Goal: Task Accomplishment & Management: Complete application form

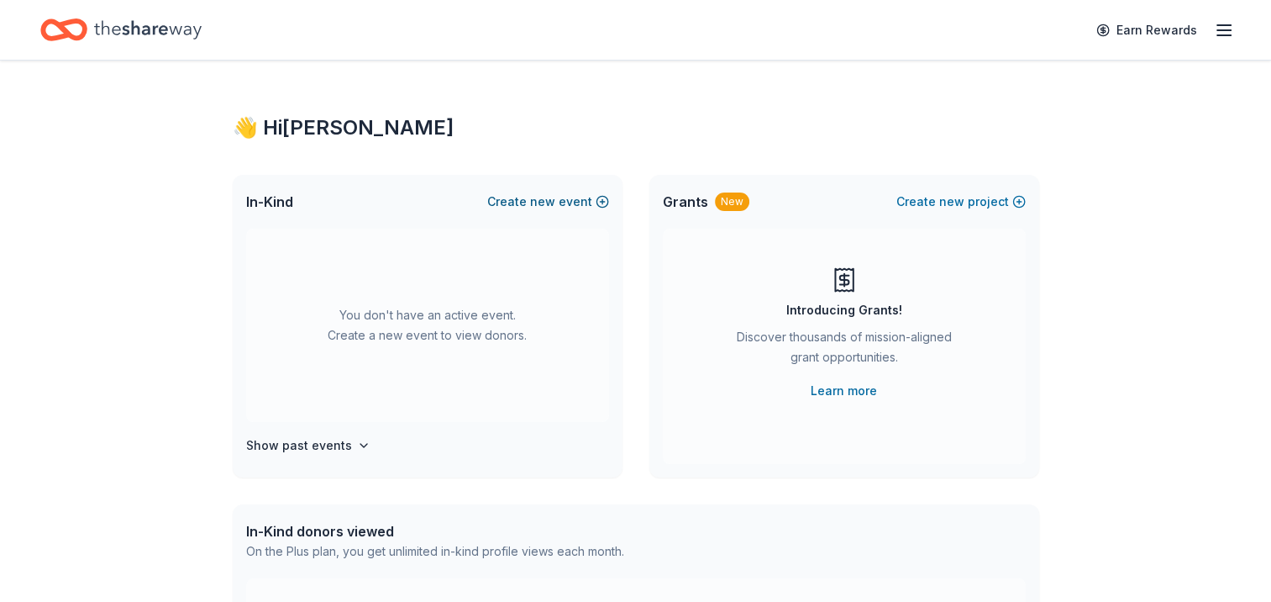
click at [519, 197] on button "Create new event" at bounding box center [548, 202] width 122 height 20
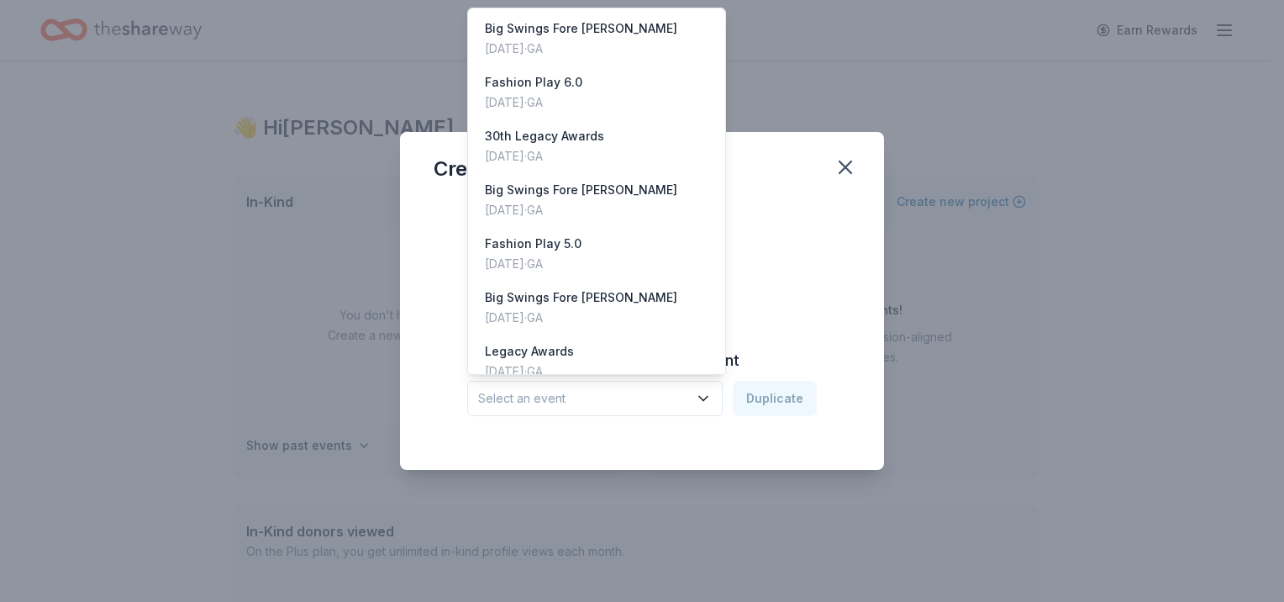
click at [698, 407] on button "Select an event" at bounding box center [594, 398] width 255 height 35
click at [548, 148] on div "[DATE] · [GEOGRAPHIC_DATA]" at bounding box center [544, 156] width 119 height 20
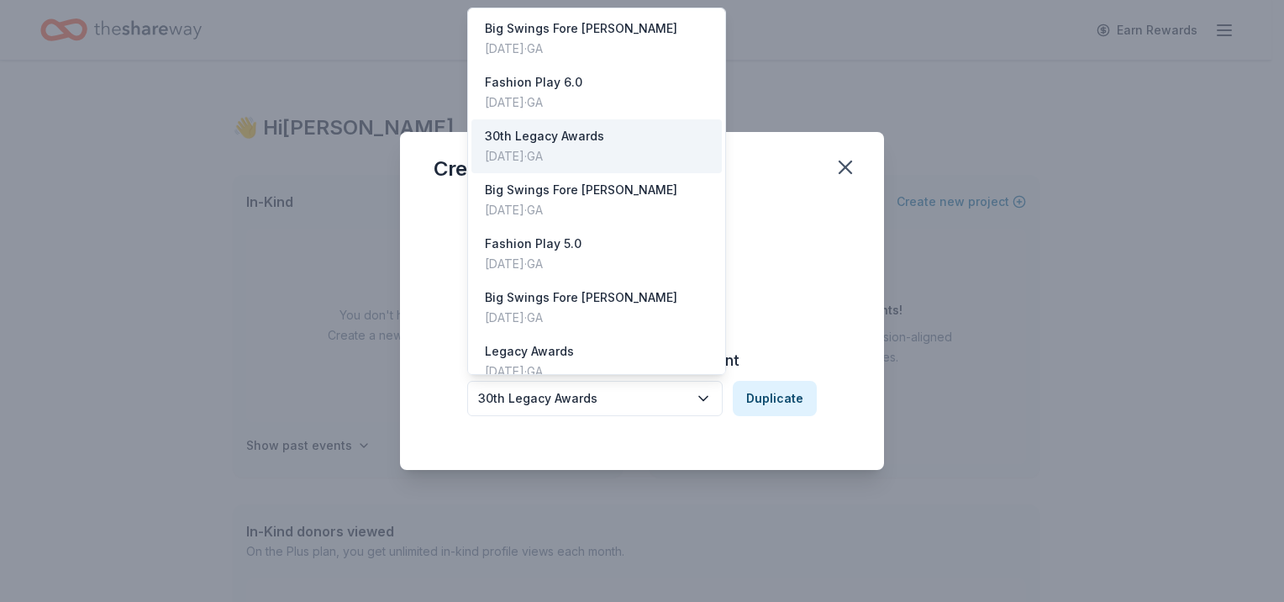
click at [505, 403] on div "30th Legacy Awards" at bounding box center [583, 398] width 210 height 20
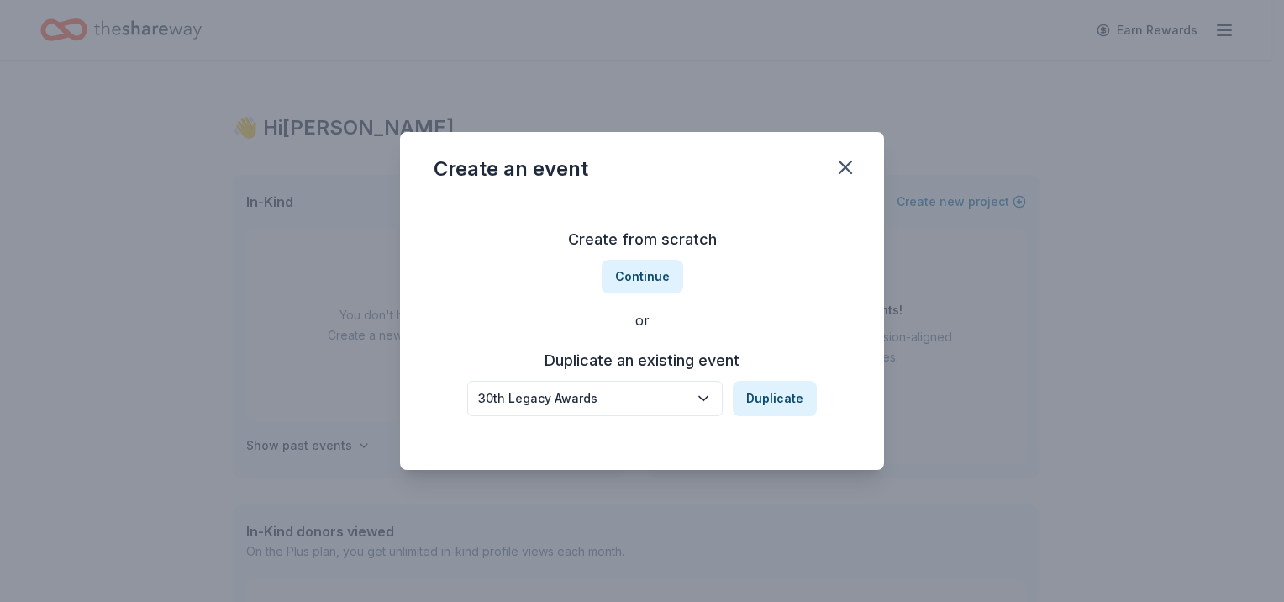
click at [505, 403] on div "30th Legacy Awards" at bounding box center [583, 398] width 210 height 20
click at [619, 287] on button "Continue" at bounding box center [643, 277] width 82 height 34
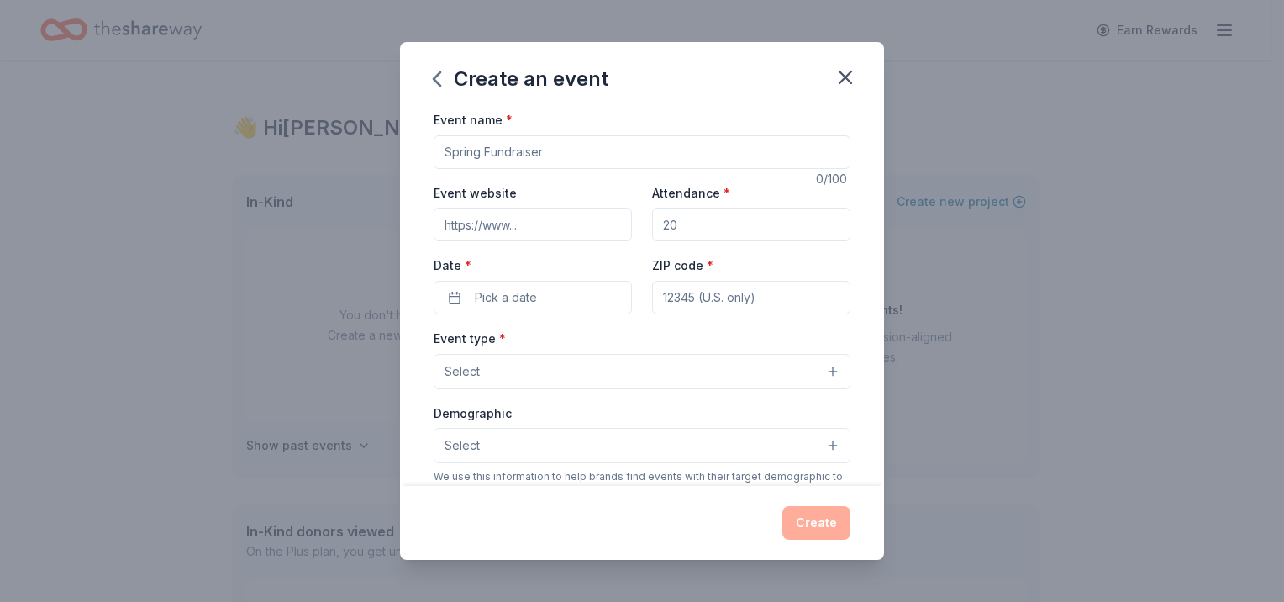
click at [486, 150] on input "Event name *" at bounding box center [642, 152] width 417 height 34
type input "Legacy Luncheon 2025"
click at [506, 229] on input "Event website" at bounding box center [533, 225] width 198 height 34
type input "[DOMAIN_NAME][URL]"
click at [720, 220] on input "Attendance *" at bounding box center [751, 225] width 198 height 34
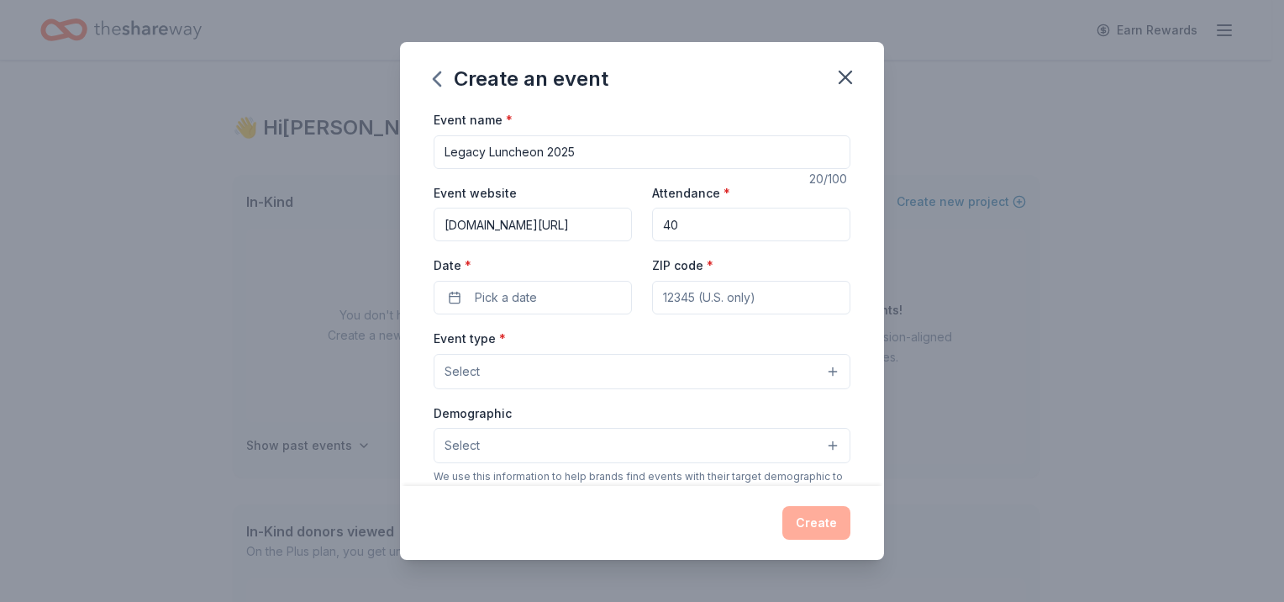
type input "4"
type input "300"
click at [566, 299] on button "Pick a date" at bounding box center [533, 298] width 198 height 34
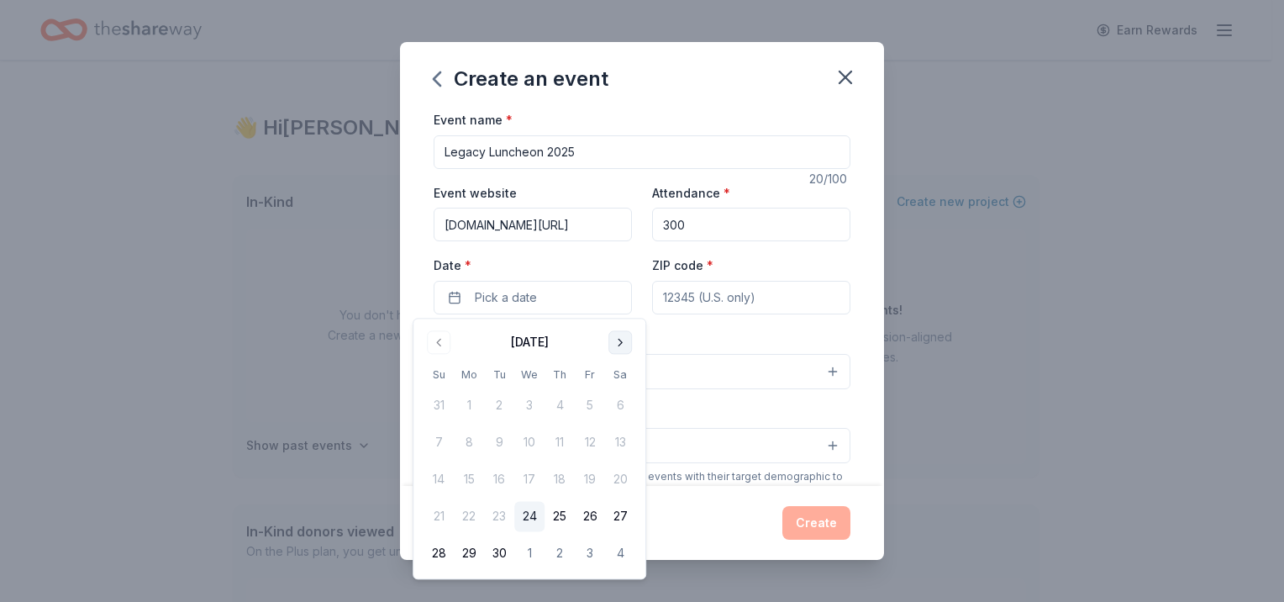
click at [625, 345] on button "Go to next month" at bounding box center [620, 342] width 24 height 24
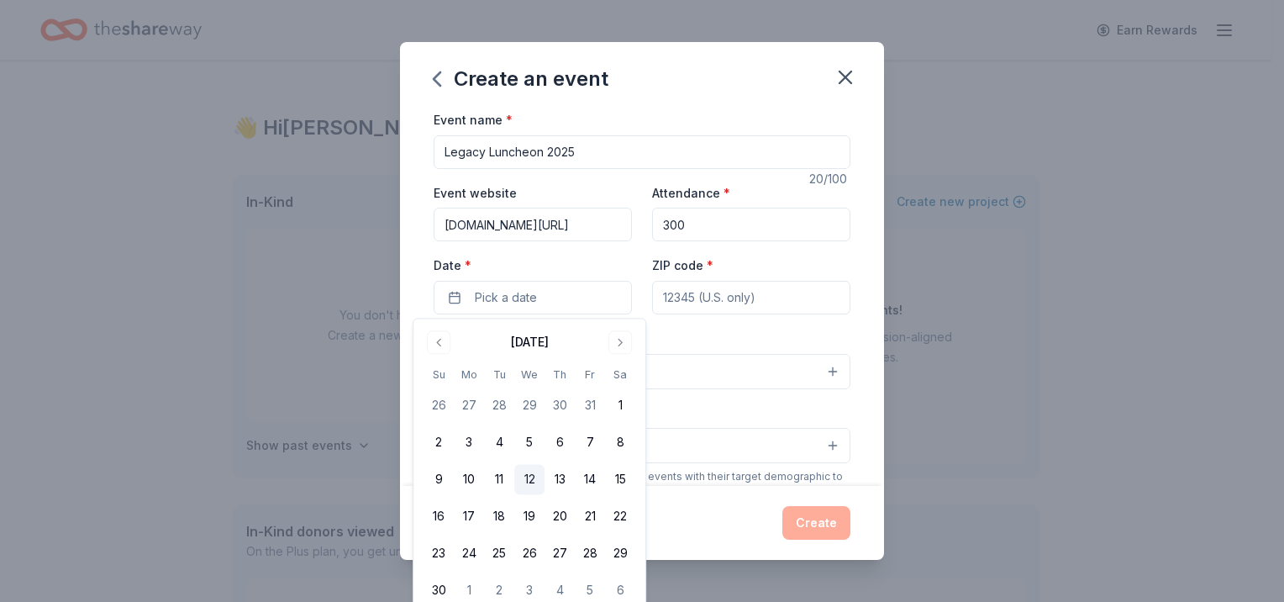
click at [535, 468] on button "12" at bounding box center [529, 480] width 30 height 30
click at [733, 308] on input "ZIP code *" at bounding box center [751, 298] width 198 height 34
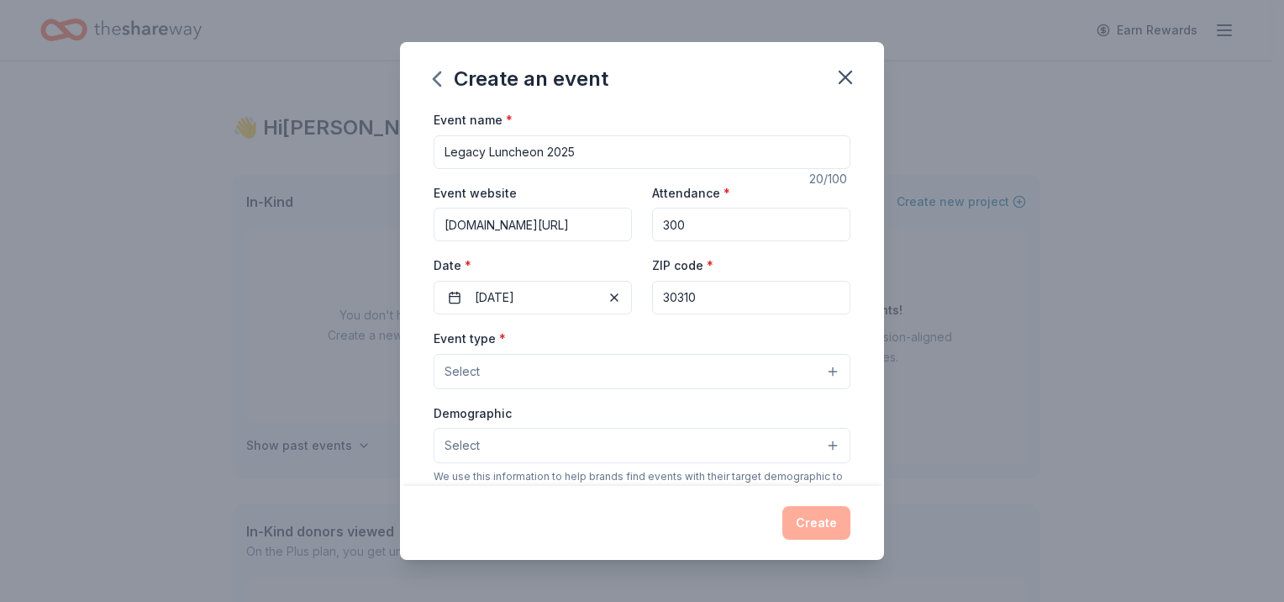
type input "30310"
click at [520, 370] on button "Select" at bounding box center [642, 371] width 417 height 35
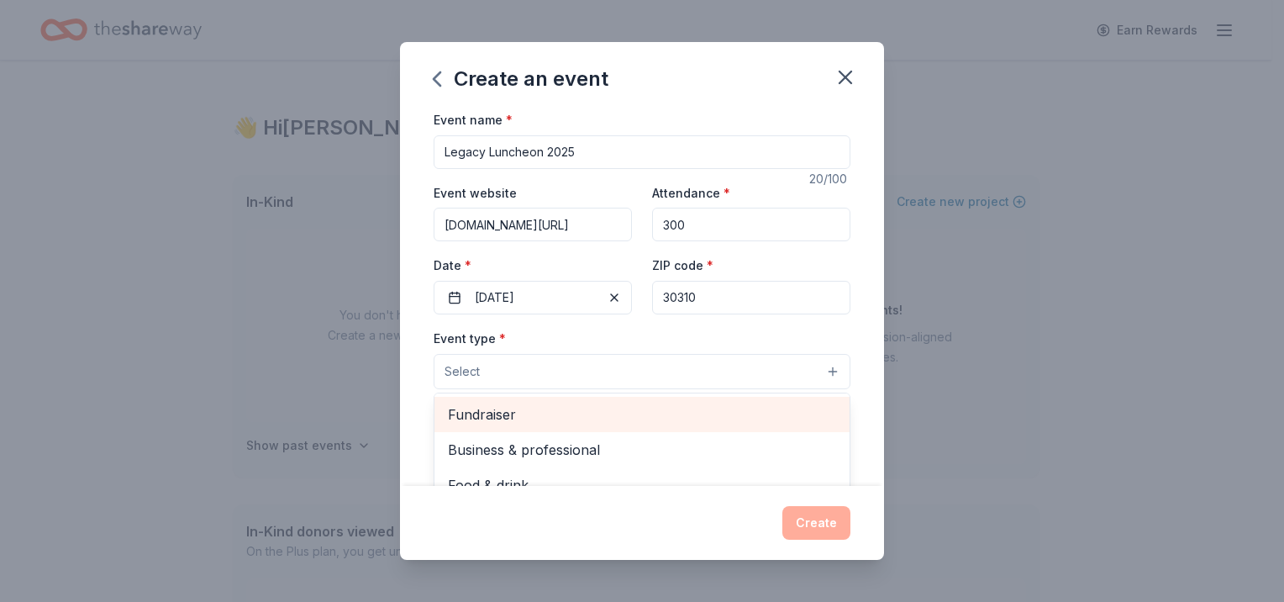
click at [515, 413] on span "Fundraiser" at bounding box center [642, 414] width 388 height 22
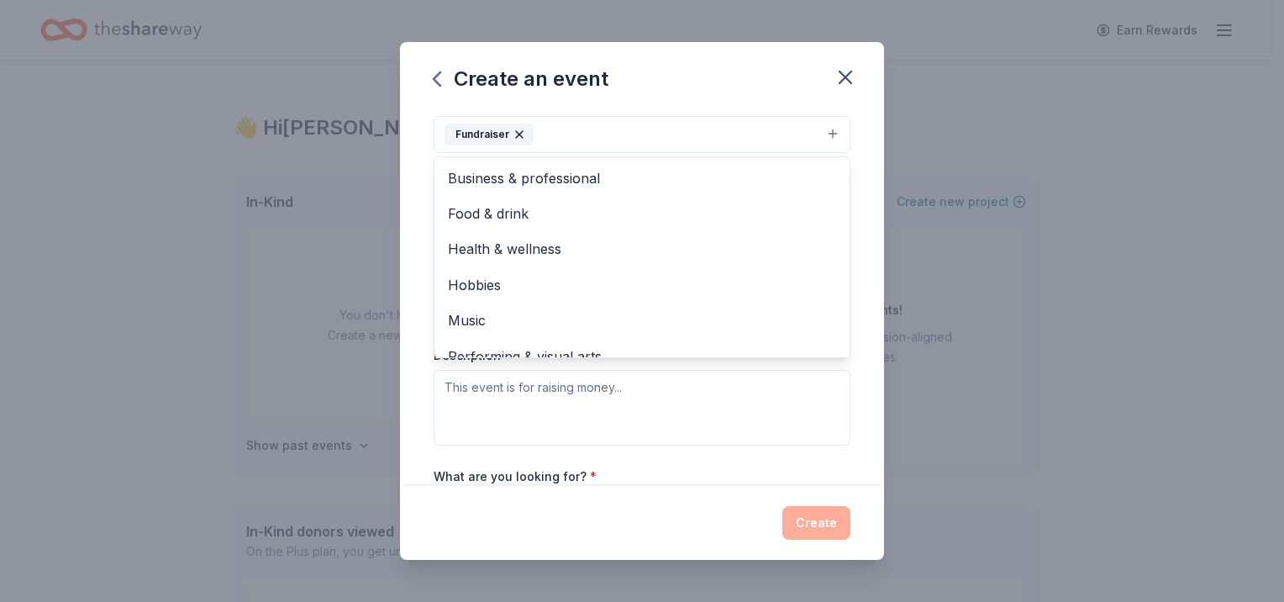
scroll to position [252, 0]
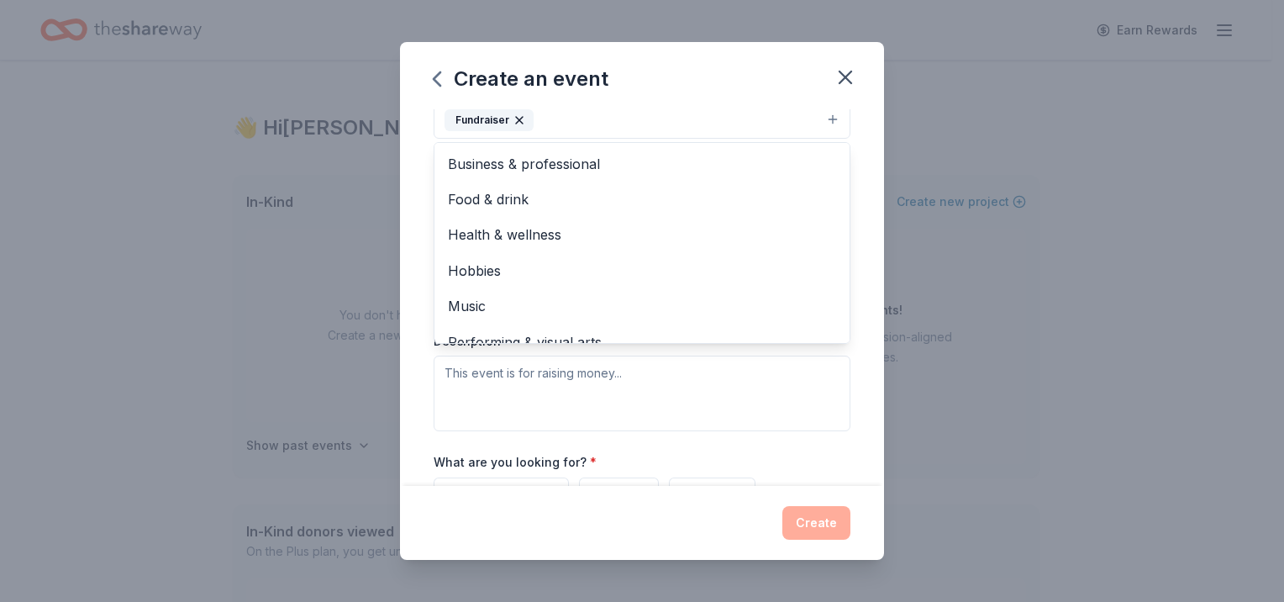
click at [851, 347] on div "Event name * Legacy Luncheon 2025 20 /100 Event website [DOMAIN_NAME][URL] Atte…" at bounding box center [642, 297] width 484 height 376
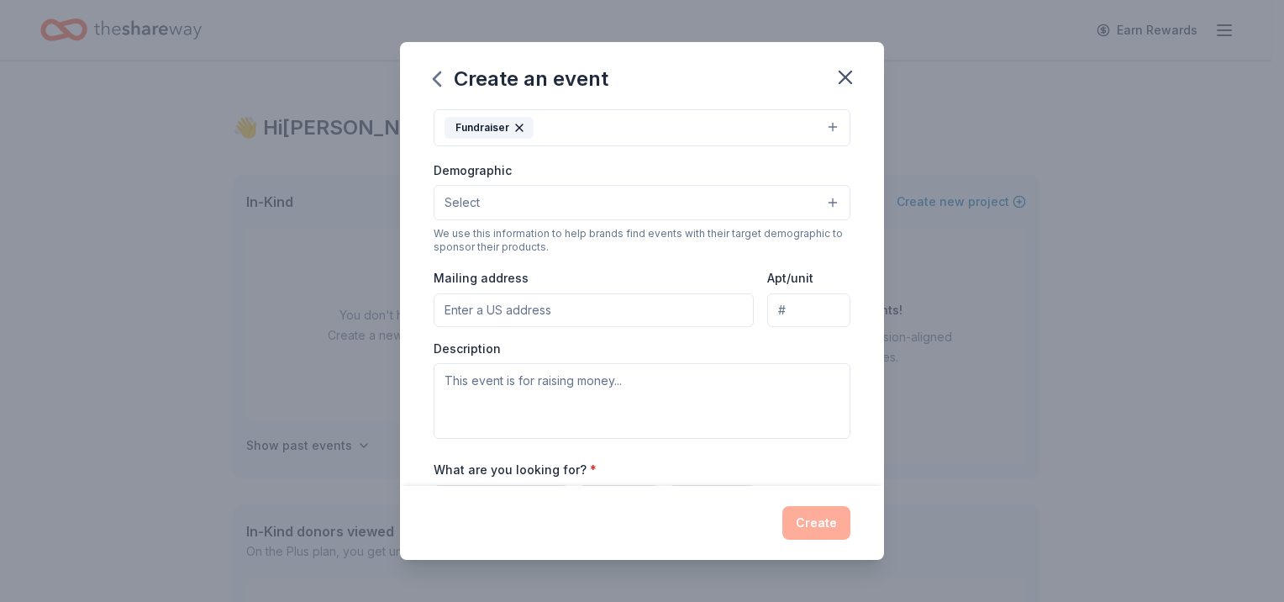
click at [566, 308] on input "Mailing address" at bounding box center [594, 310] width 320 height 34
type input "[STREET_ADDRESS][PERSON_NAME]"
type input "ste 1090"
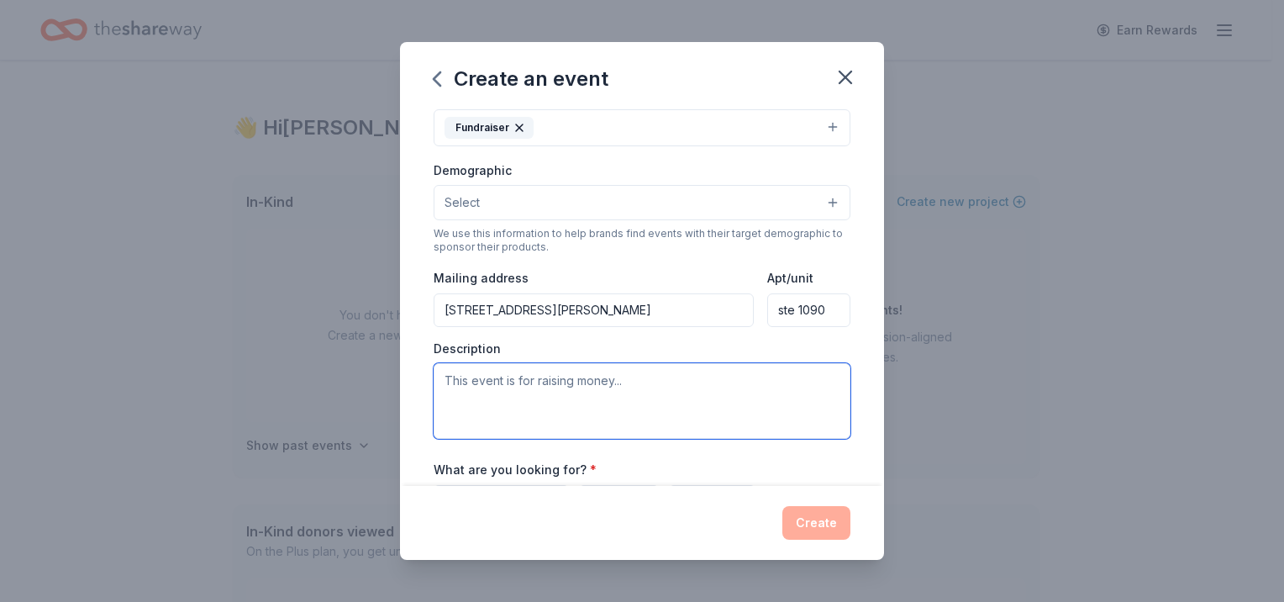
click at [552, 390] on textarea at bounding box center [642, 401] width 417 height 76
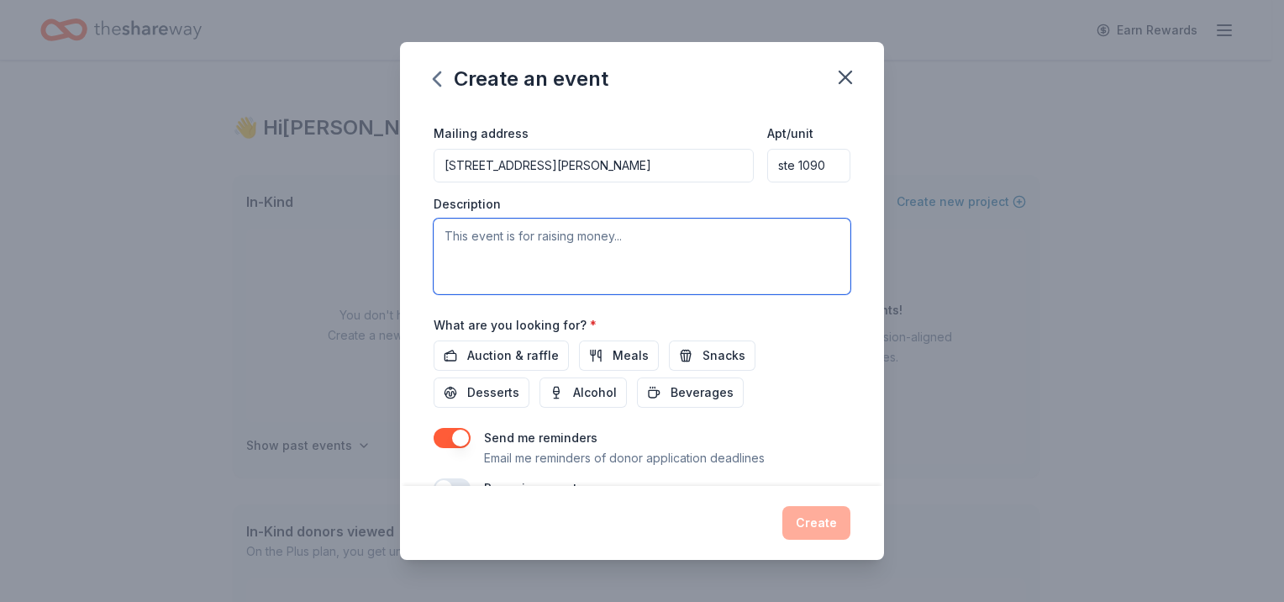
scroll to position [413, 0]
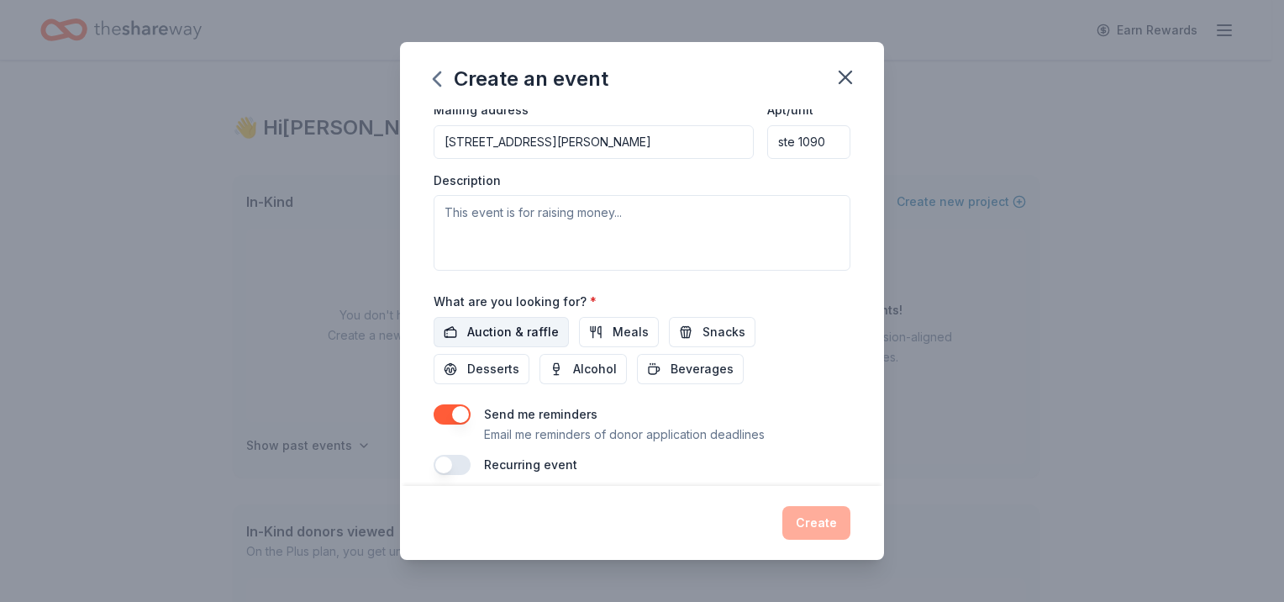
click at [501, 337] on span "Auction & raffle" at bounding box center [513, 332] width 92 height 20
click at [577, 366] on span "Alcohol" at bounding box center [595, 369] width 44 height 20
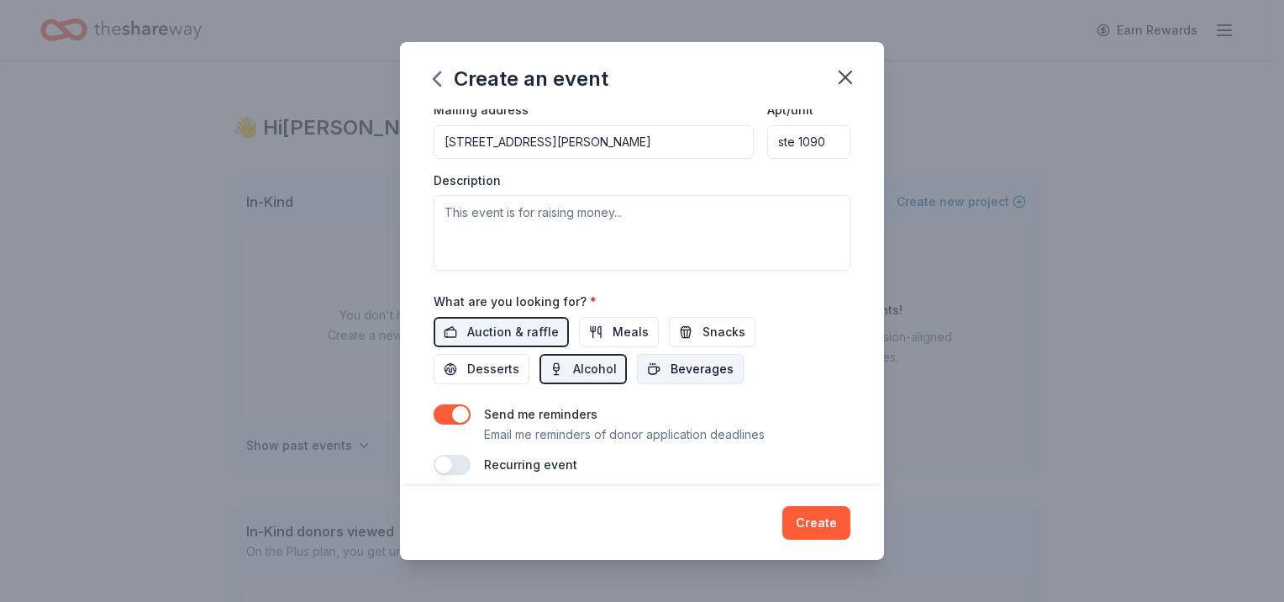
click at [644, 362] on button "Beverages" at bounding box center [690, 369] width 107 height 30
click at [702, 328] on span "Snacks" at bounding box center [723, 332] width 43 height 20
click at [626, 329] on span "Meals" at bounding box center [631, 332] width 36 height 20
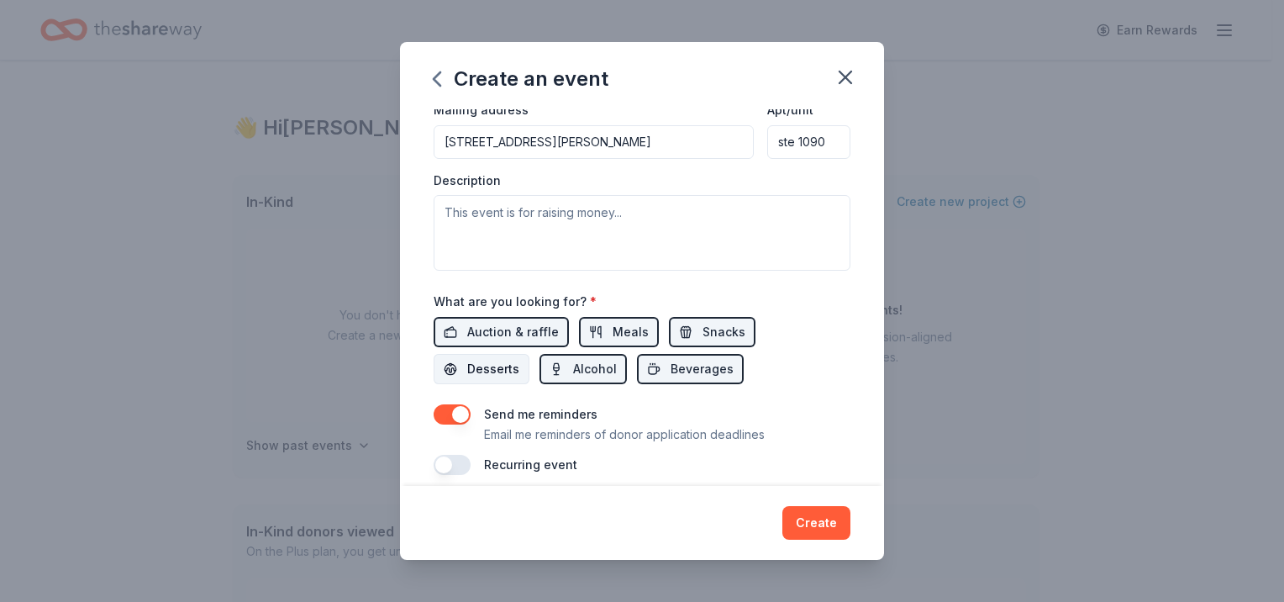
click at [503, 356] on button "Desserts" at bounding box center [482, 369] width 96 height 30
click at [460, 414] on button "button" at bounding box center [452, 414] width 37 height 20
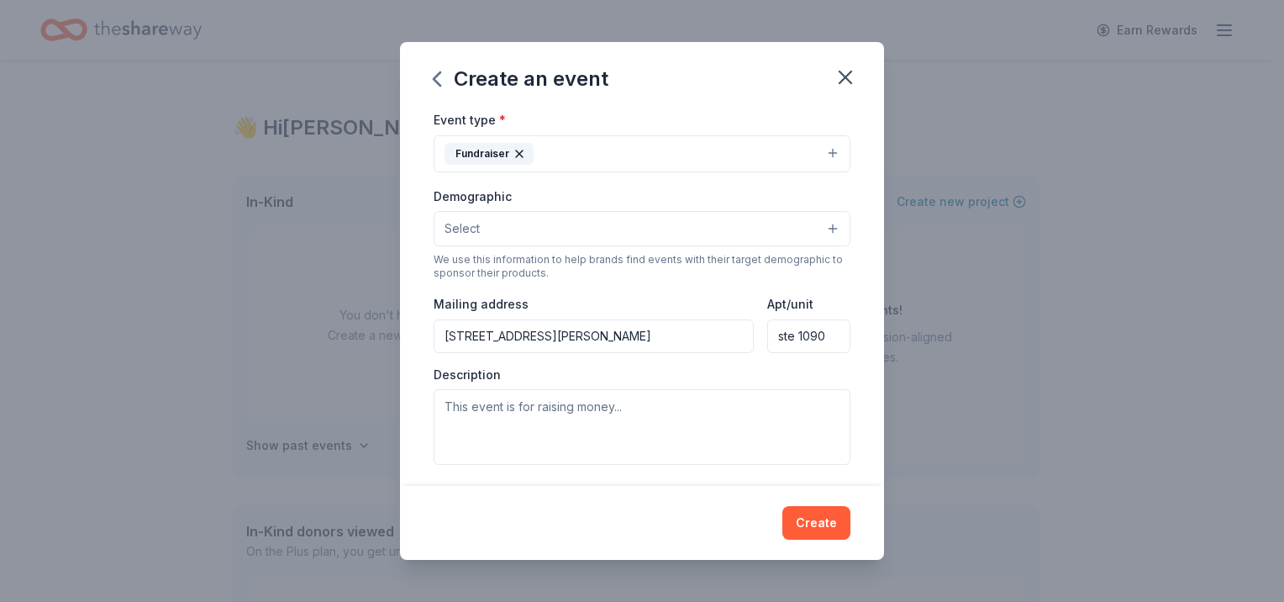
scroll to position [345, 0]
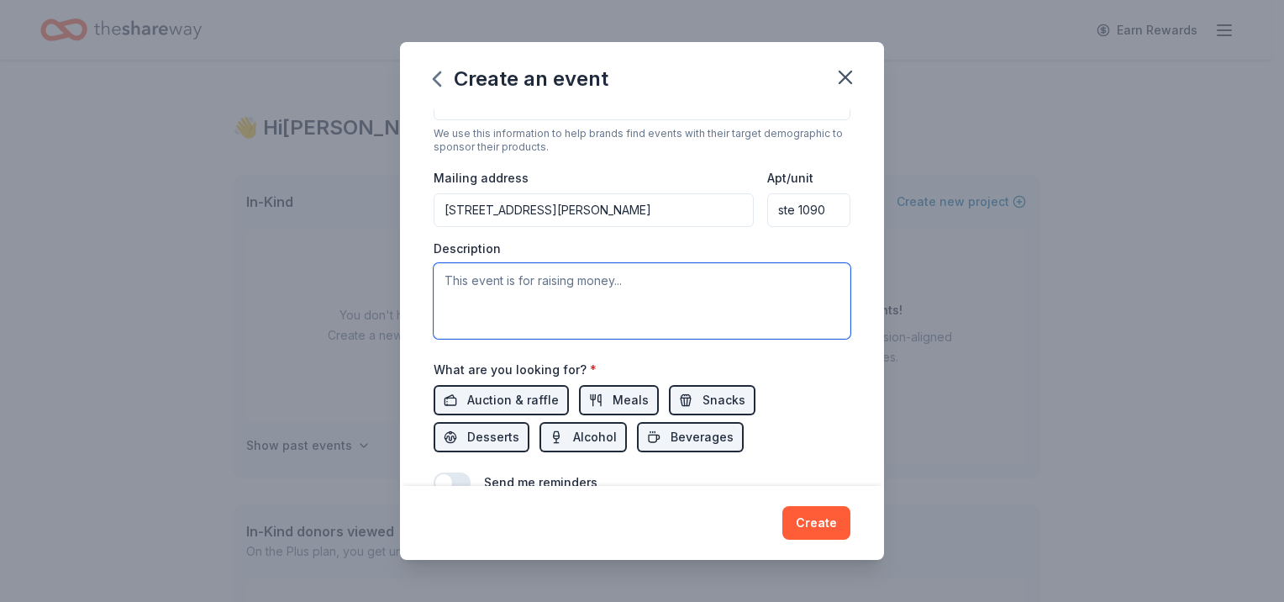
click at [587, 288] on textarea at bounding box center [642, 301] width 417 height 76
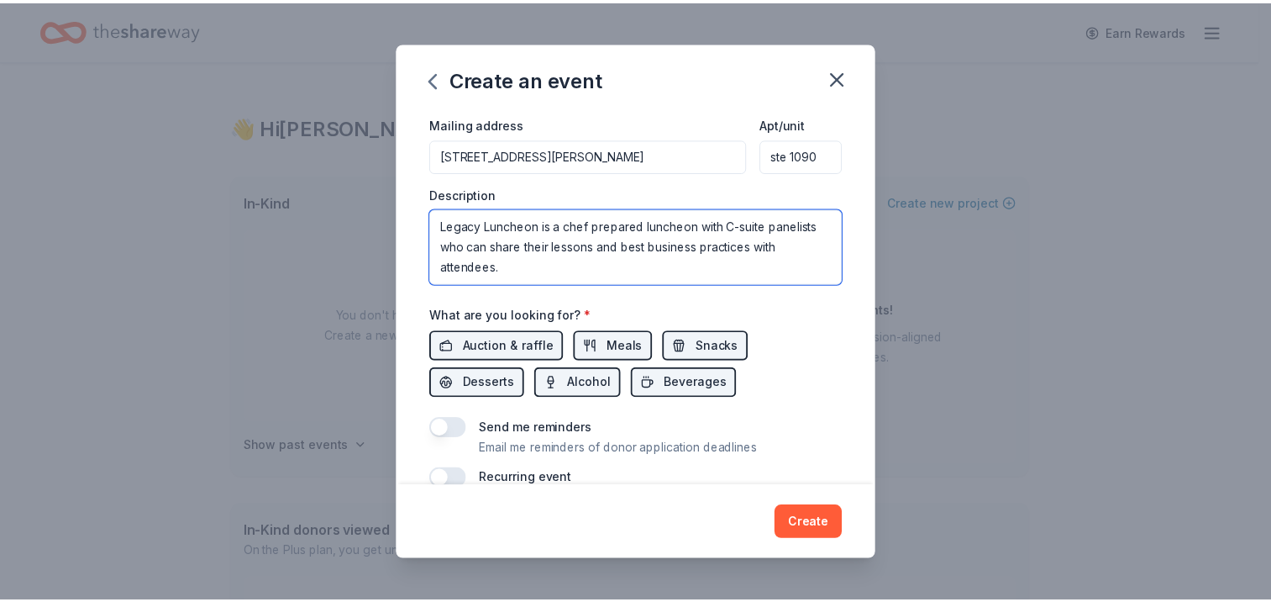
scroll to position [428, 0]
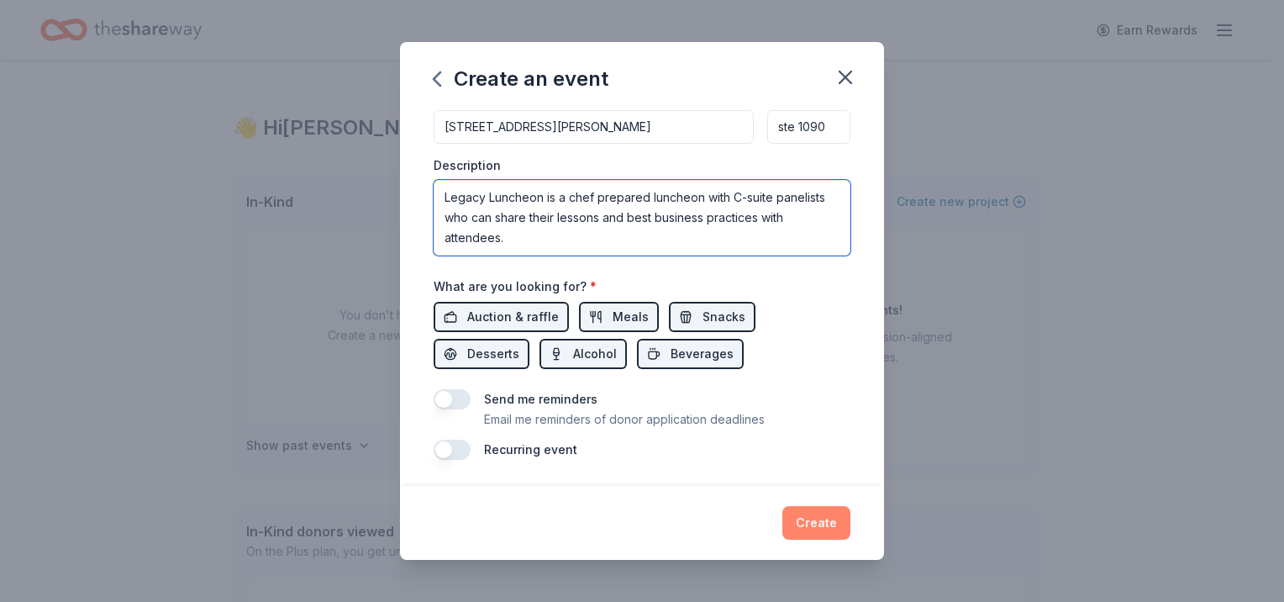
type textarea "Legacy Luncheon is a chef prepared luncheon with C-suite panelists who can shar…"
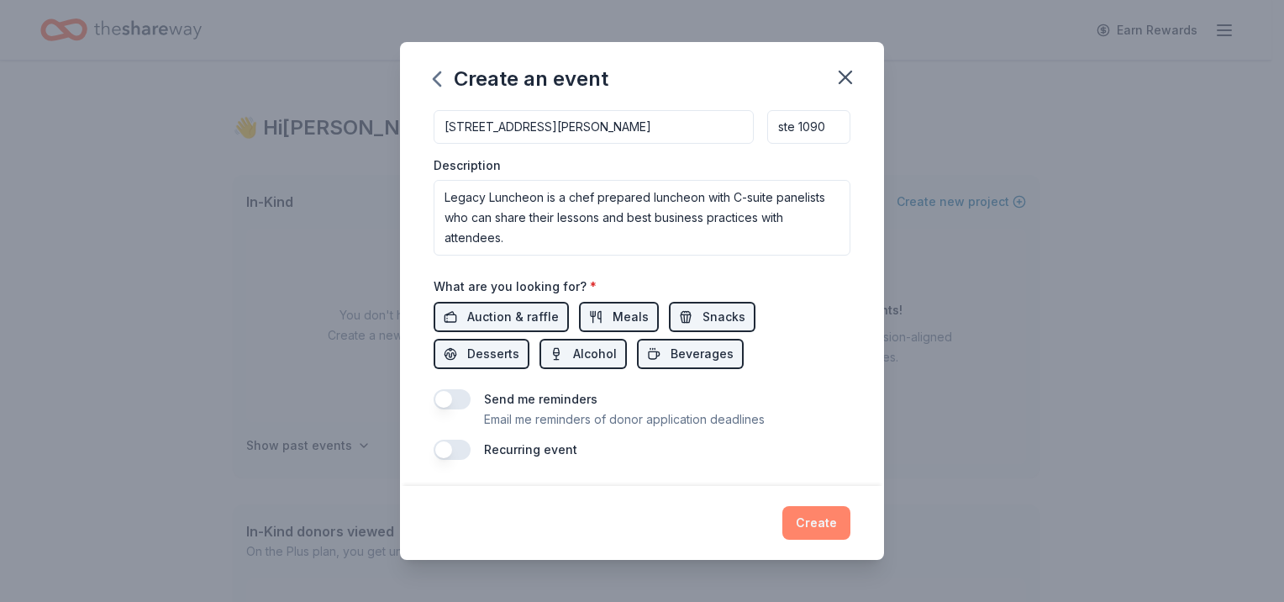
click at [832, 519] on button "Create" at bounding box center [816, 523] width 68 height 34
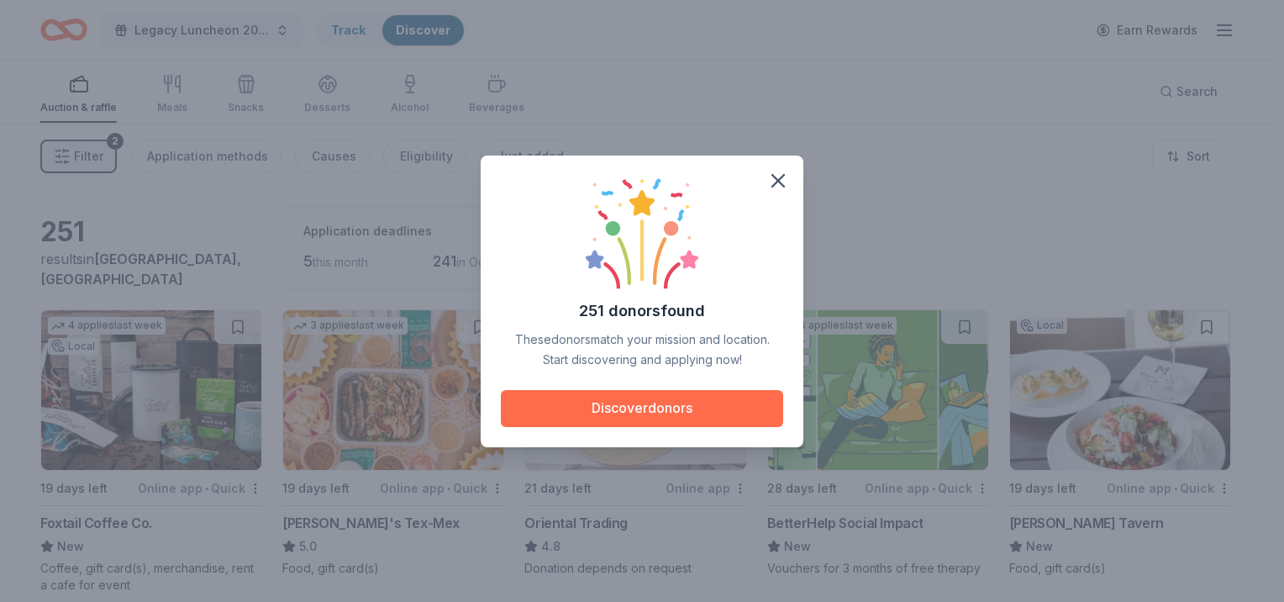
click at [704, 413] on button "Discover donors" at bounding box center [642, 408] width 282 height 37
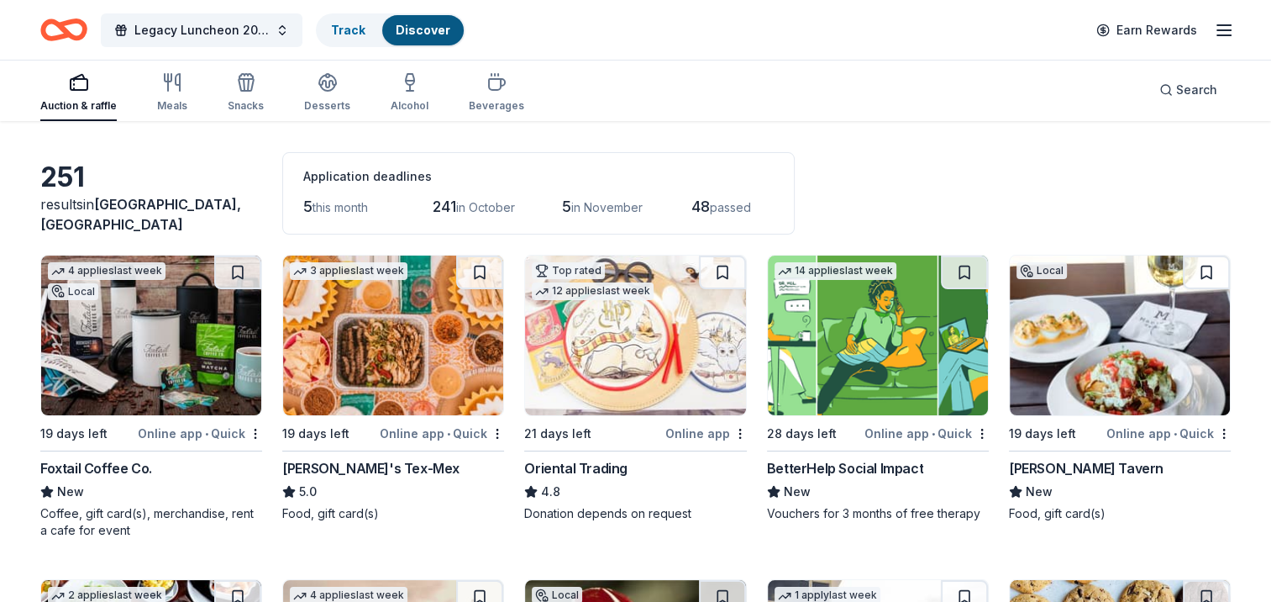
scroll to position [84, 0]
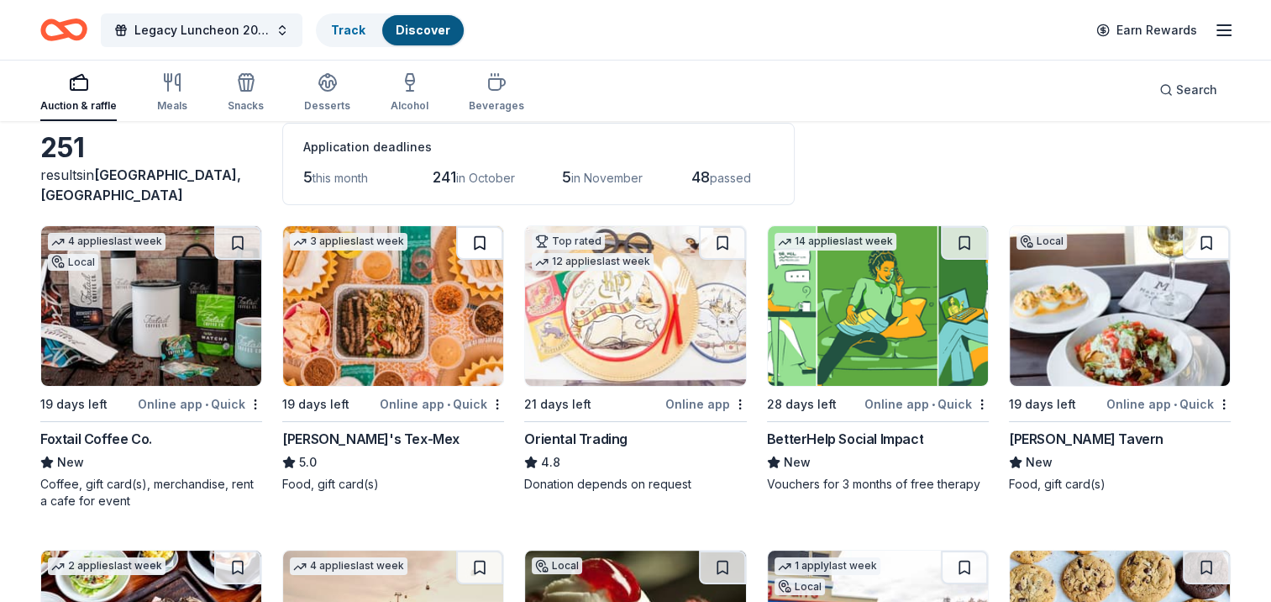
click at [480, 236] on button at bounding box center [479, 243] width 47 height 34
click at [951, 249] on button at bounding box center [964, 243] width 47 height 34
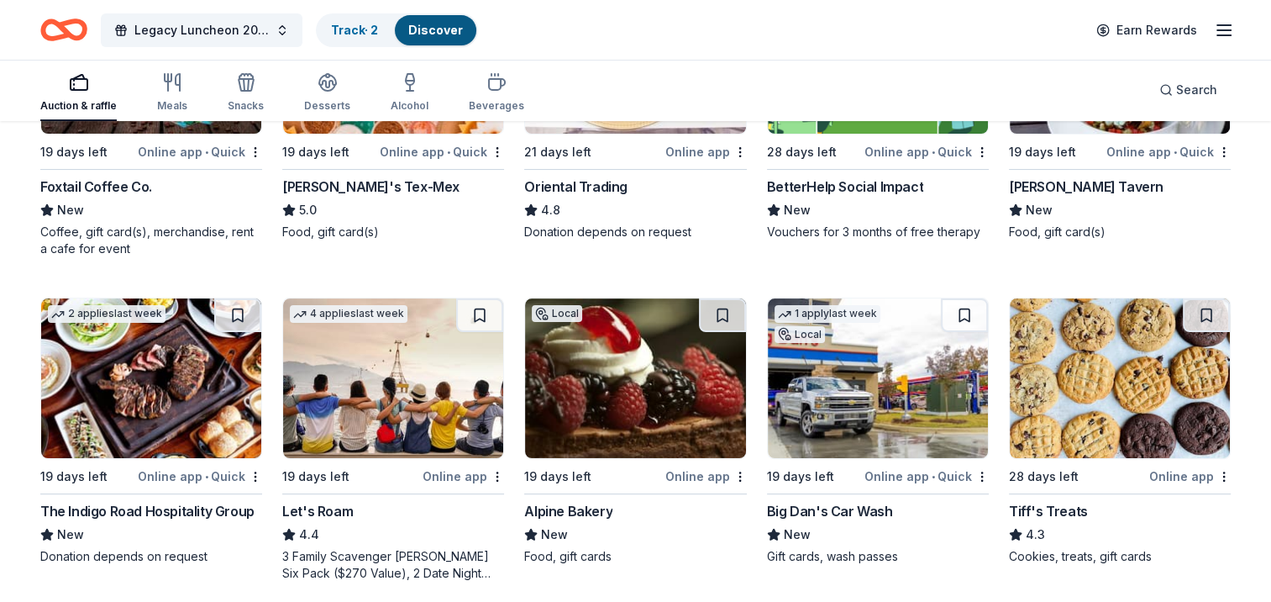
scroll to position [420, 0]
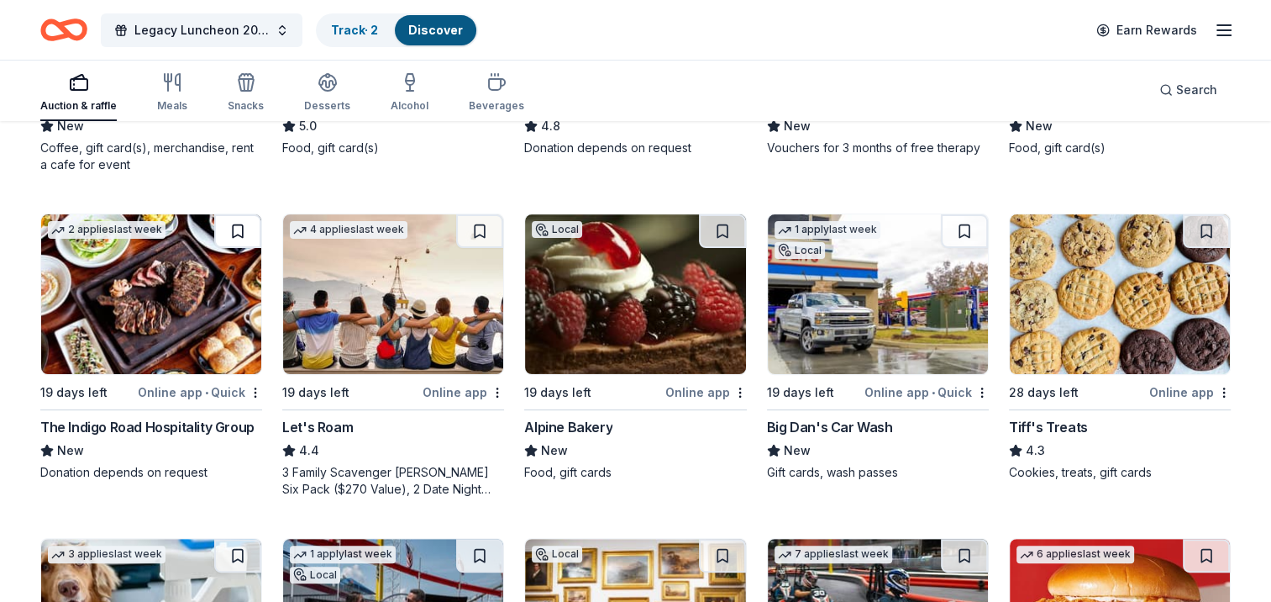
click at [223, 222] on button at bounding box center [237, 231] width 47 height 34
click at [471, 225] on button at bounding box center [479, 231] width 47 height 34
click at [716, 242] on button at bounding box center [722, 231] width 47 height 34
click at [961, 237] on button at bounding box center [964, 231] width 47 height 34
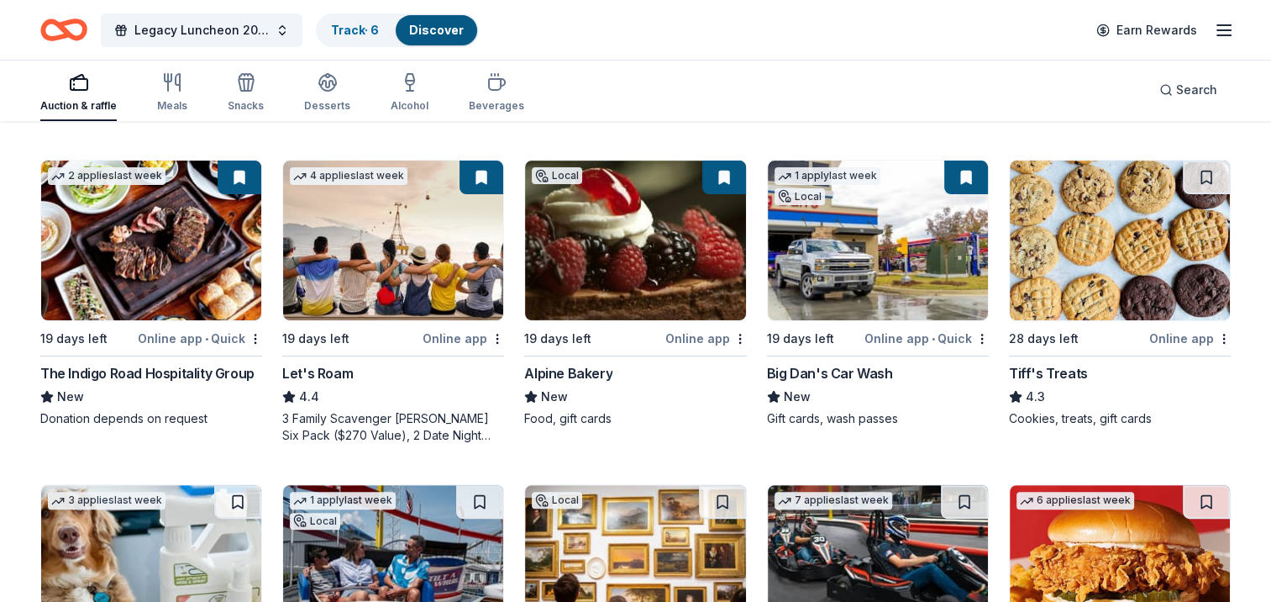
scroll to position [504, 0]
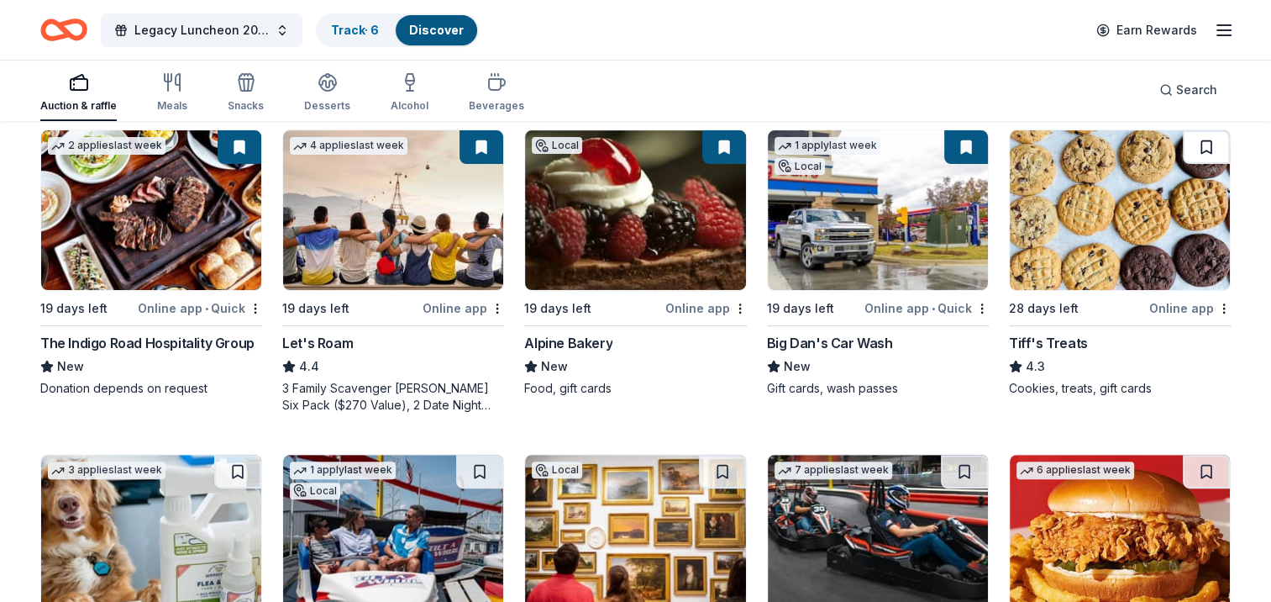
click at [1193, 154] on button at bounding box center [1206, 147] width 47 height 34
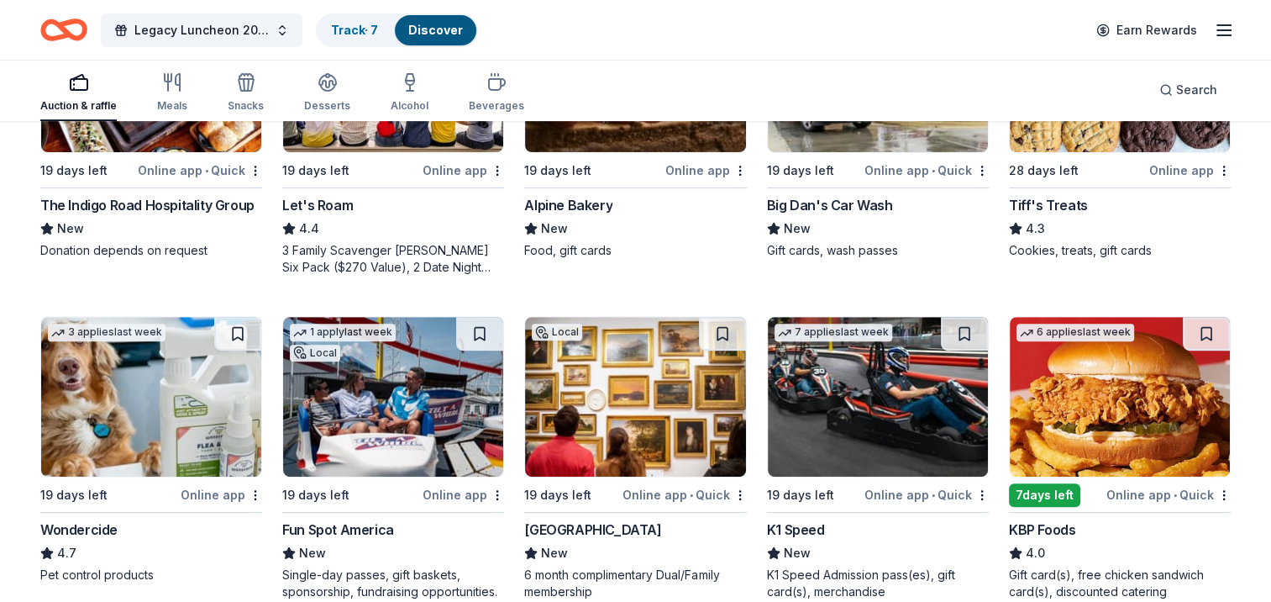
scroll to position [672, 0]
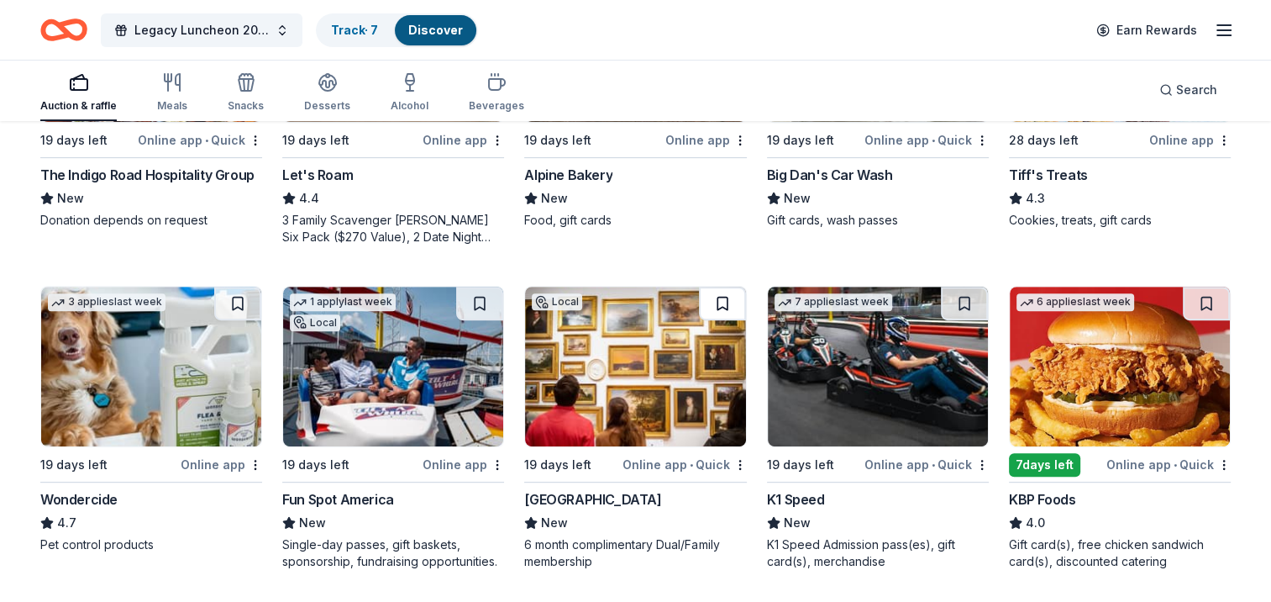
click at [714, 317] on button at bounding box center [722, 304] width 47 height 34
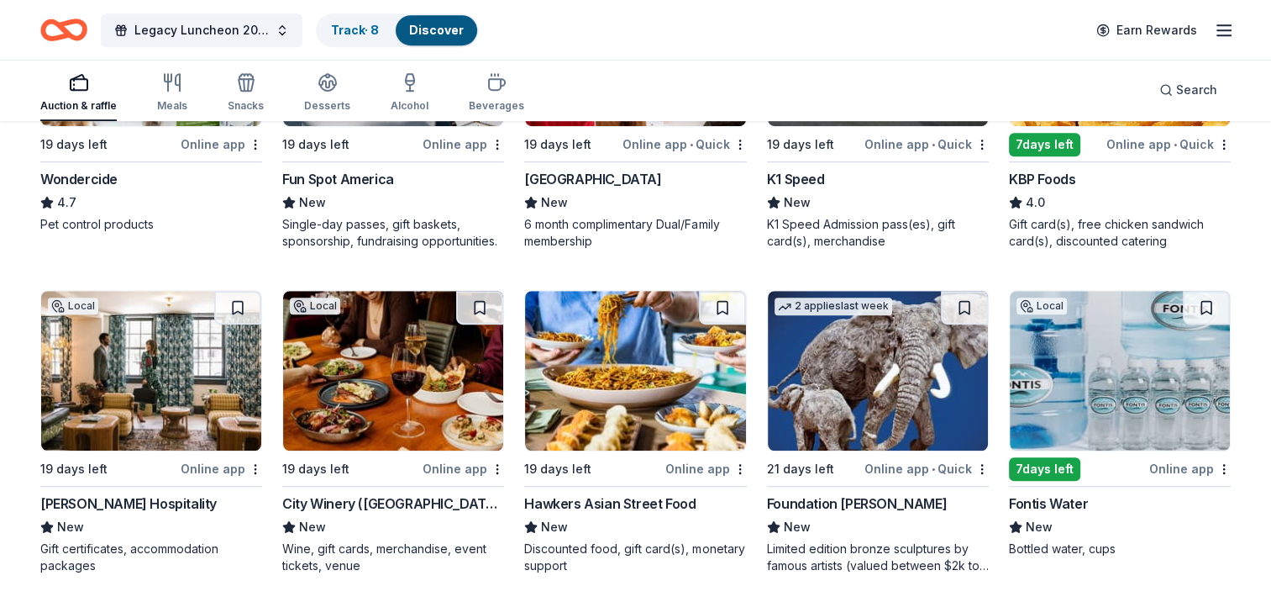
scroll to position [1008, 0]
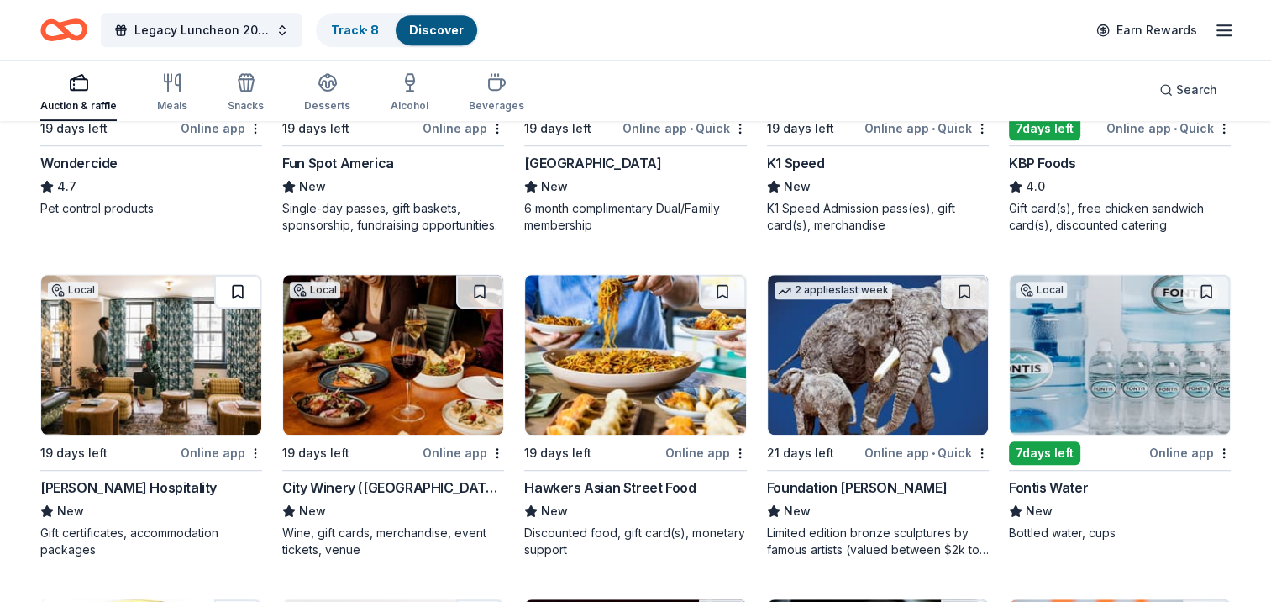
click at [241, 282] on button at bounding box center [237, 292] width 47 height 34
click at [479, 303] on button at bounding box center [479, 292] width 47 height 34
click at [728, 283] on button at bounding box center [722, 292] width 47 height 34
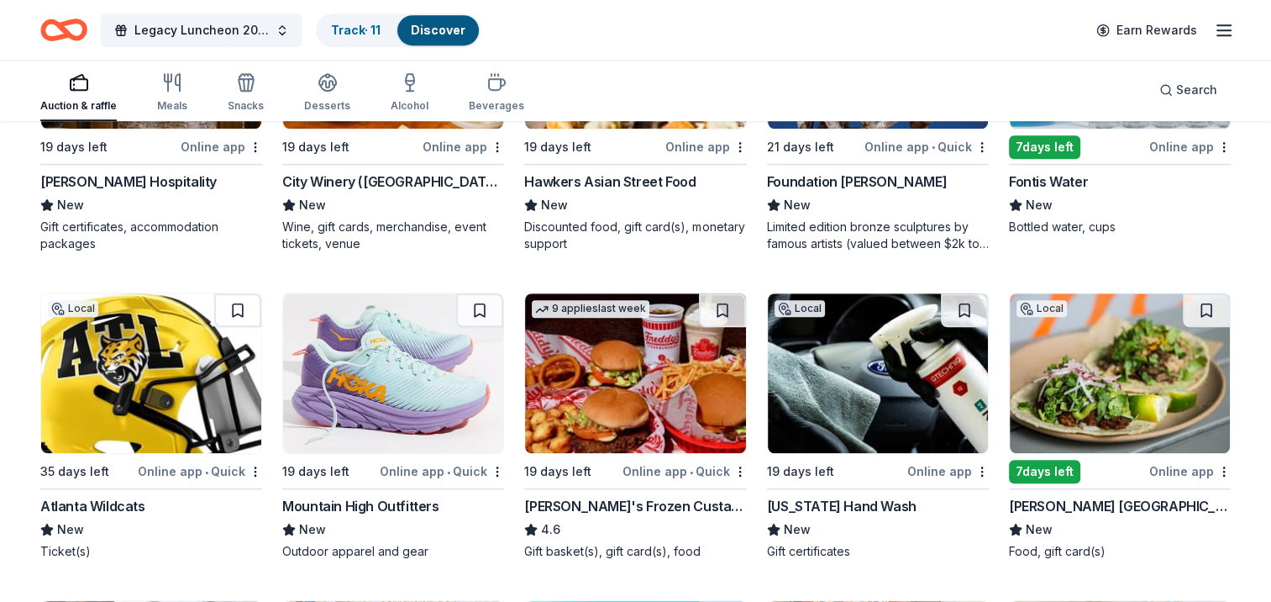
scroll to position [1344, 0]
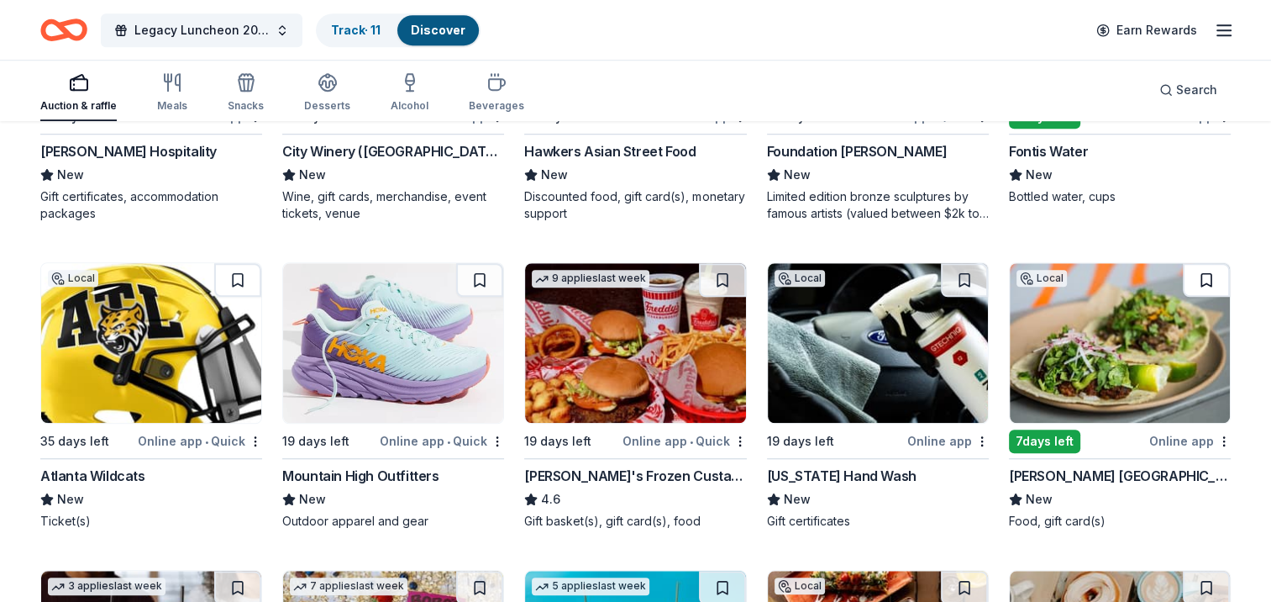
click at [1202, 284] on button at bounding box center [1206, 280] width 47 height 34
click at [981, 276] on button at bounding box center [964, 280] width 47 height 34
click at [712, 296] on img at bounding box center [635, 343] width 220 height 160
click at [723, 271] on button at bounding box center [722, 280] width 47 height 34
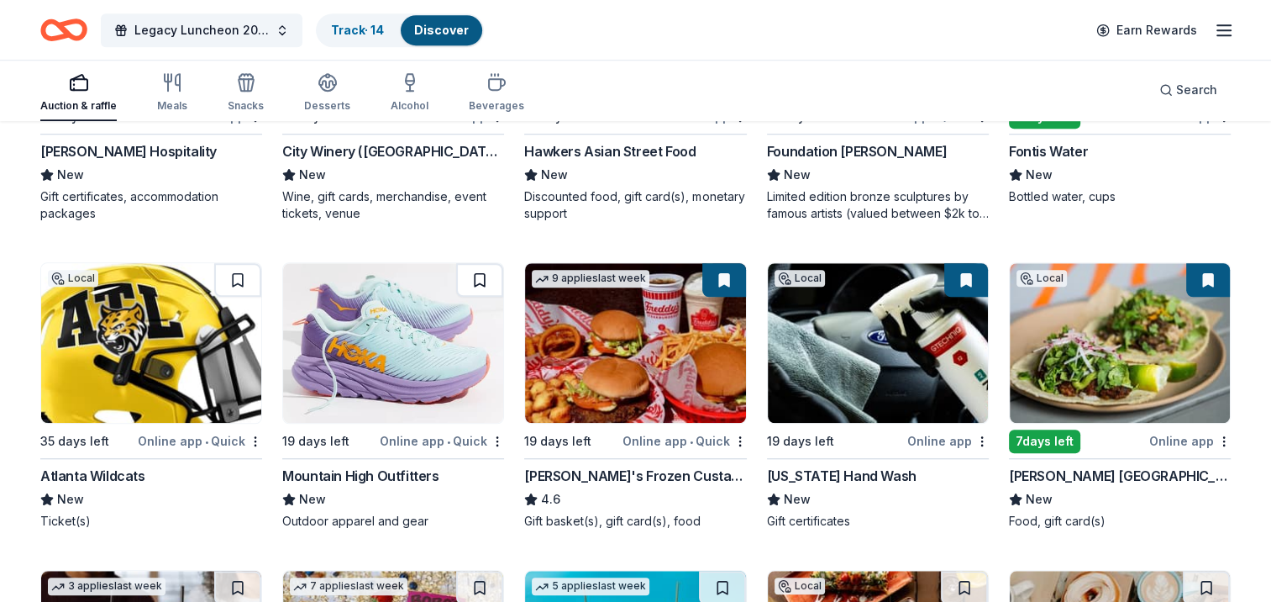
click at [493, 271] on button at bounding box center [479, 280] width 47 height 34
click at [240, 276] on button at bounding box center [237, 280] width 47 height 34
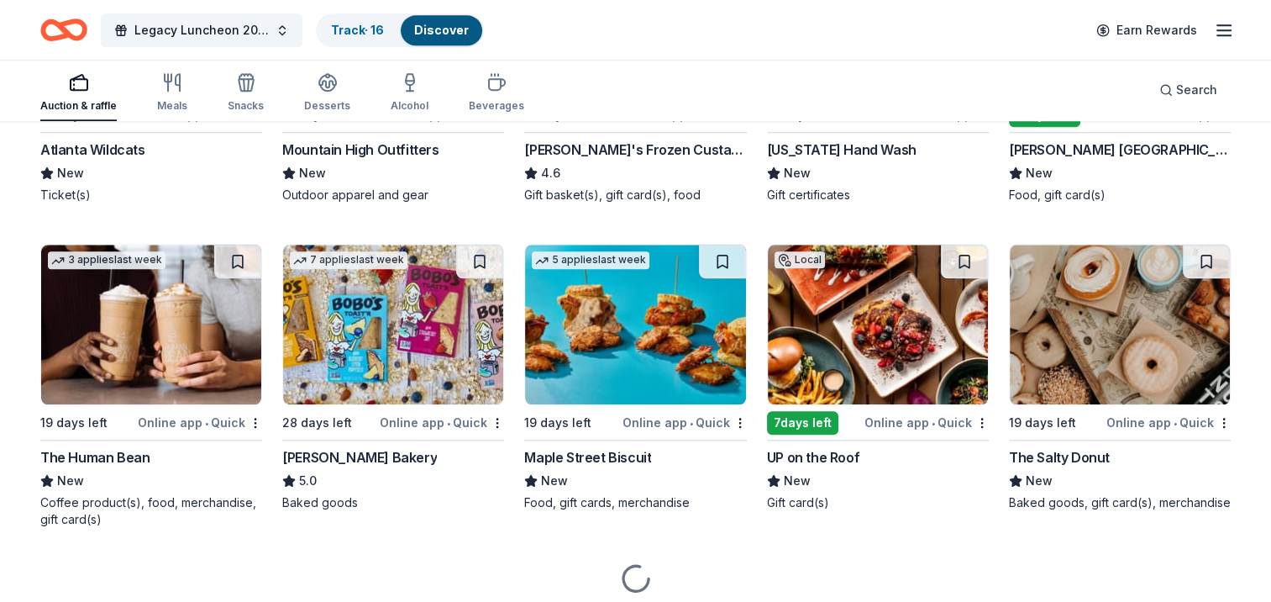
scroll to position [1681, 0]
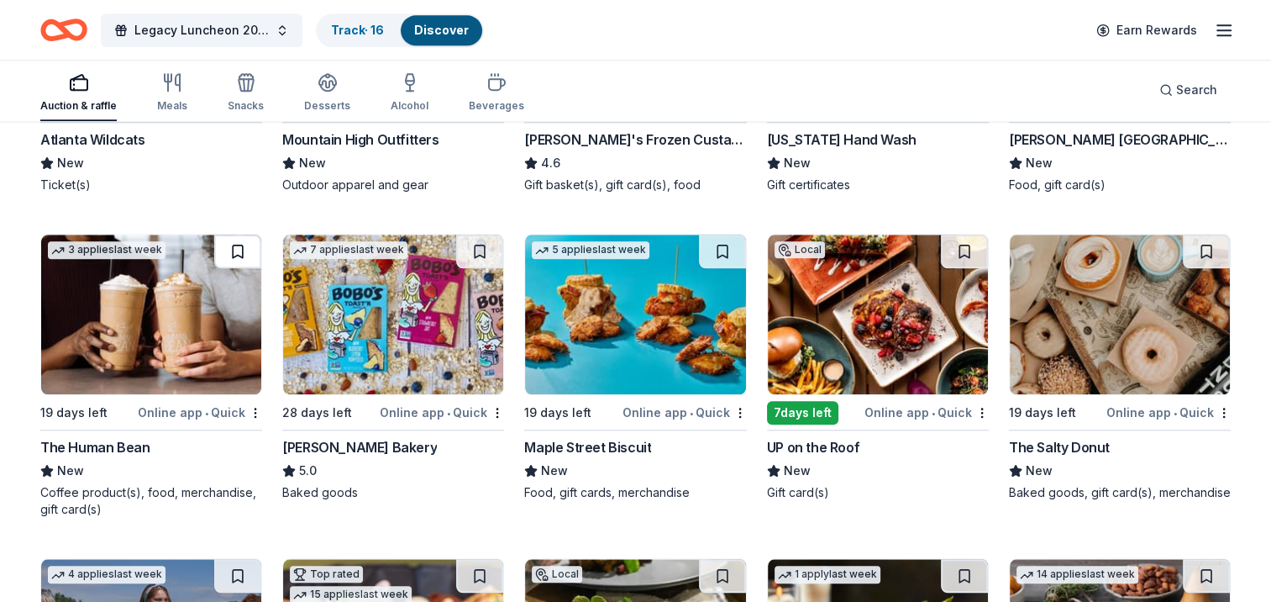
click at [245, 252] on button at bounding box center [237, 251] width 47 height 34
click at [724, 239] on button at bounding box center [722, 251] width 47 height 34
click at [1209, 256] on button at bounding box center [1206, 251] width 47 height 34
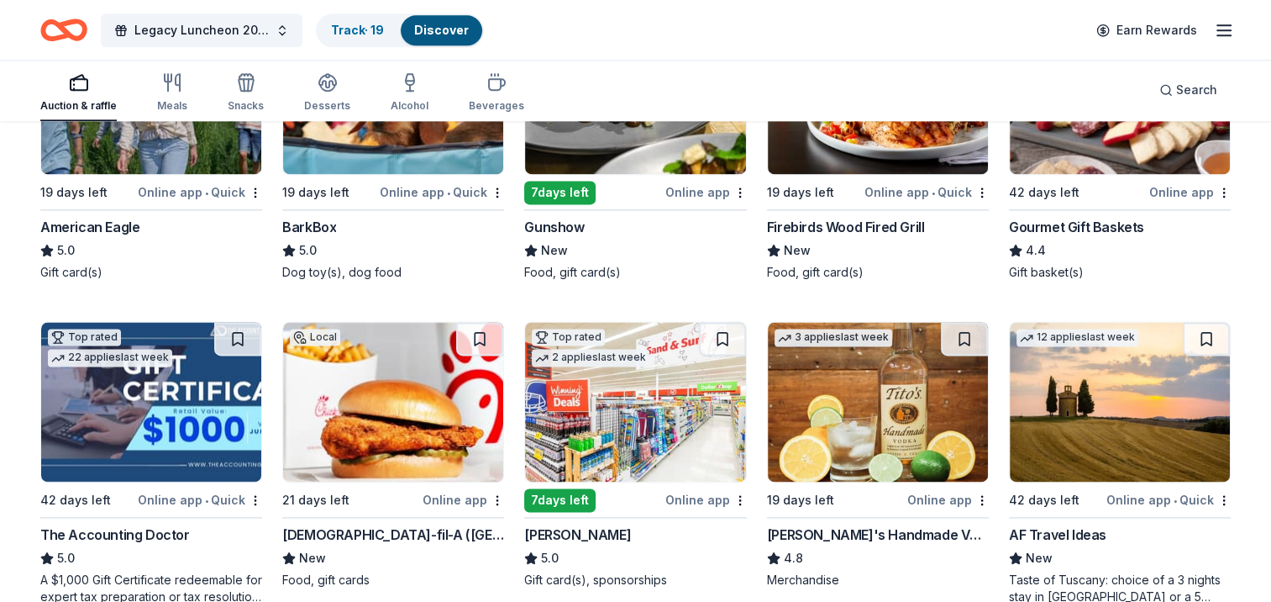
scroll to position [2269, 0]
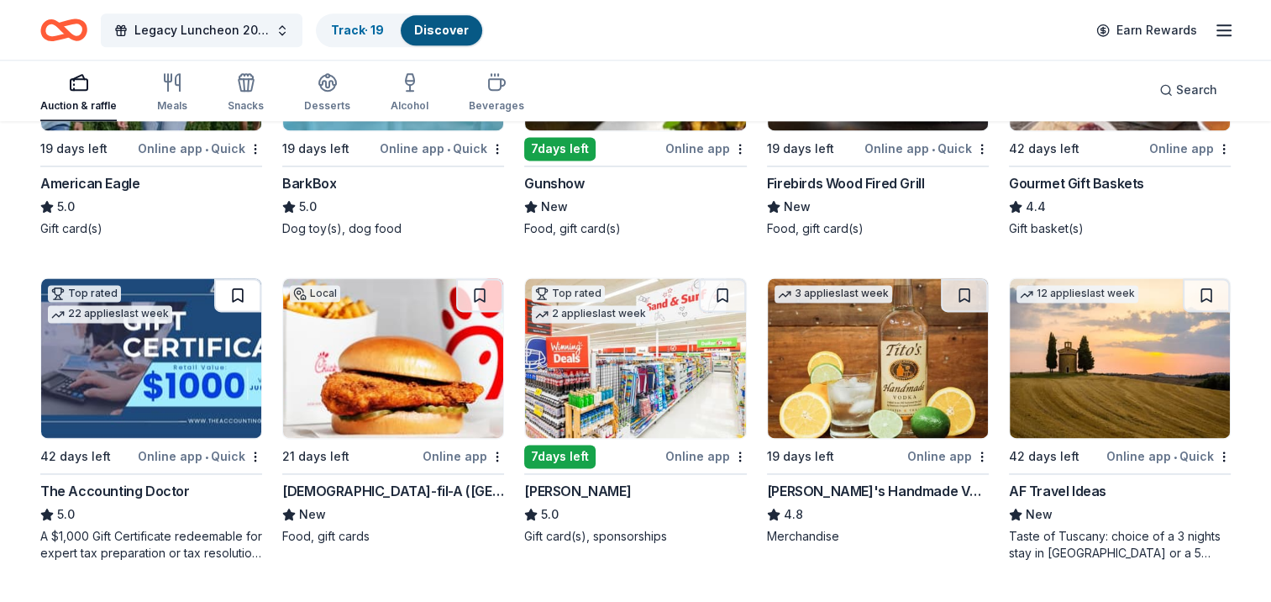
click at [239, 291] on button at bounding box center [237, 295] width 47 height 34
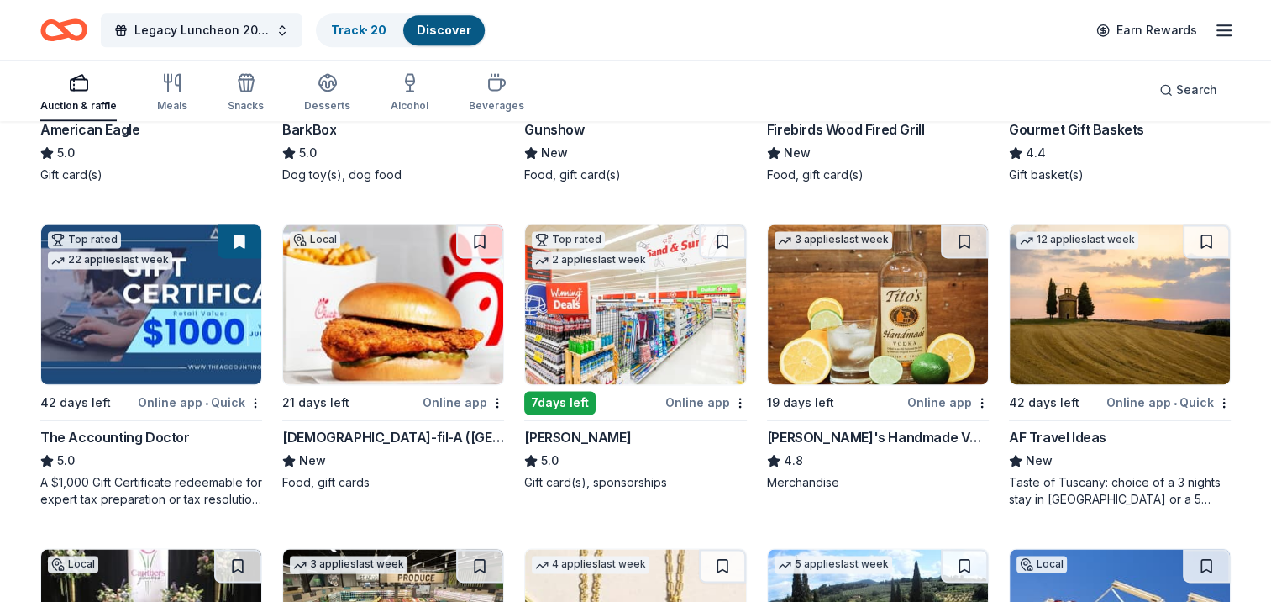
scroll to position [2353, 0]
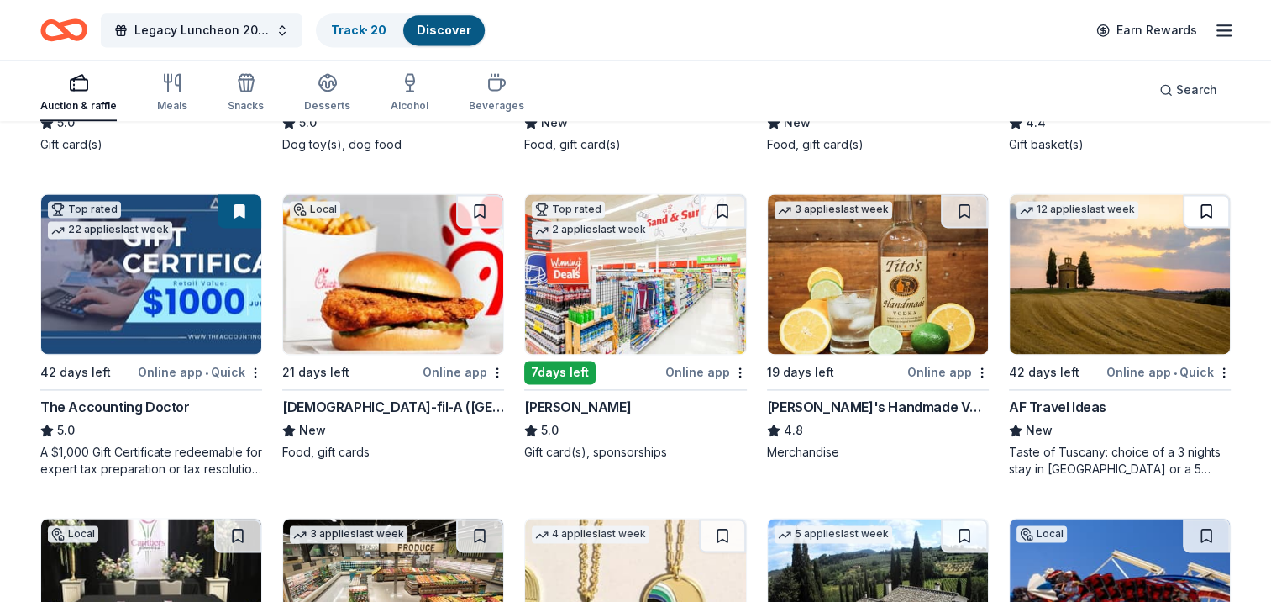
click at [1193, 210] on button at bounding box center [1206, 211] width 47 height 34
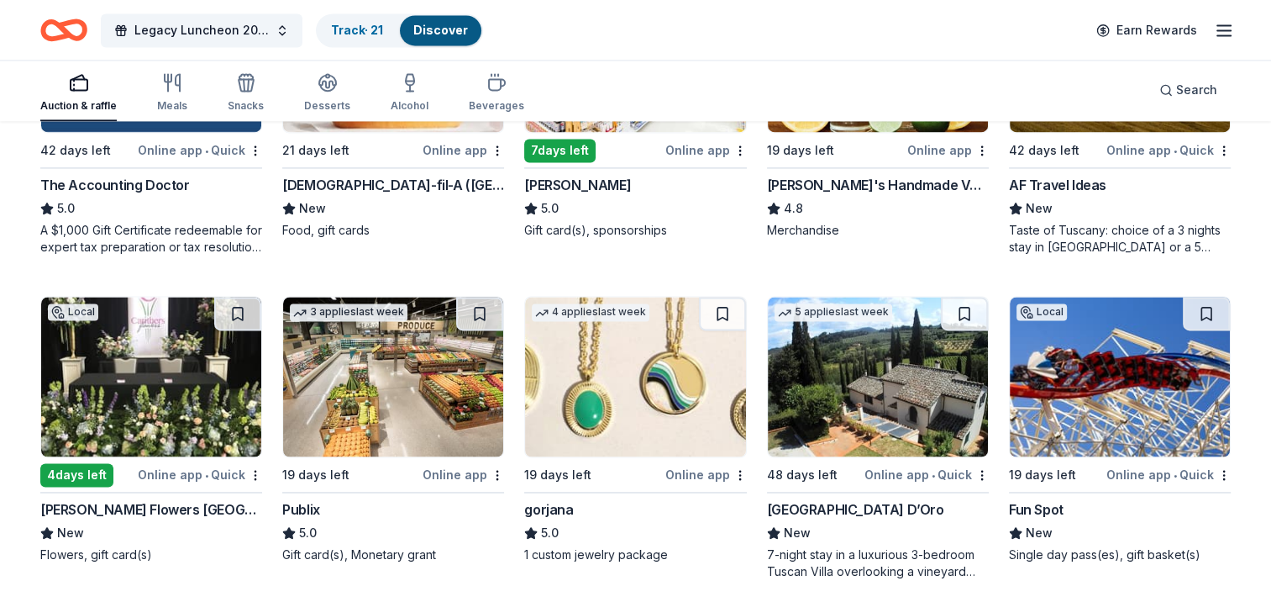
scroll to position [2605, 0]
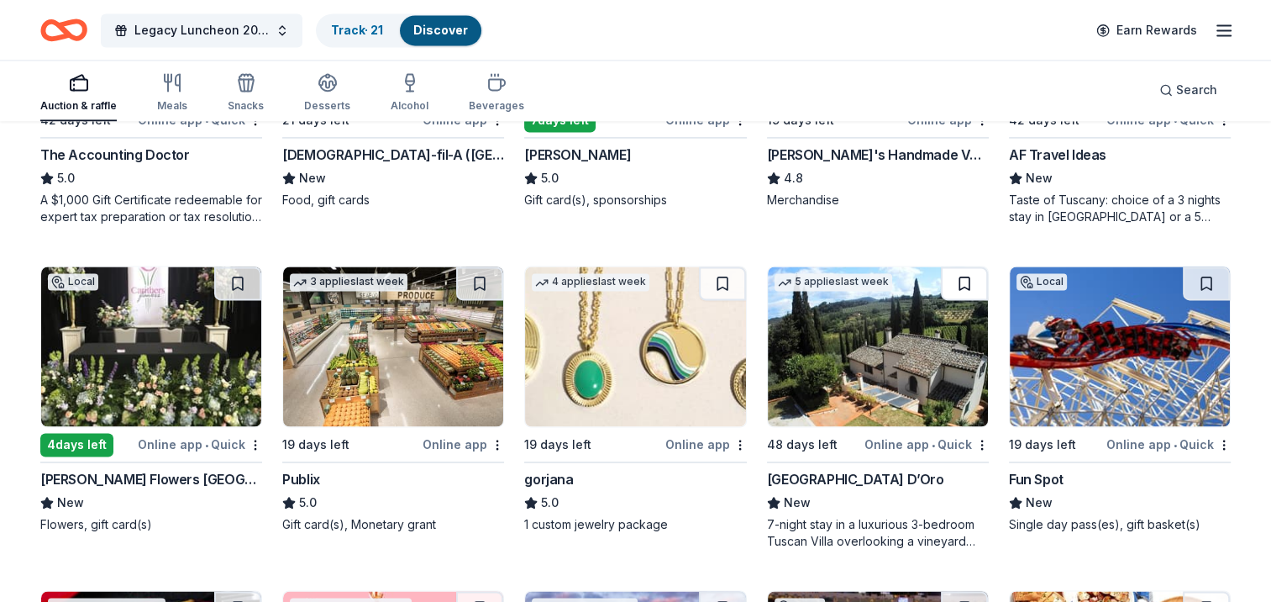
click at [968, 283] on button at bounding box center [964, 283] width 47 height 34
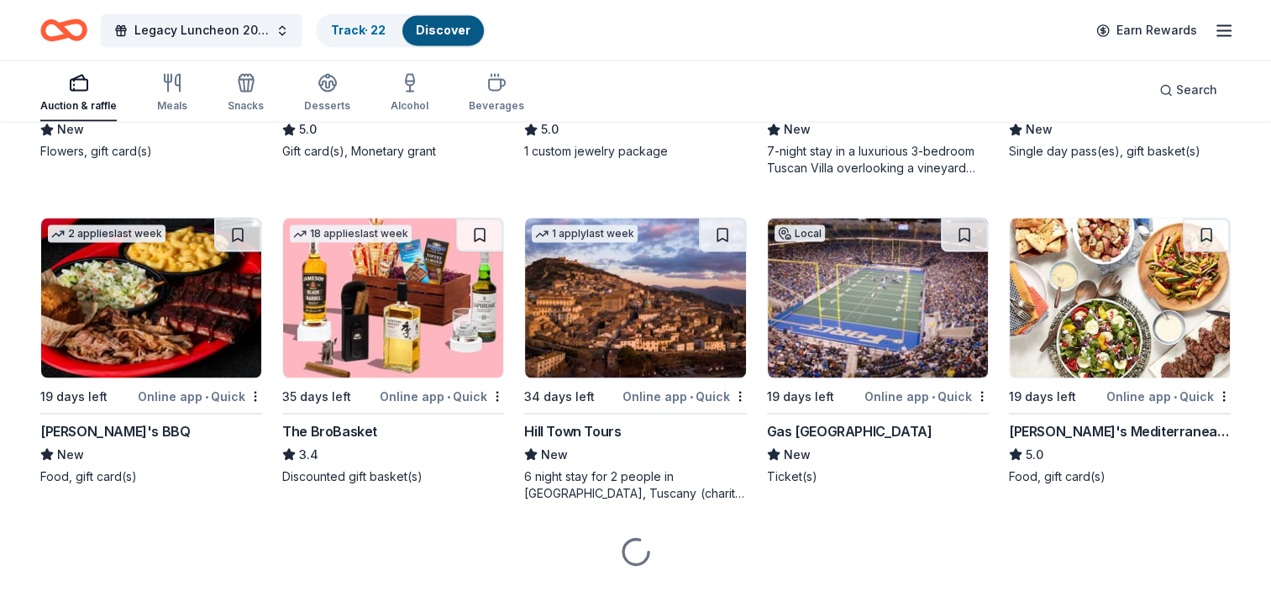
scroll to position [3008, 0]
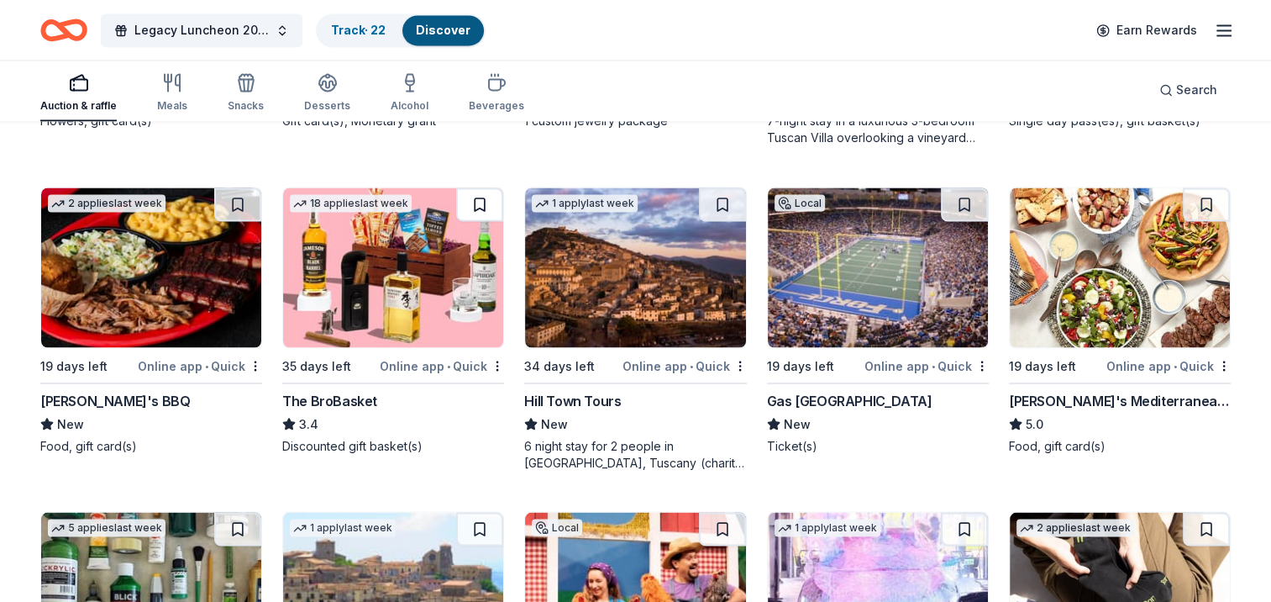
click at [490, 195] on button at bounding box center [479, 204] width 47 height 34
click at [718, 207] on button at bounding box center [722, 204] width 47 height 34
click at [958, 212] on button at bounding box center [964, 204] width 47 height 34
click at [1200, 193] on button at bounding box center [1206, 204] width 47 height 34
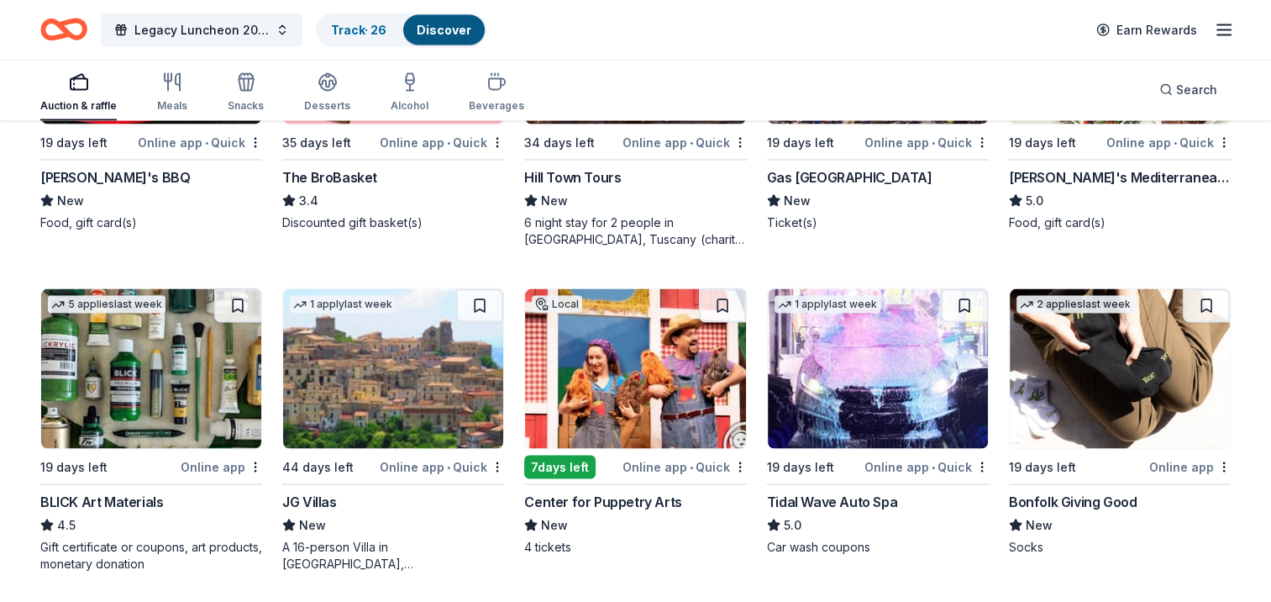
scroll to position [3344, 0]
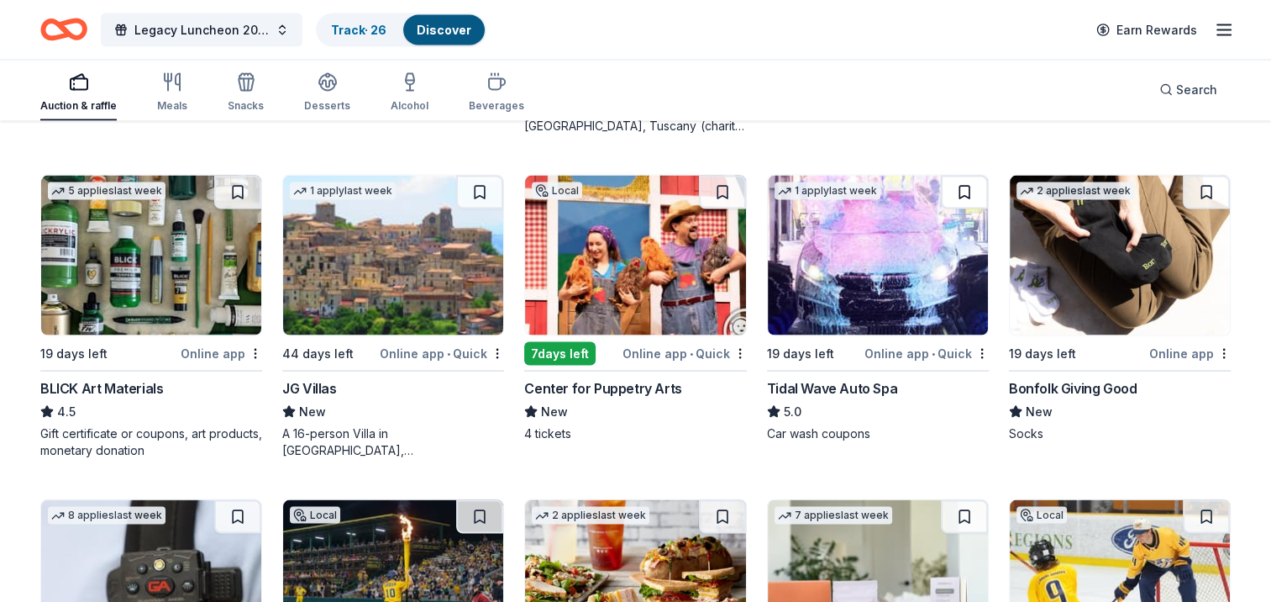
click at [968, 188] on button at bounding box center [964, 193] width 47 height 34
click at [734, 182] on button at bounding box center [722, 193] width 47 height 34
click at [476, 194] on button at bounding box center [479, 193] width 47 height 34
click at [245, 194] on button at bounding box center [237, 193] width 47 height 34
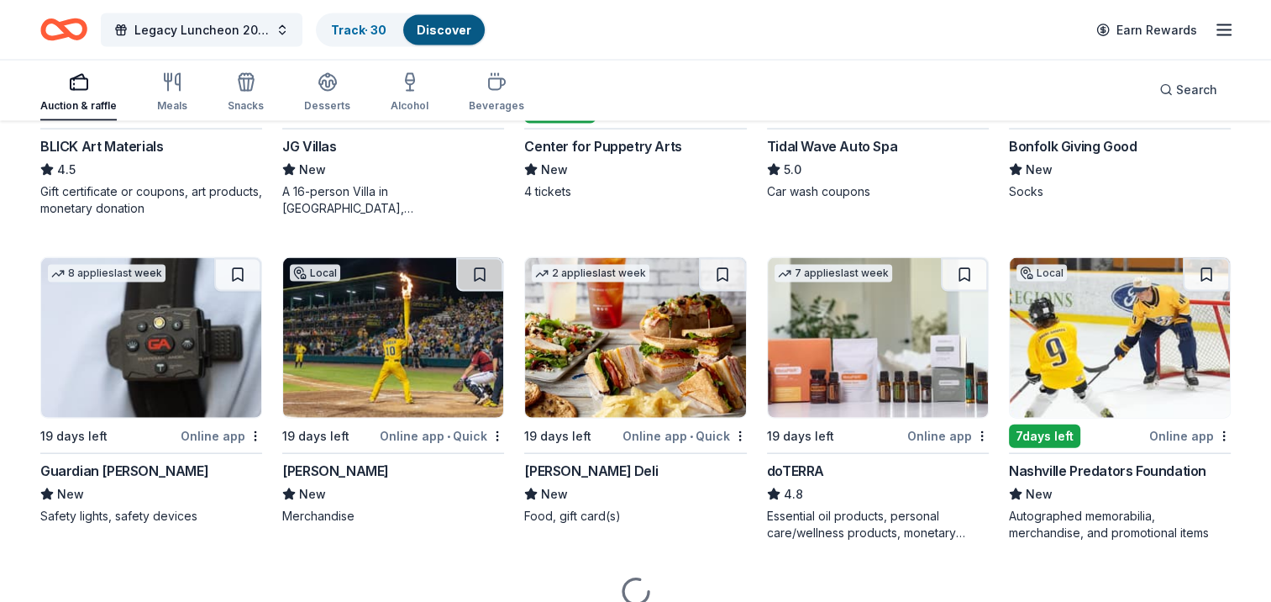
scroll to position [3596, 0]
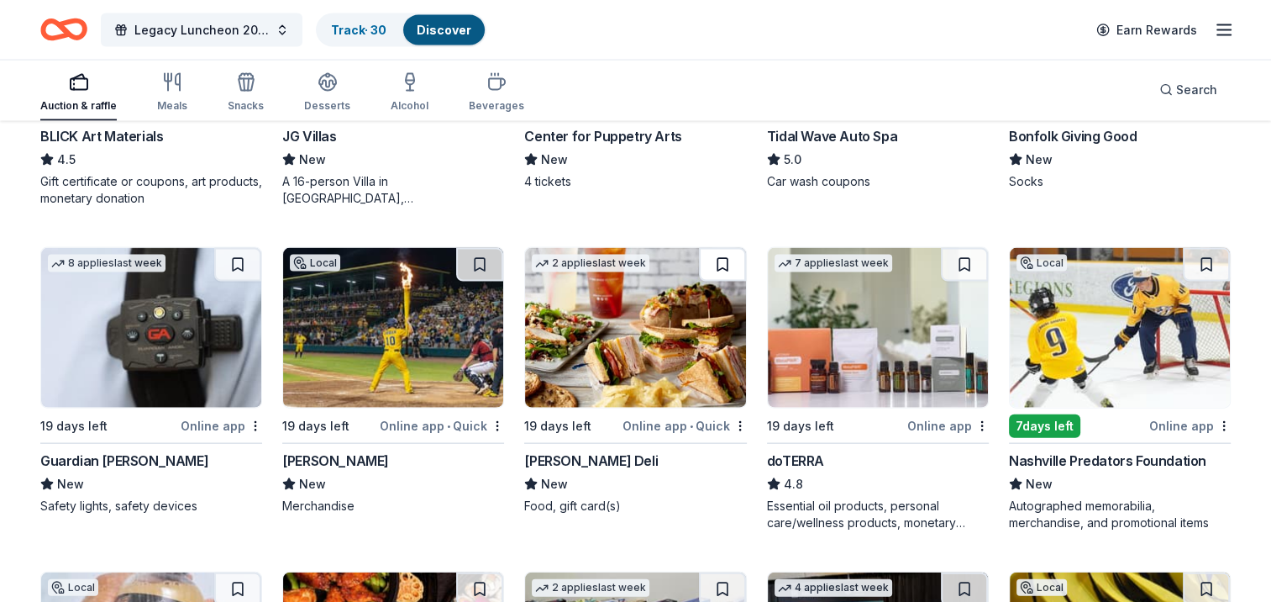
click at [711, 255] on button at bounding box center [722, 265] width 47 height 34
click at [1213, 272] on button at bounding box center [1206, 265] width 47 height 34
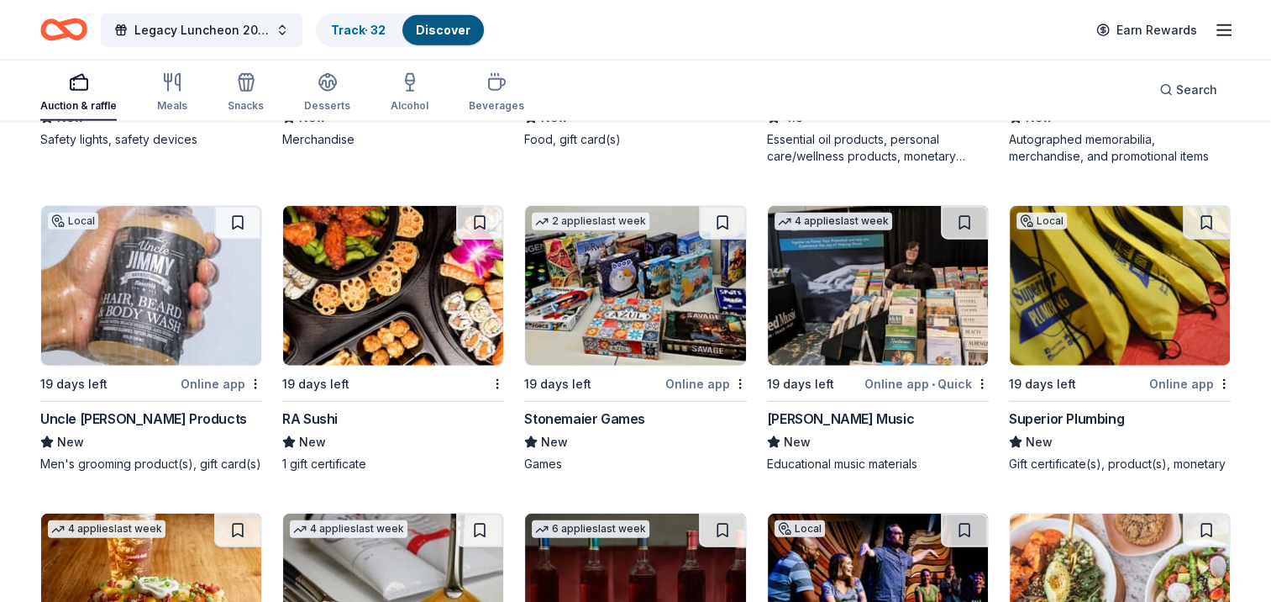
scroll to position [3933, 0]
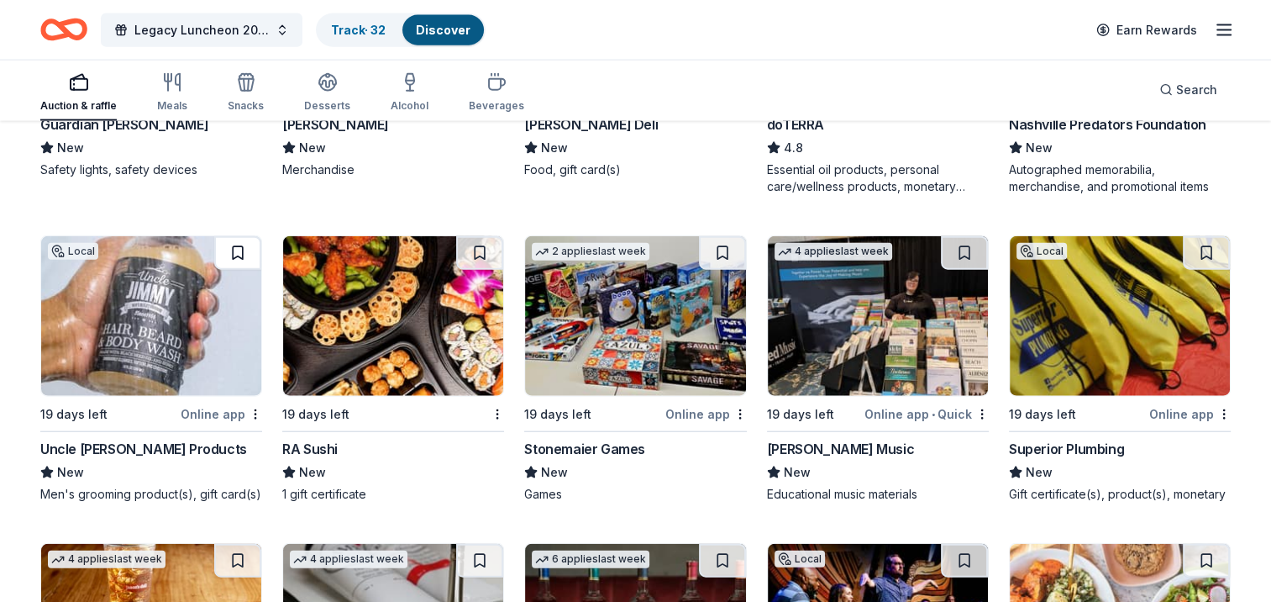
click at [234, 250] on button at bounding box center [237, 253] width 47 height 34
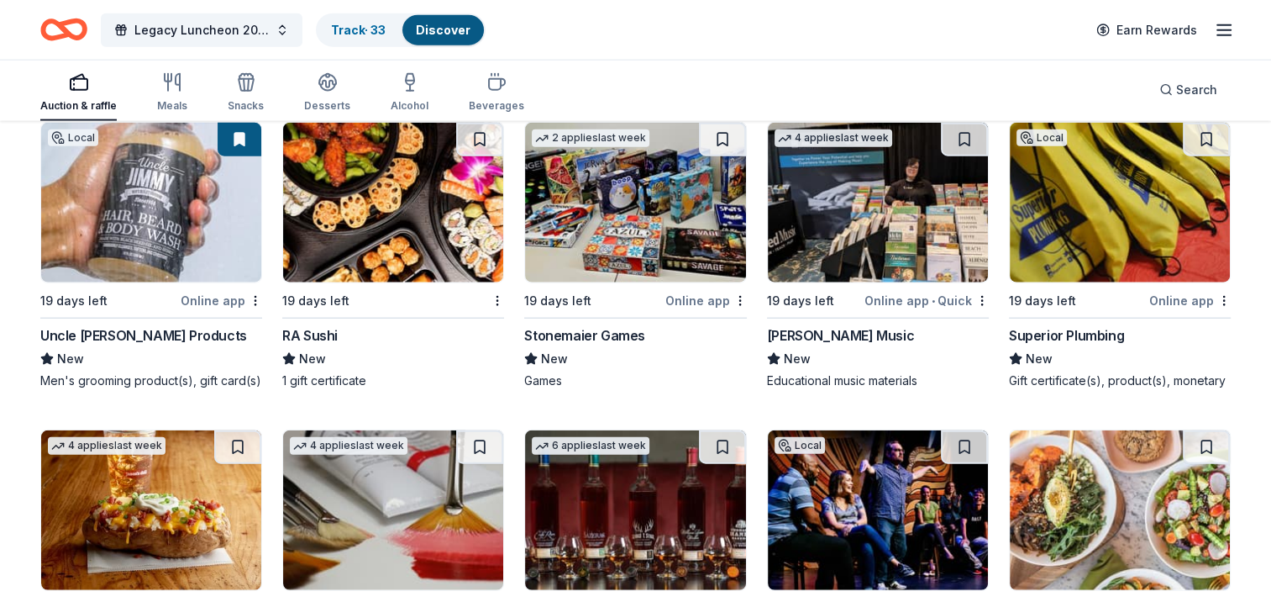
scroll to position [4269, 0]
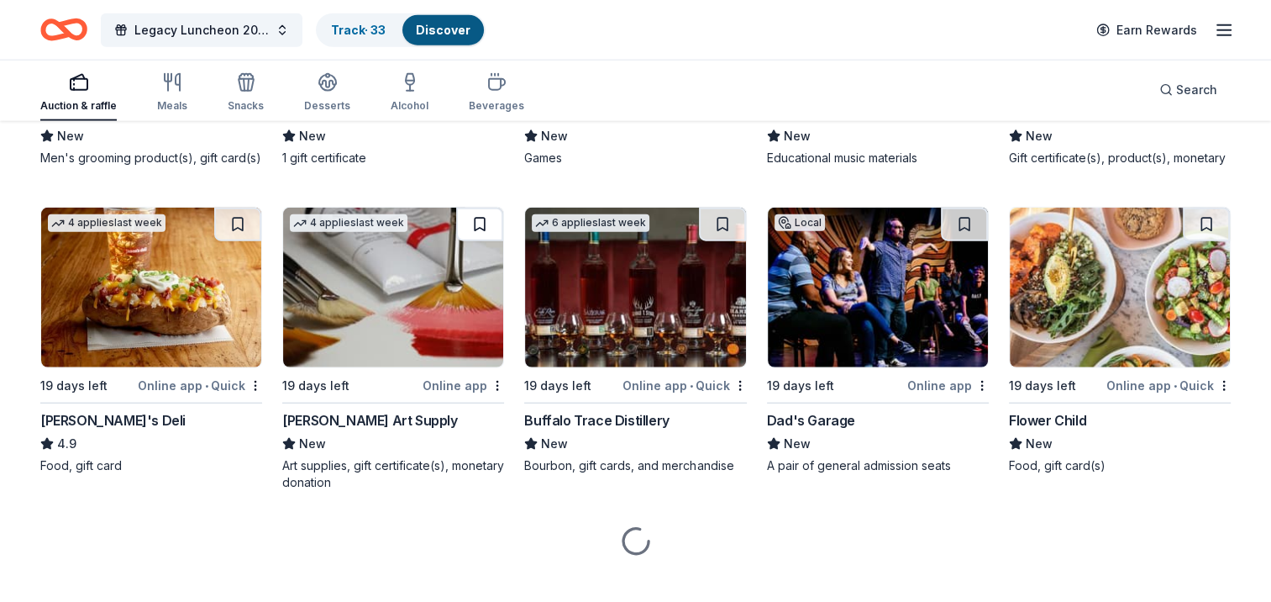
click at [476, 217] on button at bounding box center [479, 225] width 47 height 34
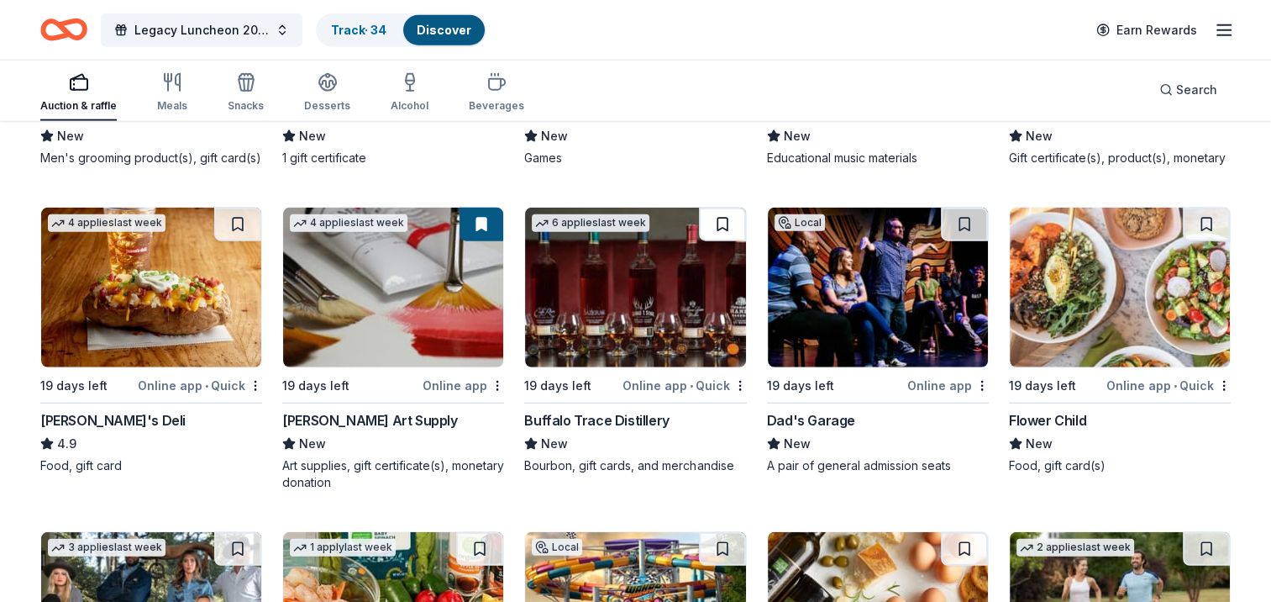
click at [705, 229] on button at bounding box center [722, 225] width 47 height 34
click at [1207, 221] on button at bounding box center [1206, 225] width 47 height 34
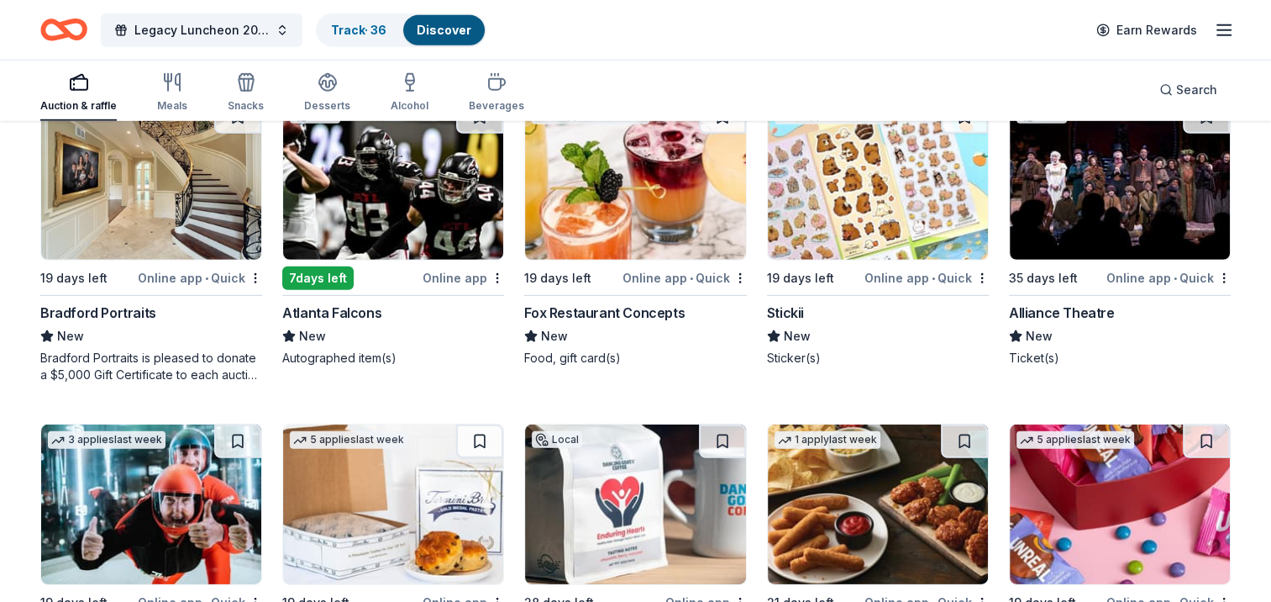
scroll to position [5109, 0]
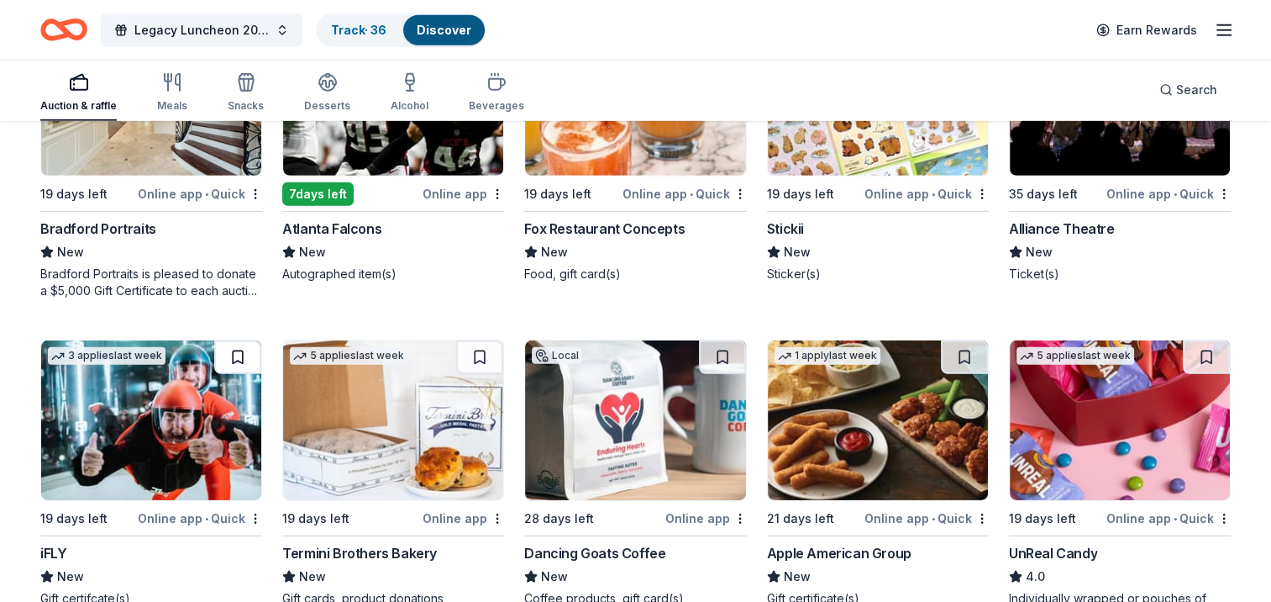
click at [238, 359] on button at bounding box center [237, 357] width 47 height 34
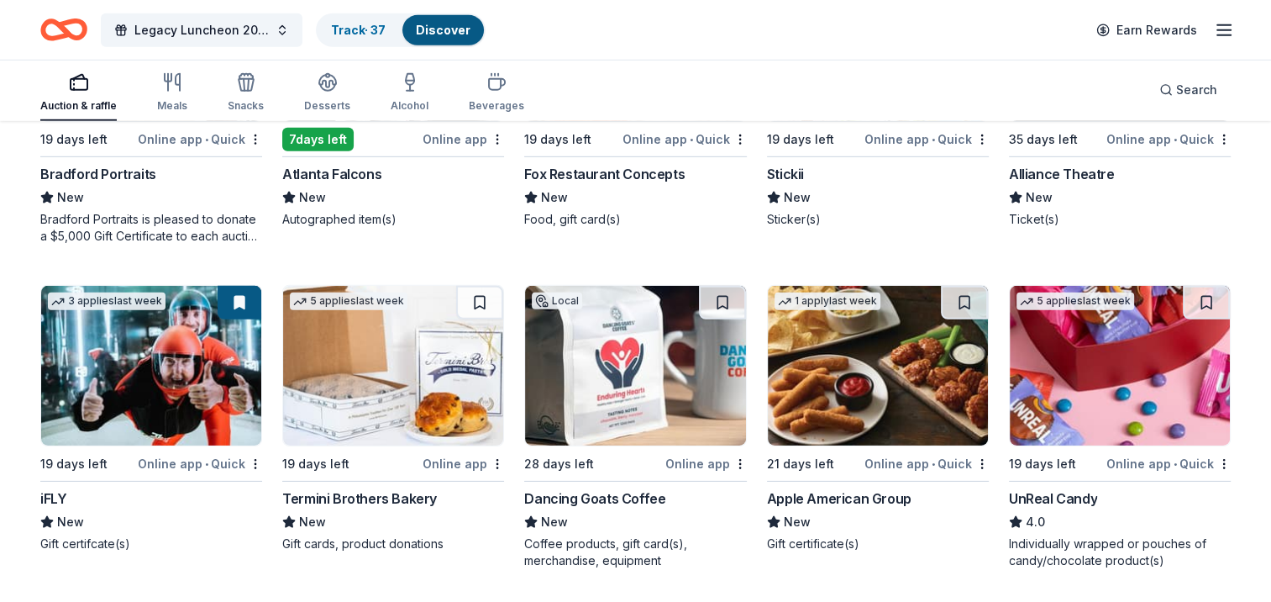
scroll to position [5193, 0]
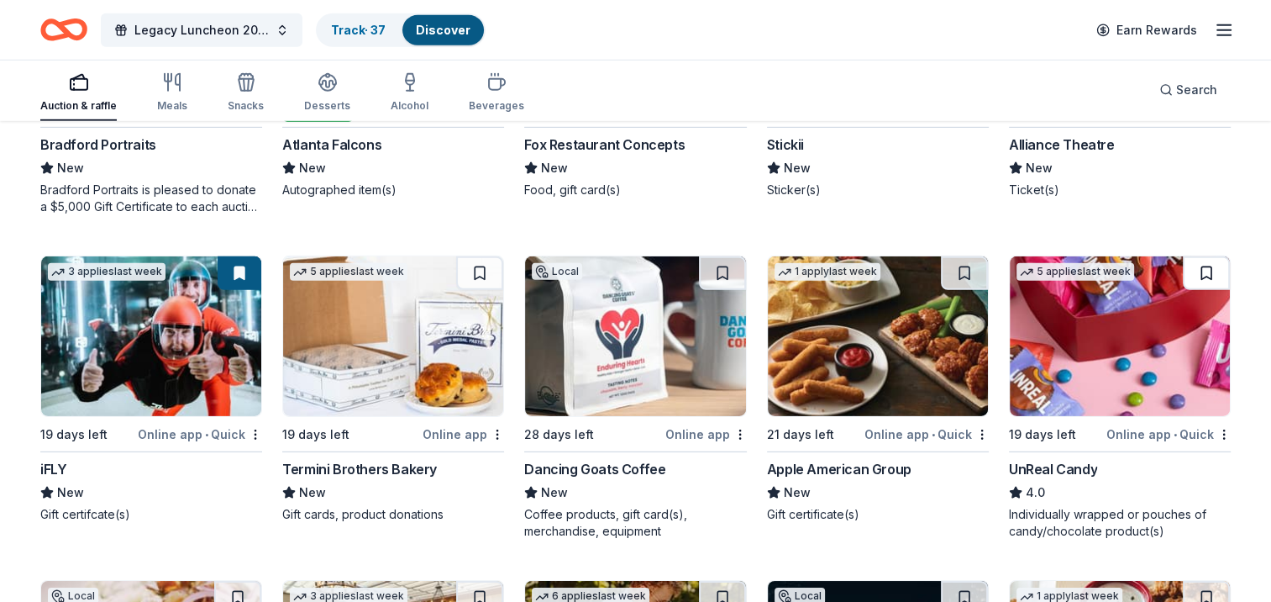
click at [1199, 274] on button at bounding box center [1206, 273] width 47 height 34
click at [481, 276] on button at bounding box center [479, 273] width 47 height 34
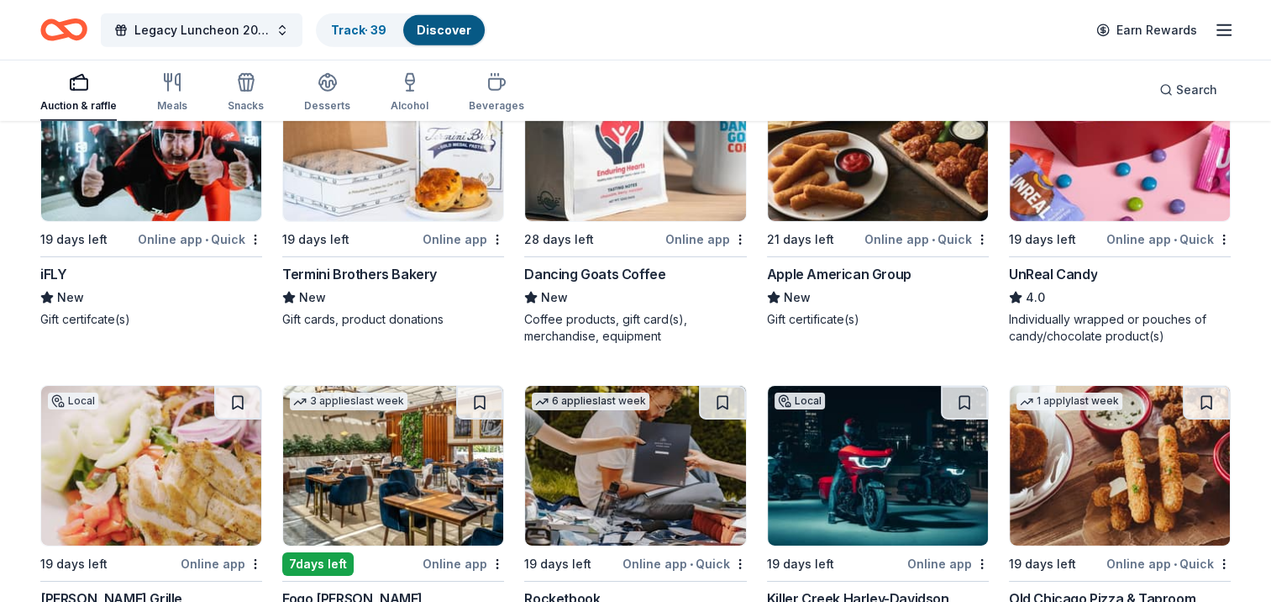
scroll to position [5529, 0]
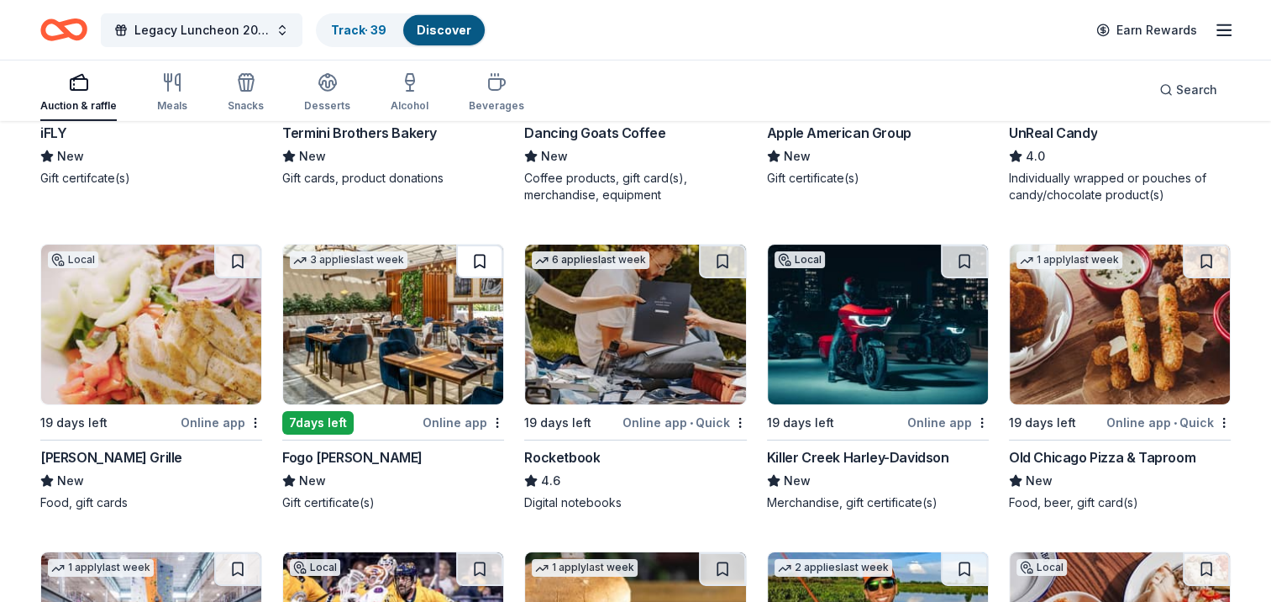
click at [474, 255] on button at bounding box center [479, 262] width 47 height 34
click at [718, 255] on button at bounding box center [722, 262] width 47 height 34
click at [1192, 255] on button at bounding box center [1206, 262] width 47 height 34
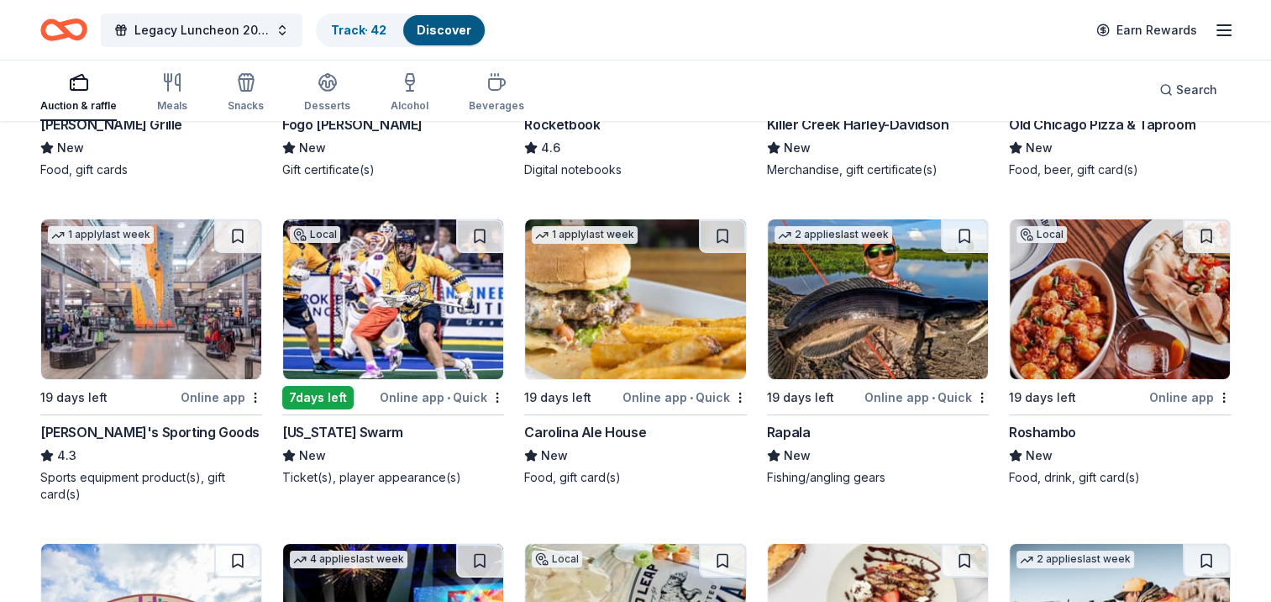
scroll to position [5865, 0]
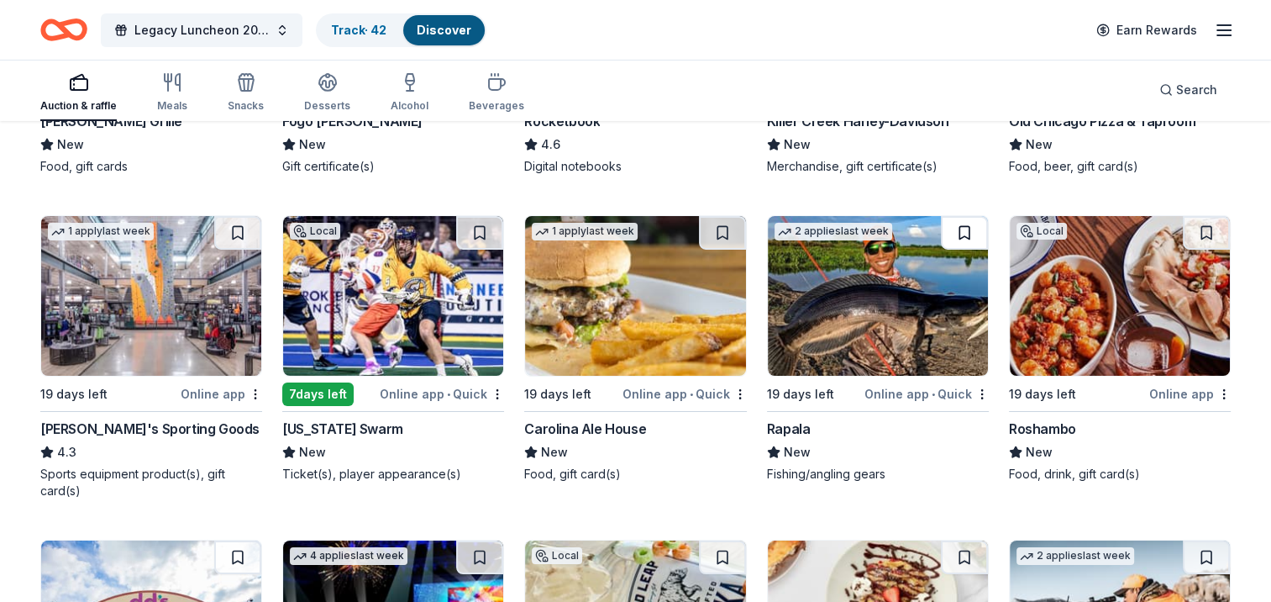
click at [961, 229] on button at bounding box center [964, 233] width 47 height 34
click at [1198, 229] on button at bounding box center [1206, 233] width 47 height 34
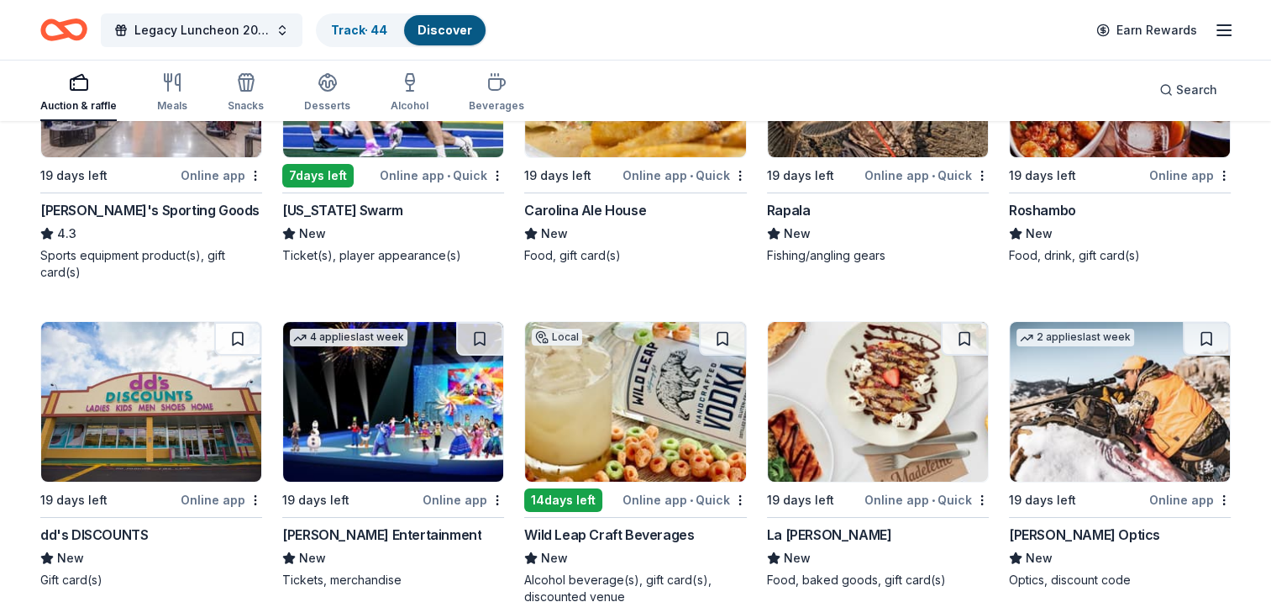
scroll to position [6117, 0]
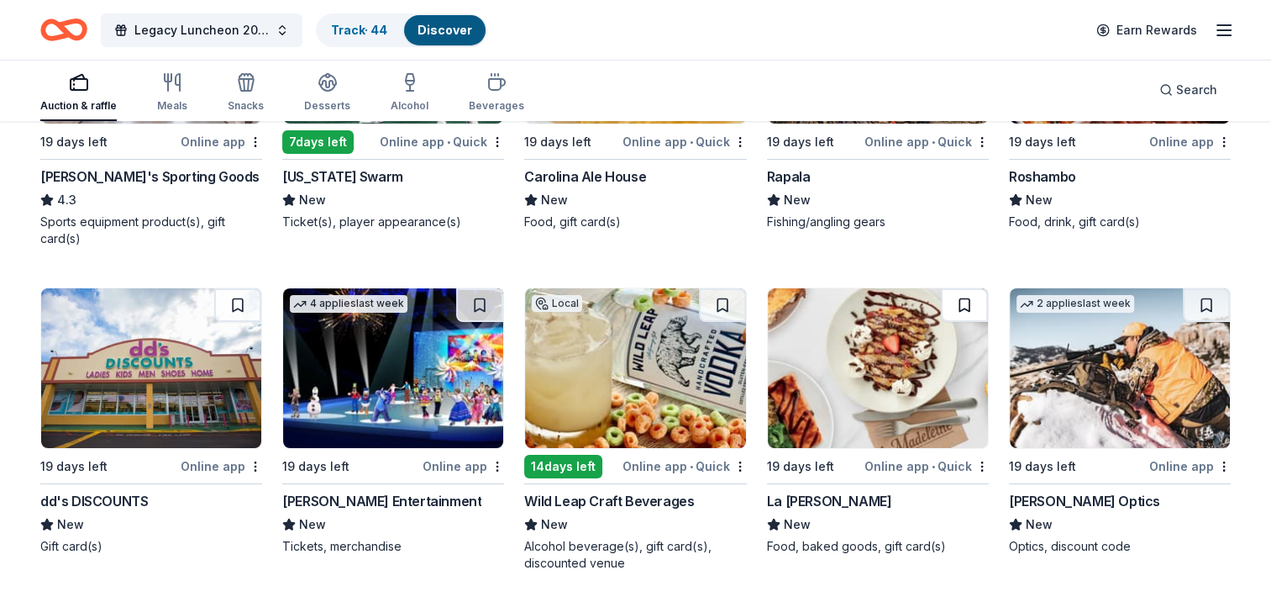
click at [959, 305] on button at bounding box center [964, 305] width 47 height 34
click at [1211, 306] on button at bounding box center [1206, 305] width 47 height 34
click at [721, 313] on button at bounding box center [722, 305] width 47 height 34
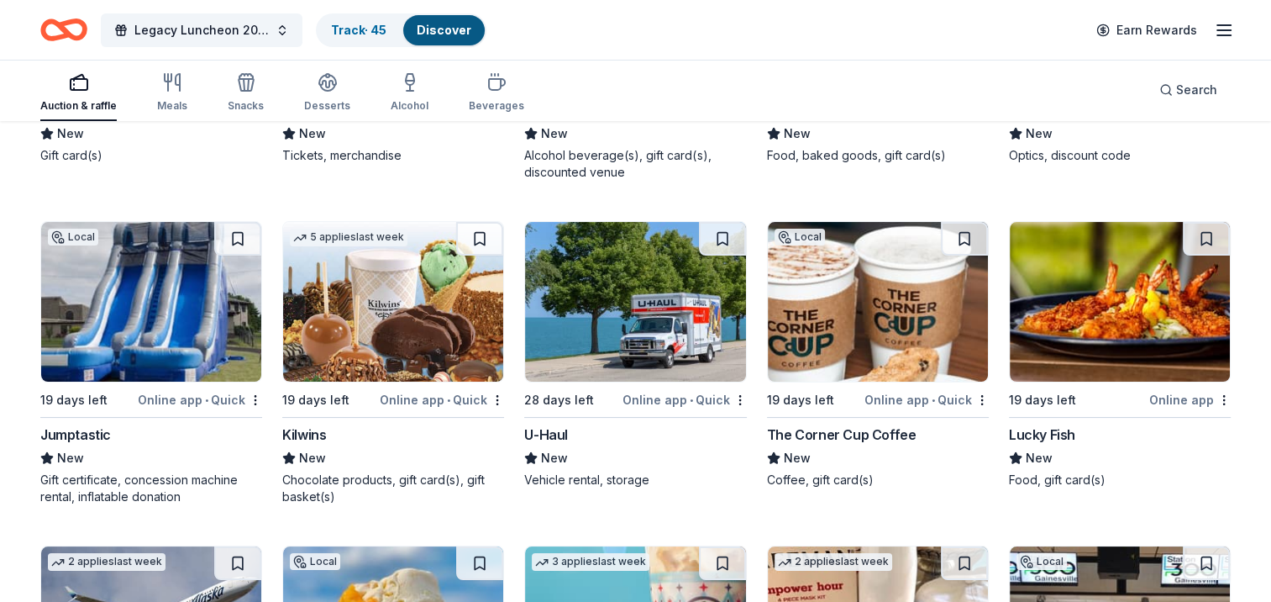
scroll to position [6537, 0]
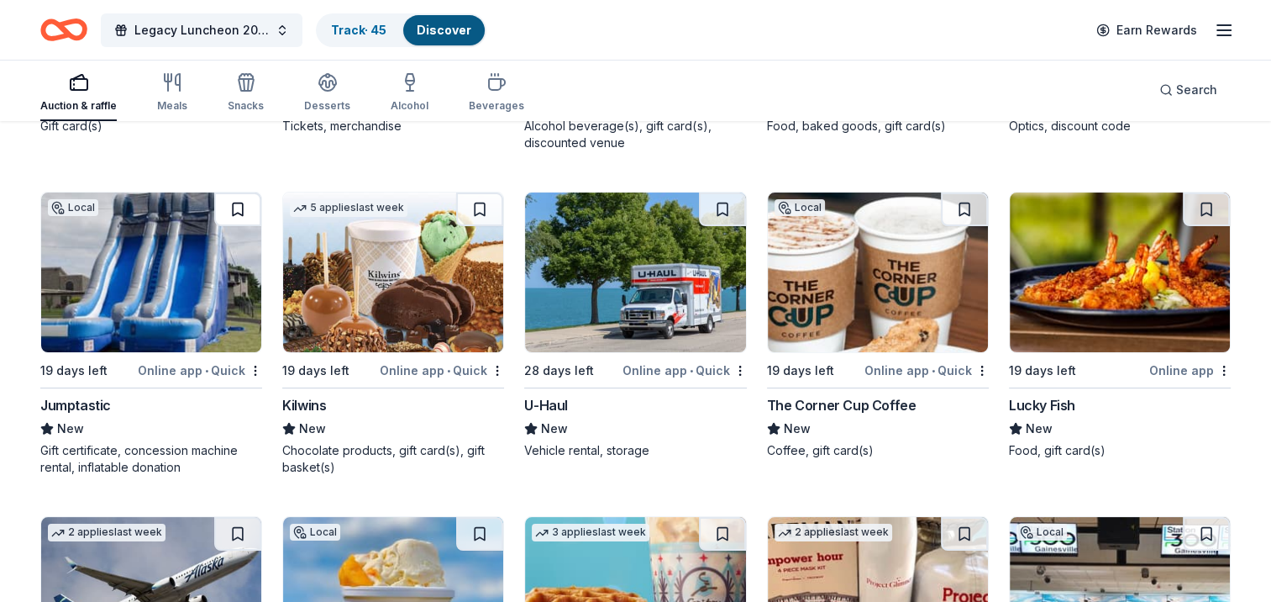
click at [232, 198] on button at bounding box center [237, 209] width 47 height 34
click at [463, 207] on button at bounding box center [479, 209] width 47 height 34
click at [956, 208] on button at bounding box center [964, 209] width 47 height 34
click at [711, 219] on button at bounding box center [722, 209] width 47 height 34
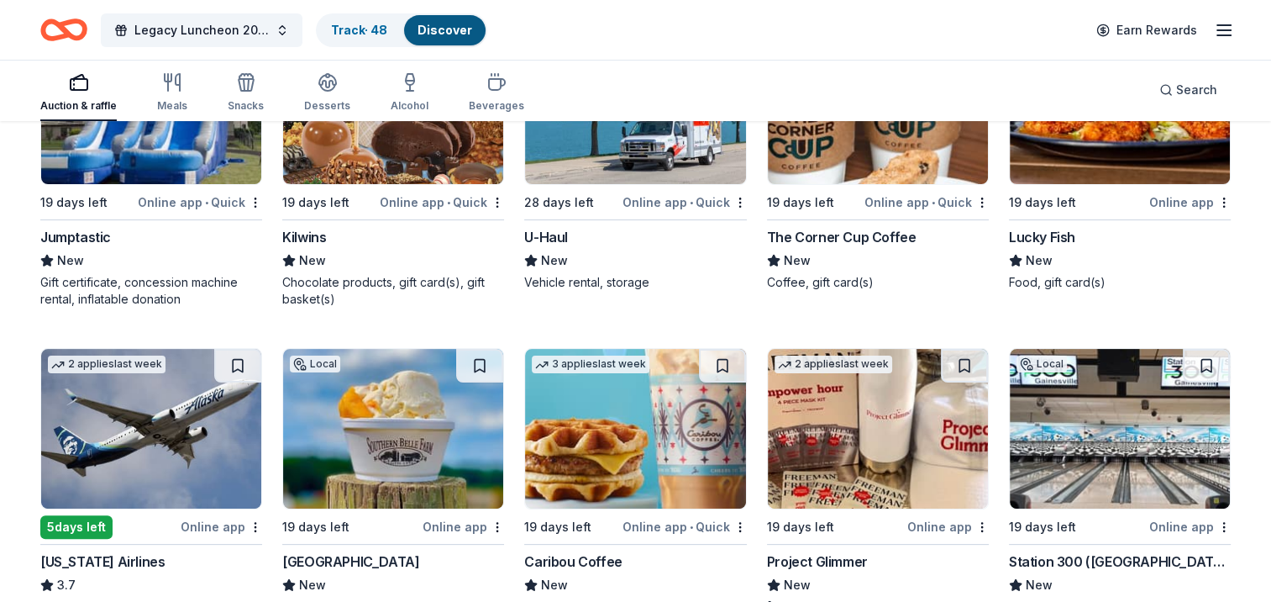
scroll to position [6790, 0]
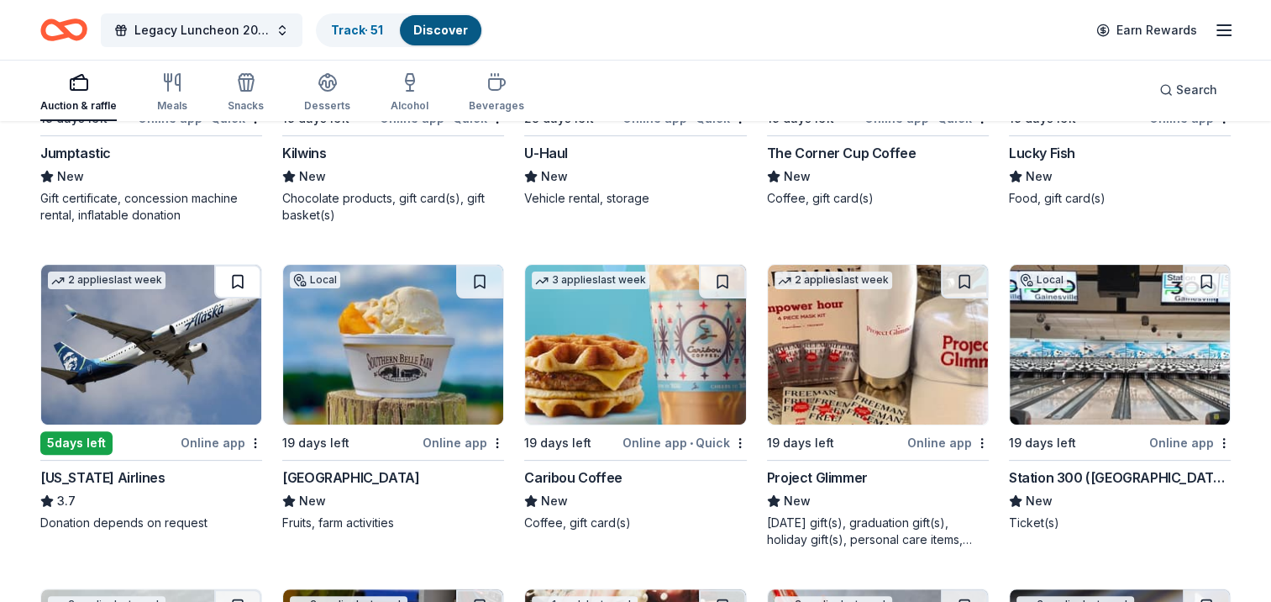
click at [242, 283] on button at bounding box center [237, 282] width 47 height 34
click at [1195, 282] on button at bounding box center [1206, 282] width 47 height 34
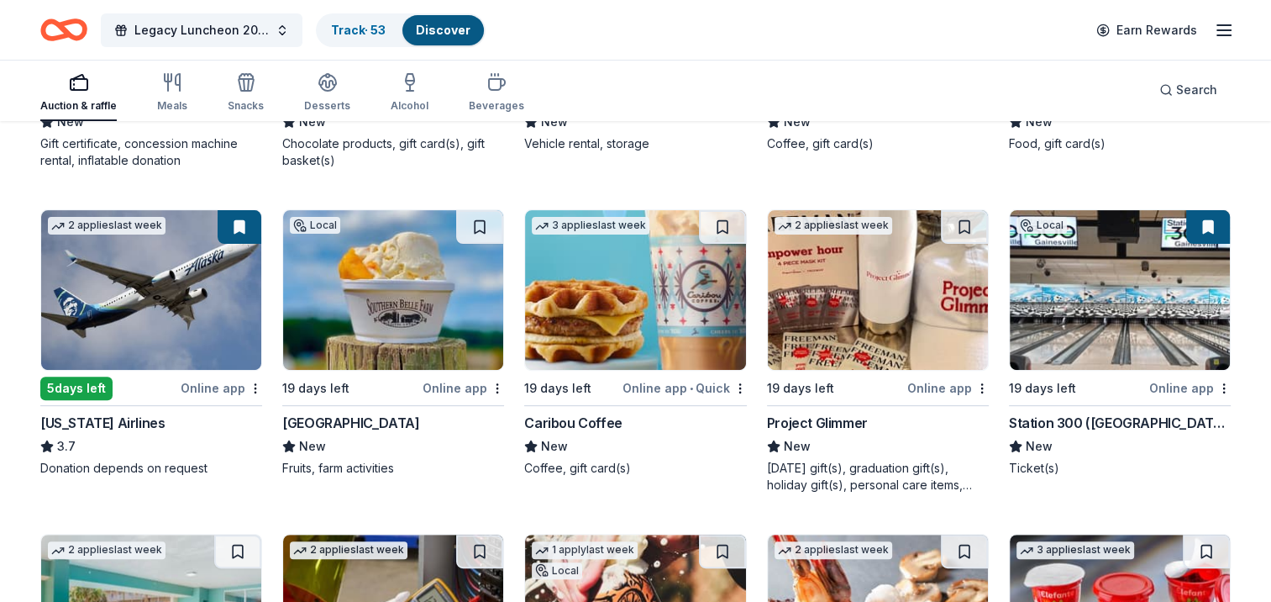
scroll to position [6874, 0]
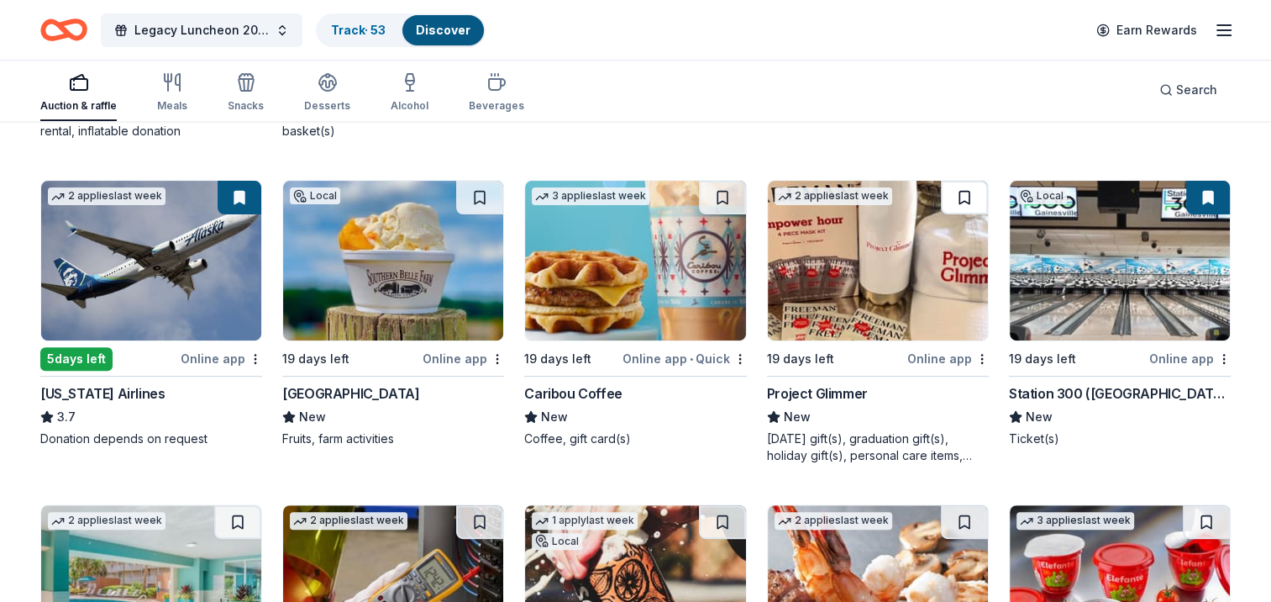
click at [966, 195] on button at bounding box center [964, 198] width 47 height 34
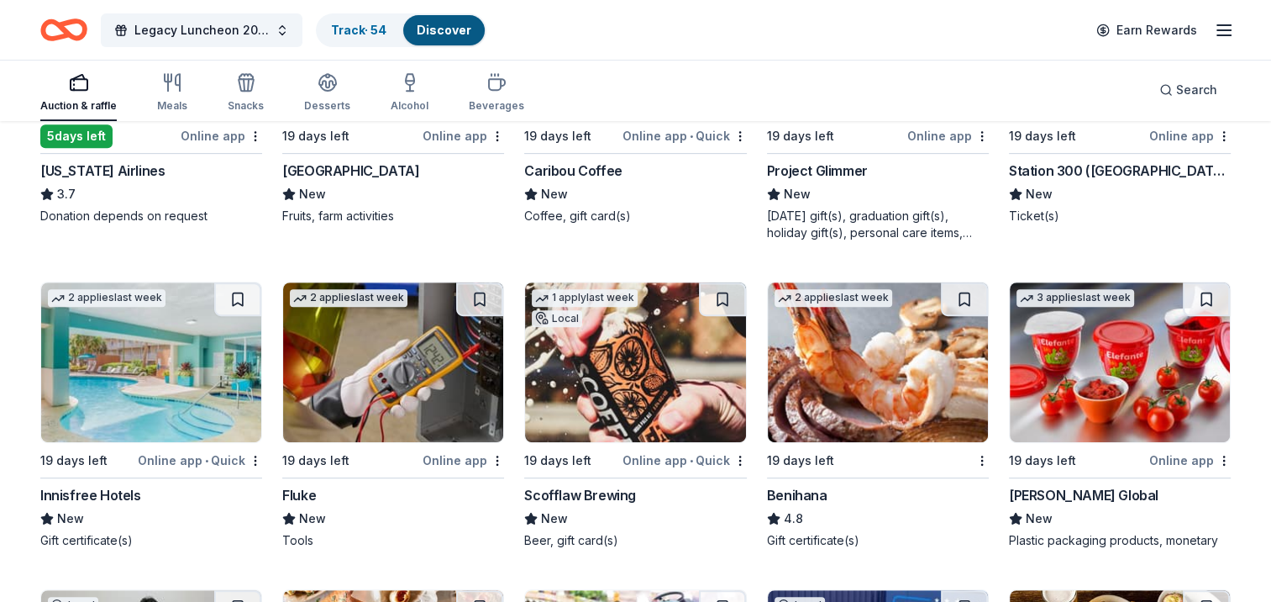
scroll to position [7126, 0]
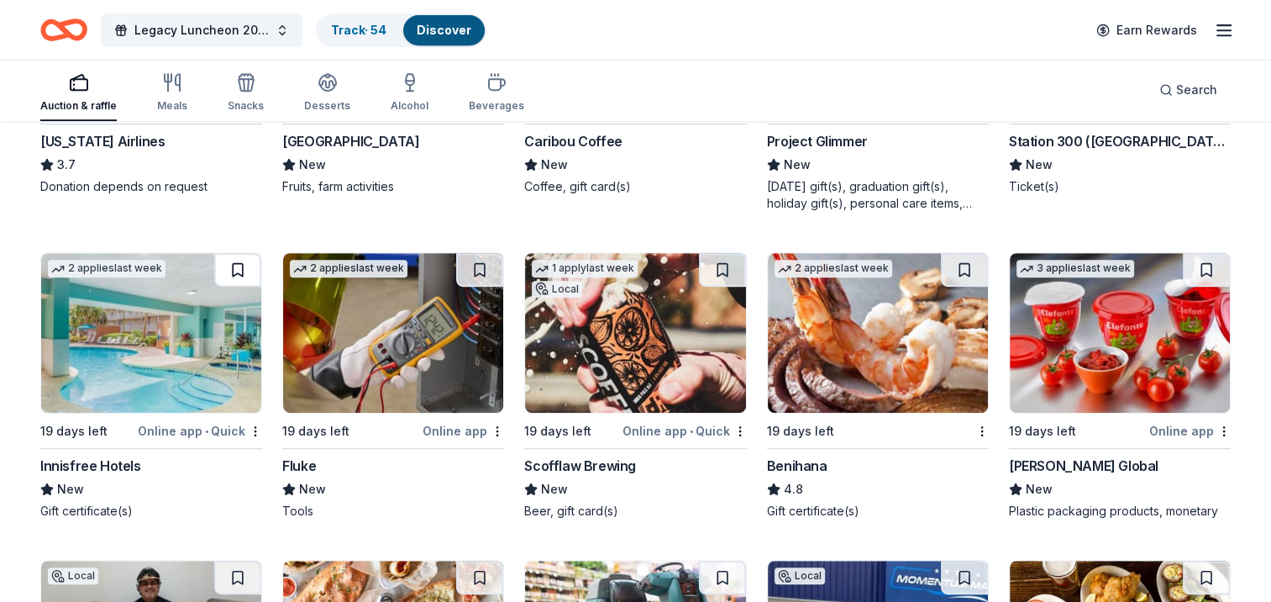
click at [228, 266] on button at bounding box center [237, 270] width 47 height 34
click at [476, 263] on button at bounding box center [479, 270] width 47 height 34
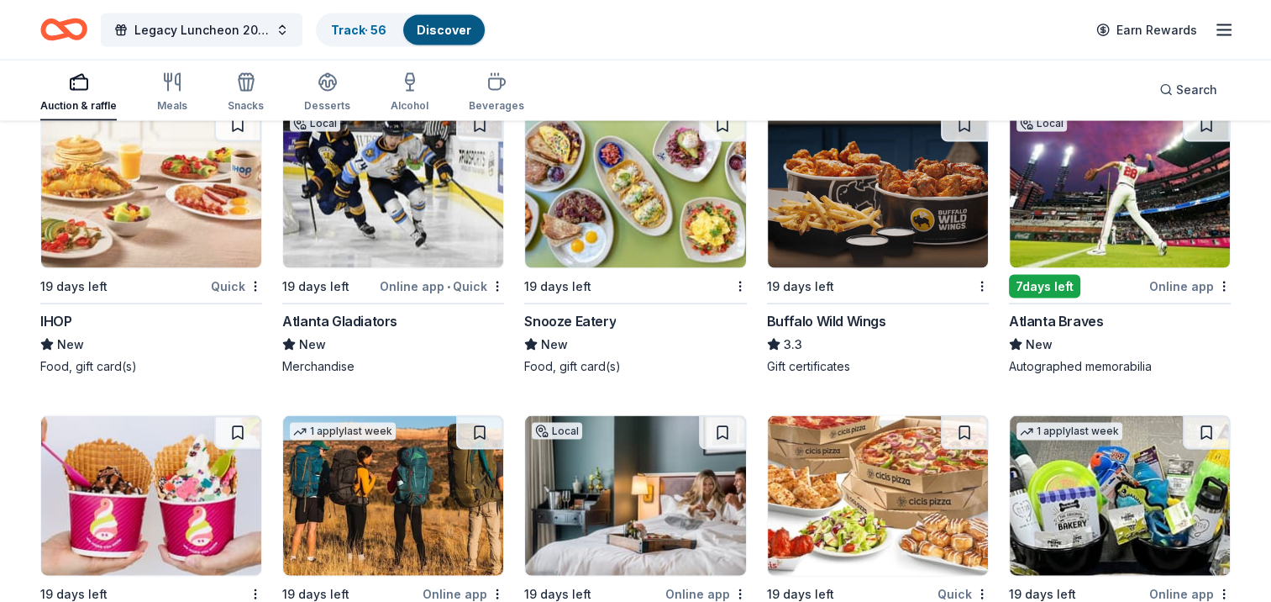
scroll to position [9647, 0]
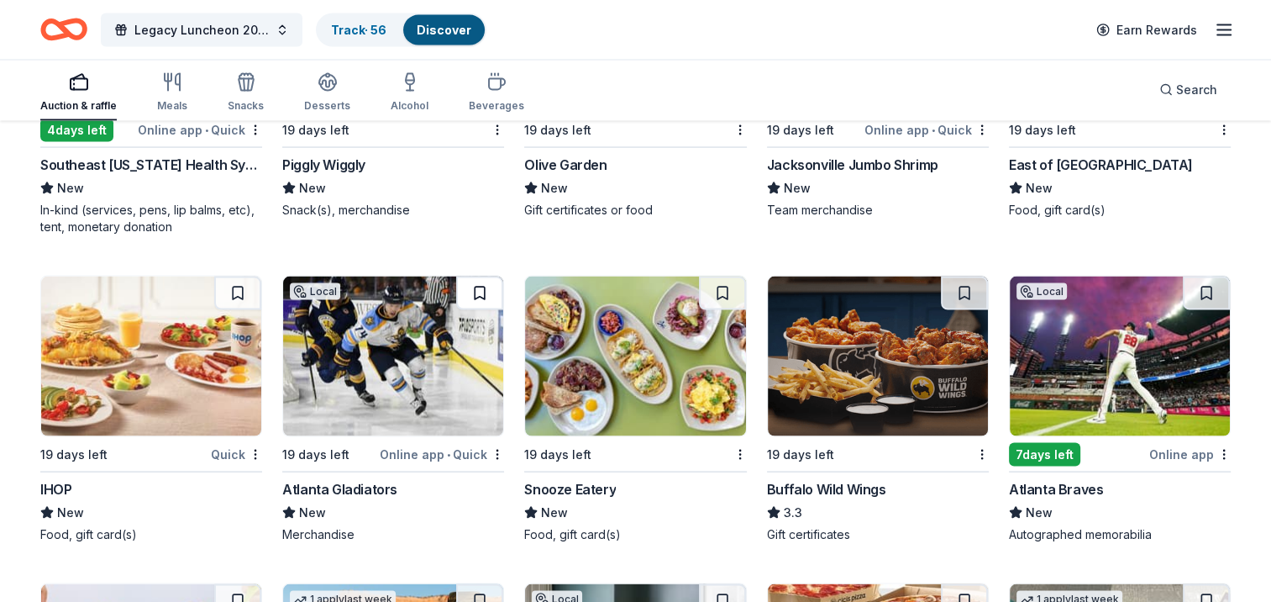
click at [479, 296] on button at bounding box center [479, 293] width 47 height 34
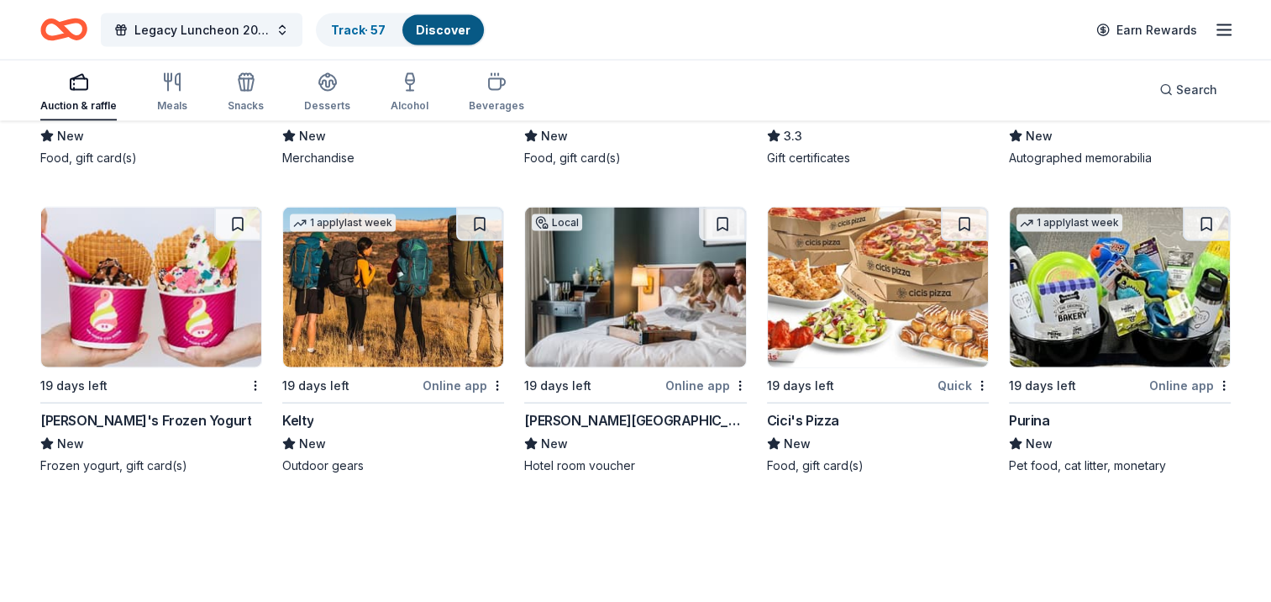
scroll to position [10023, 0]
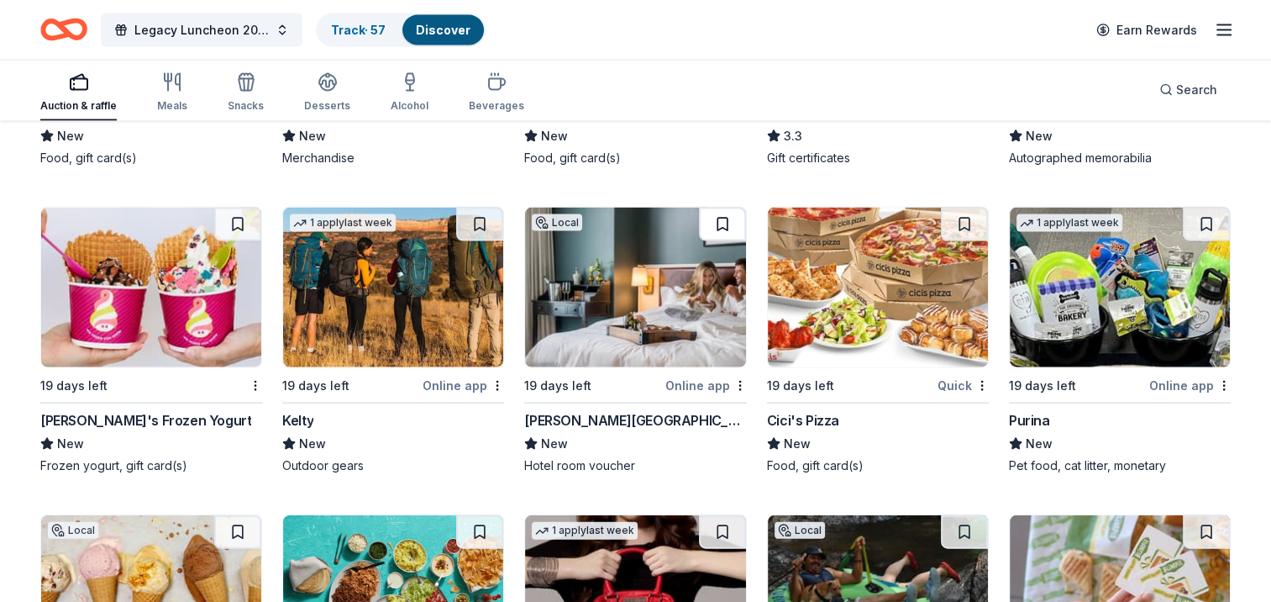
click at [713, 218] on button at bounding box center [722, 225] width 47 height 34
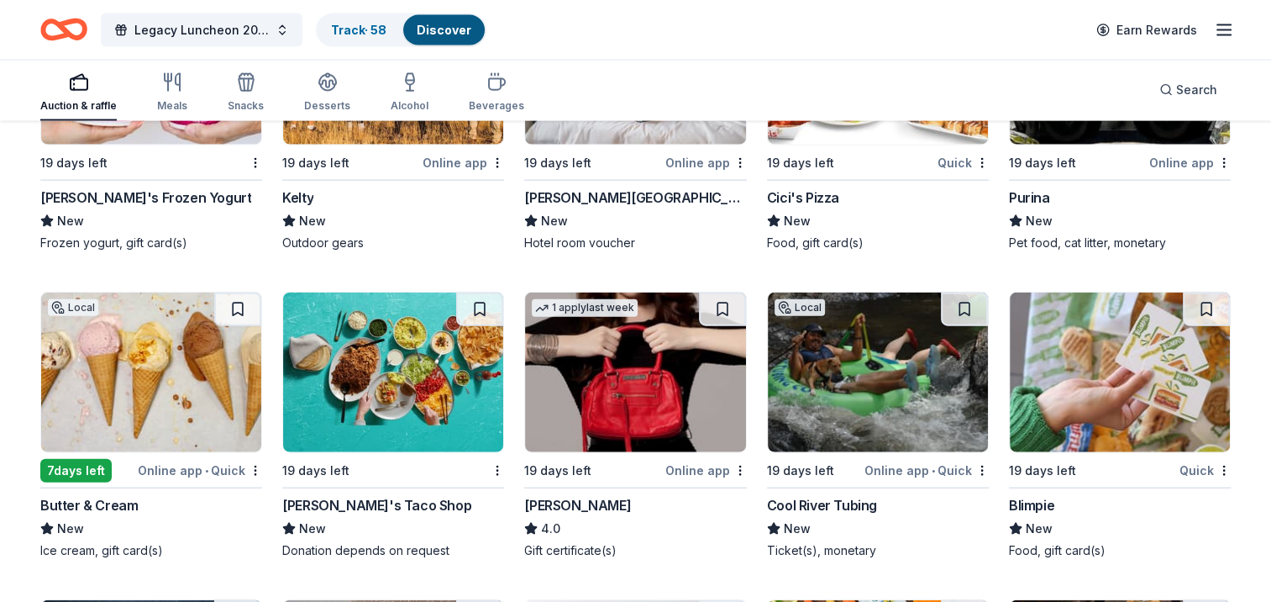
scroll to position [10275, 0]
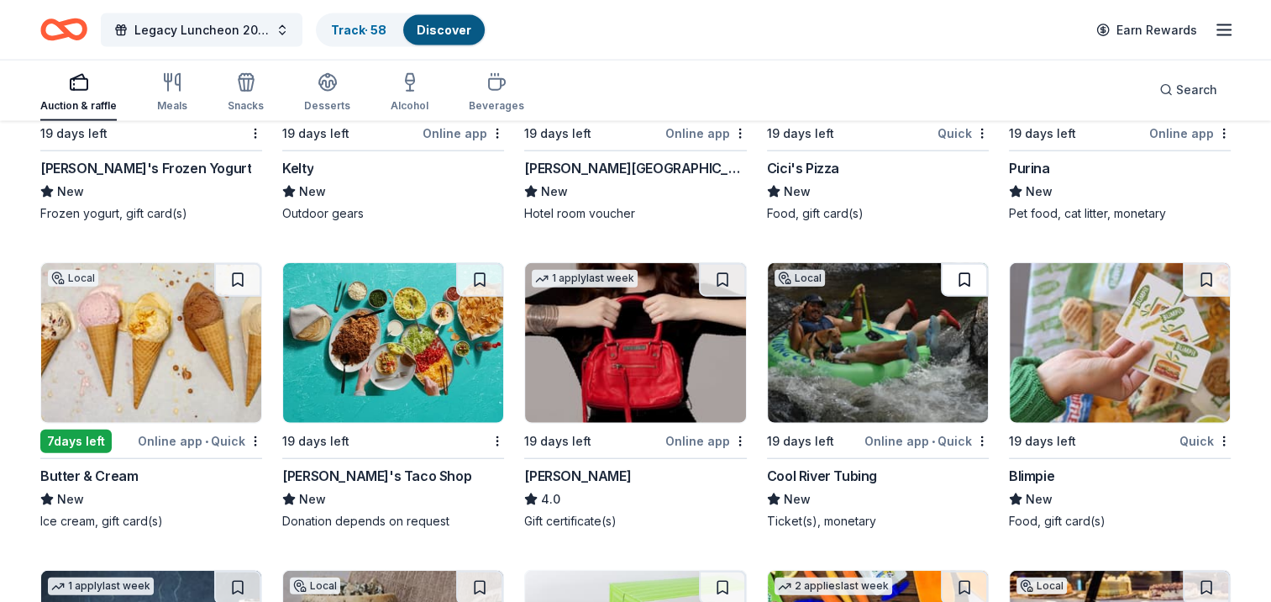
click at [955, 282] on button at bounding box center [964, 280] width 47 height 34
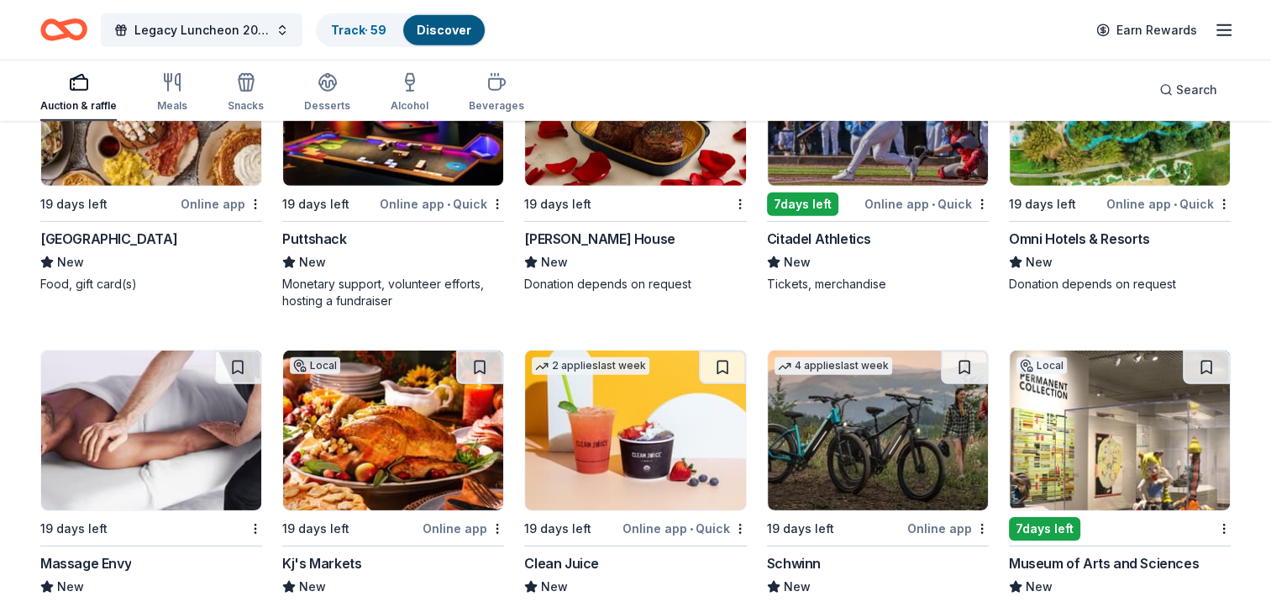
scroll to position [11283, 0]
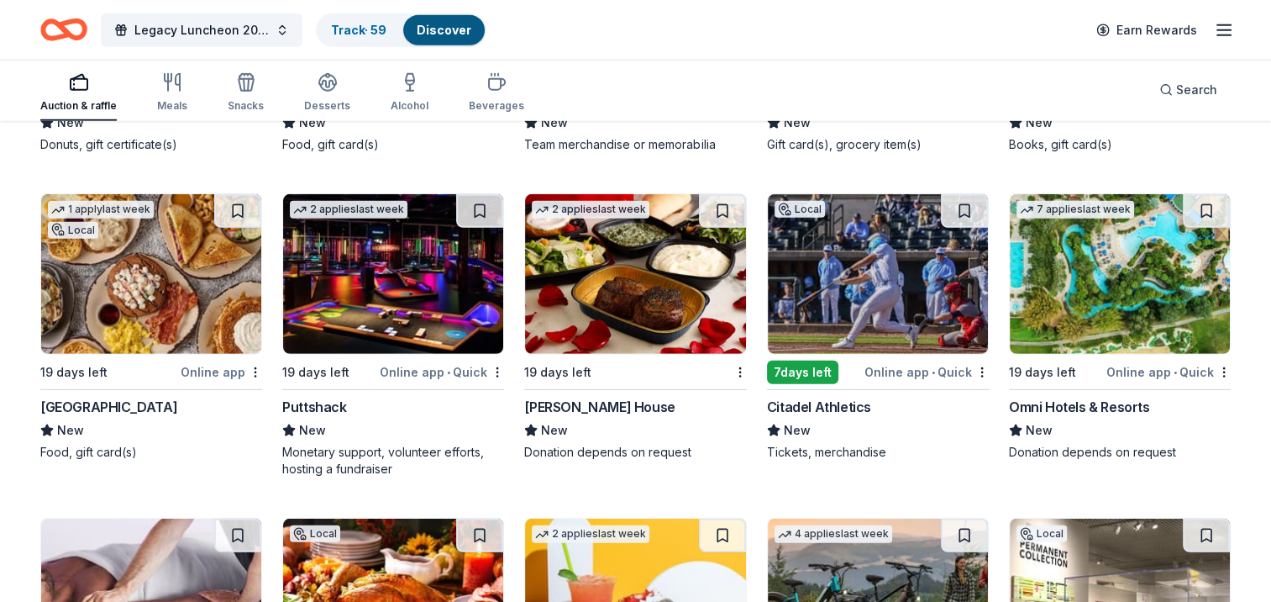
click at [240, 201] on button at bounding box center [237, 211] width 47 height 34
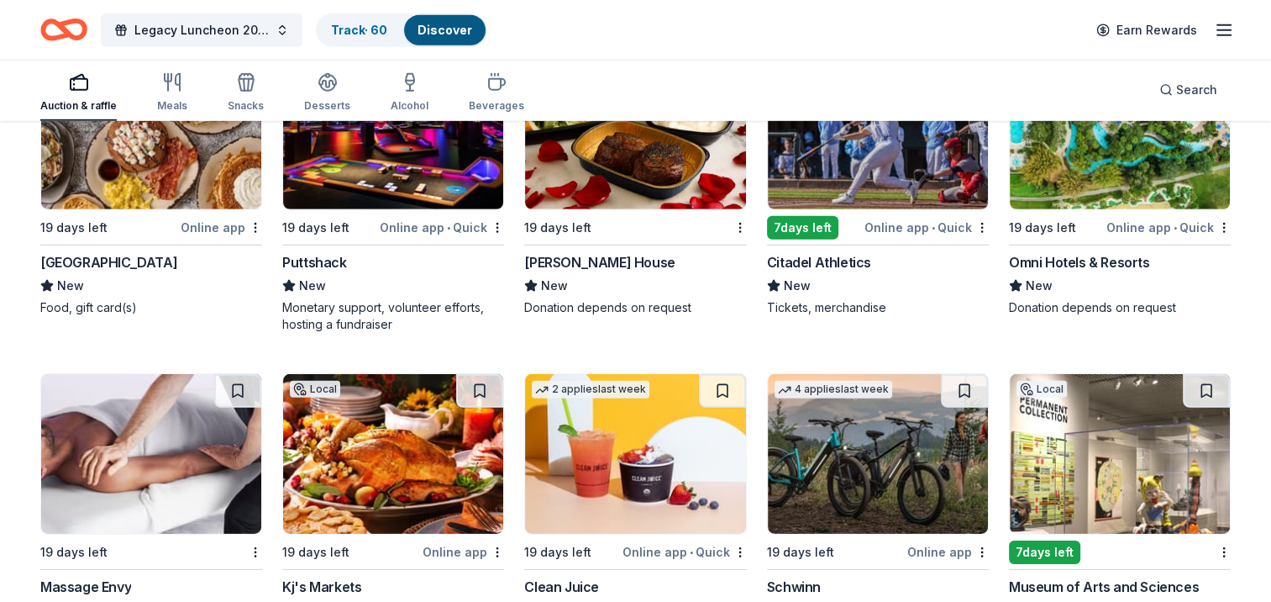
scroll to position [11535, 0]
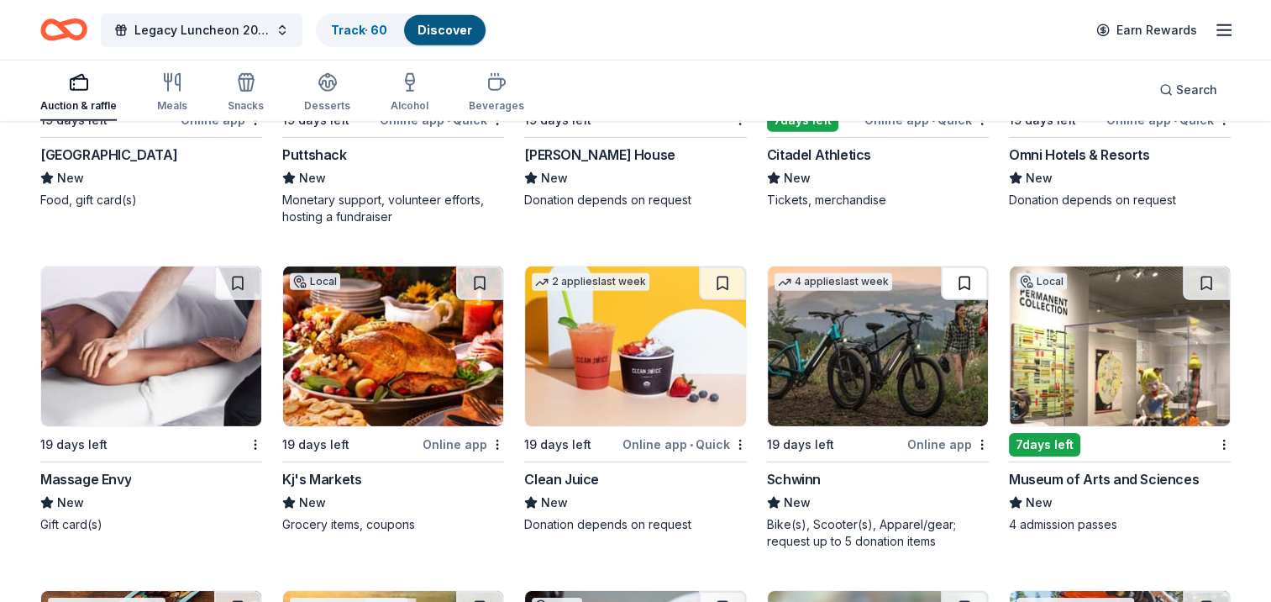
click at [961, 282] on button at bounding box center [964, 283] width 47 height 34
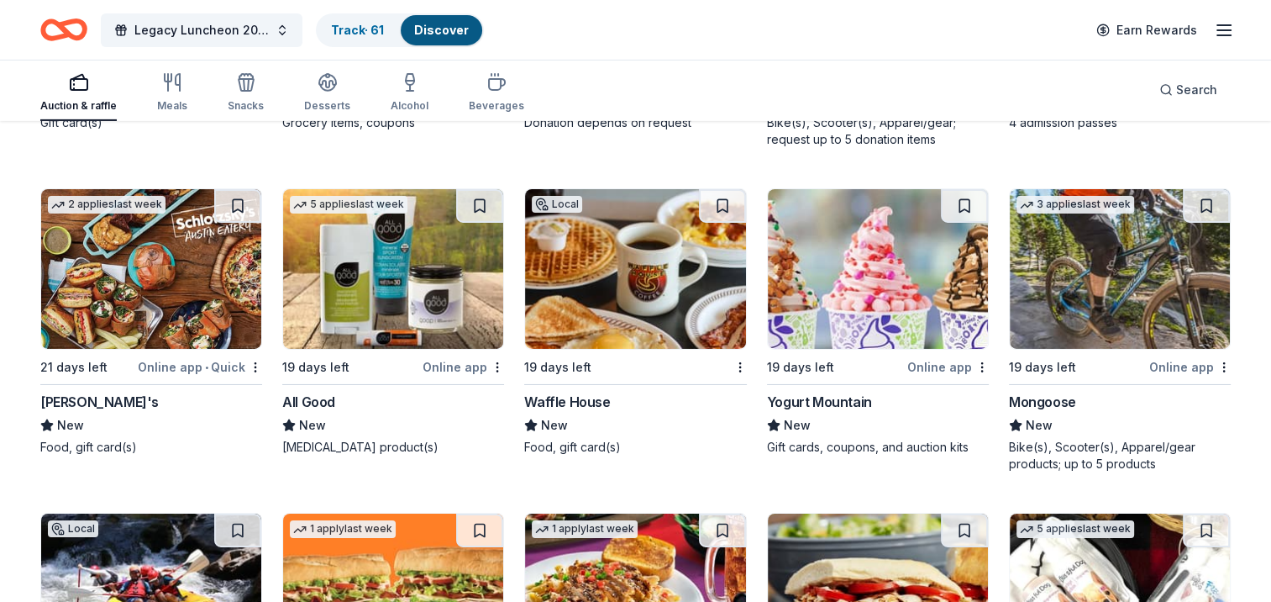
scroll to position [11956, 0]
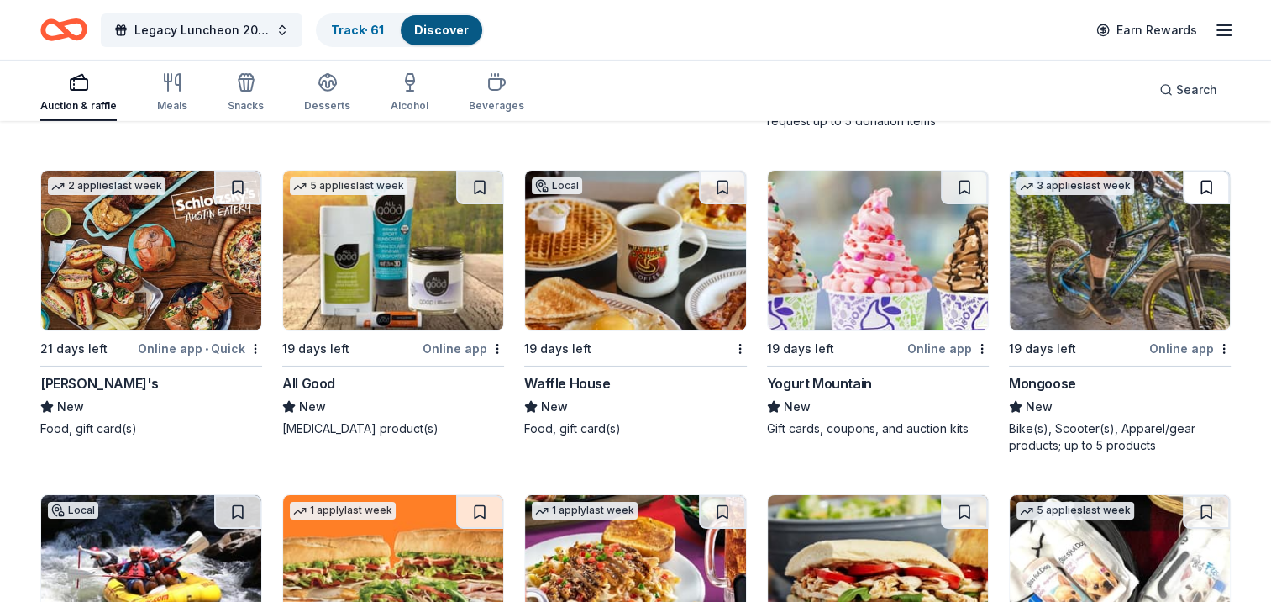
click at [1213, 183] on button at bounding box center [1206, 188] width 47 height 34
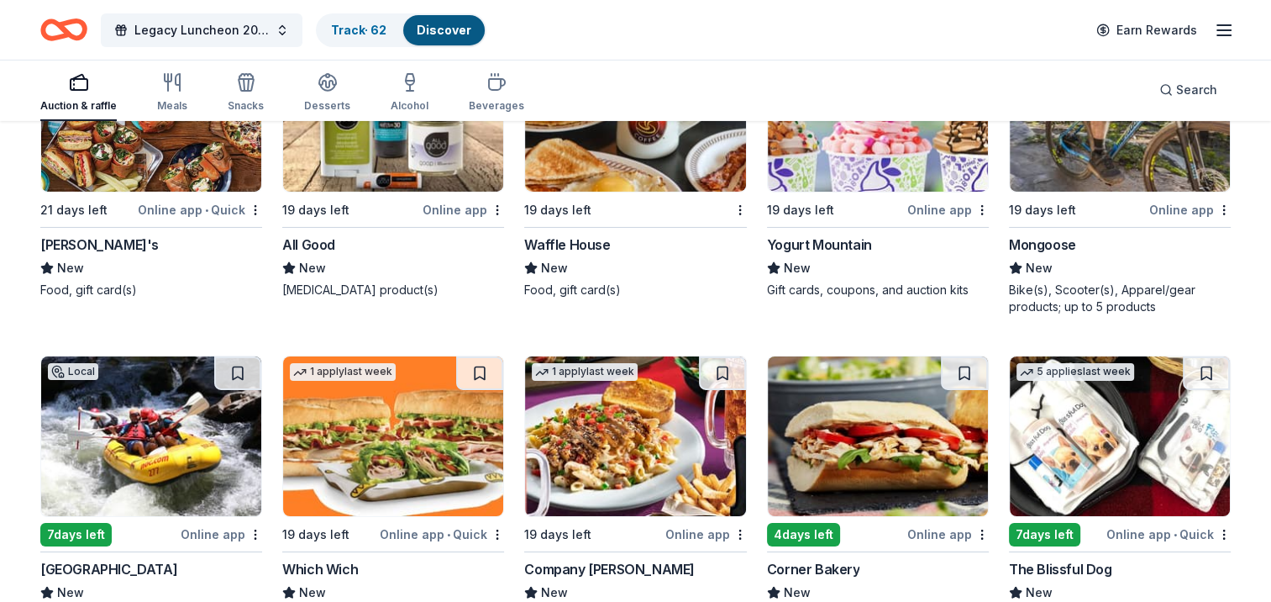
scroll to position [12124, 0]
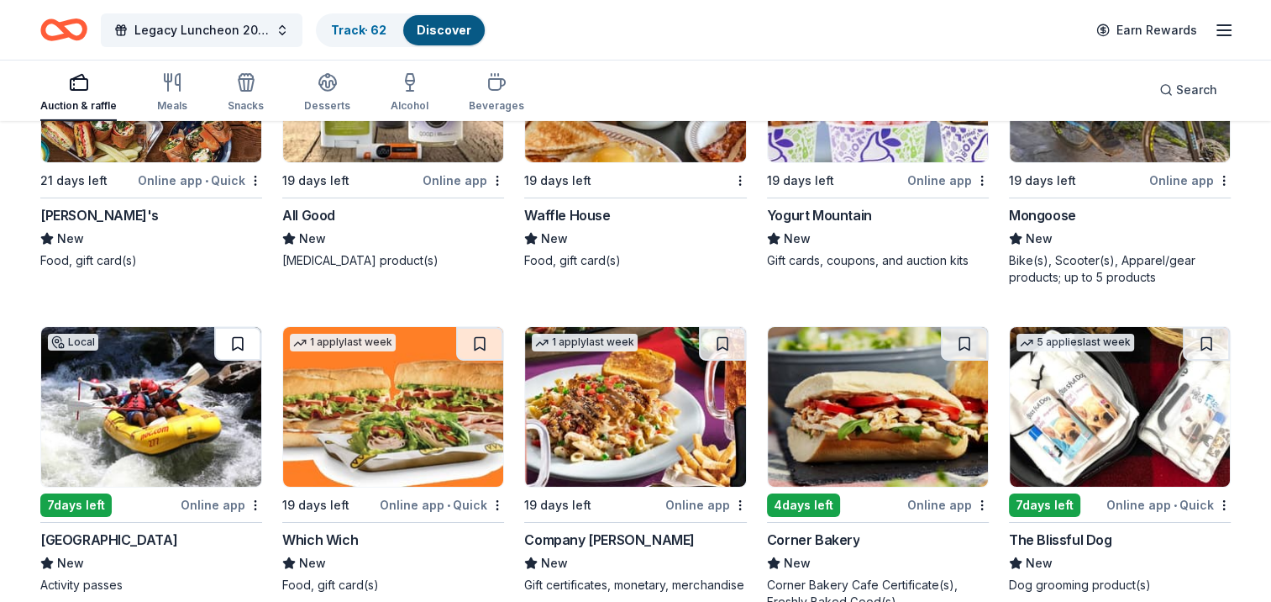
click at [245, 344] on button at bounding box center [237, 344] width 47 height 34
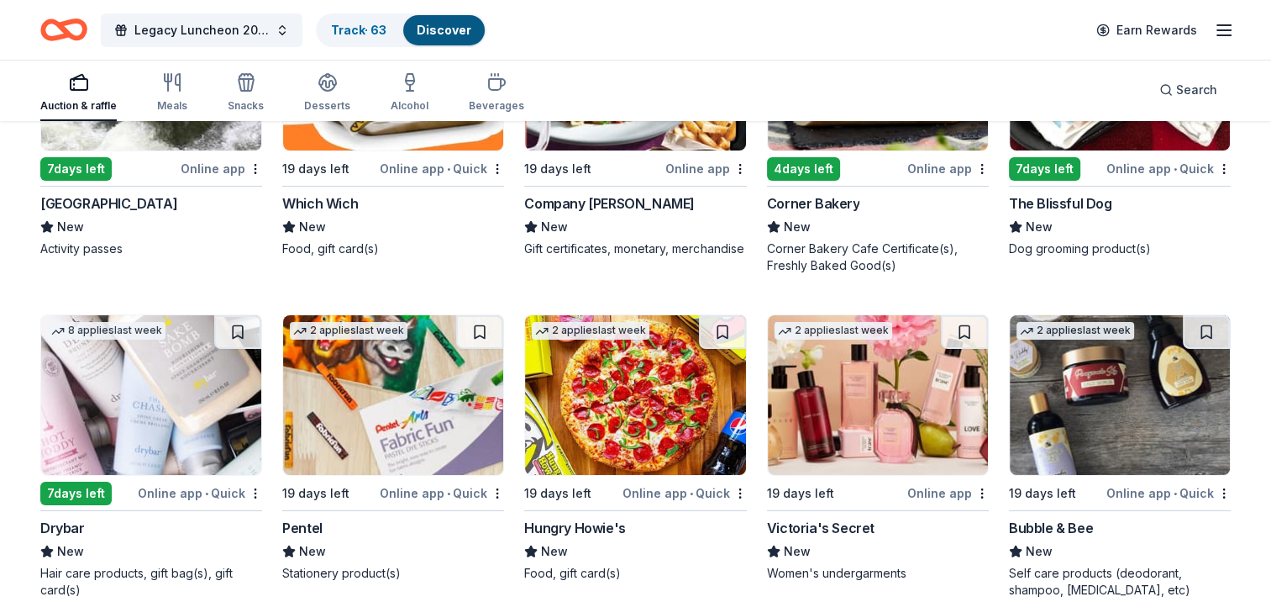
scroll to position [12544, 0]
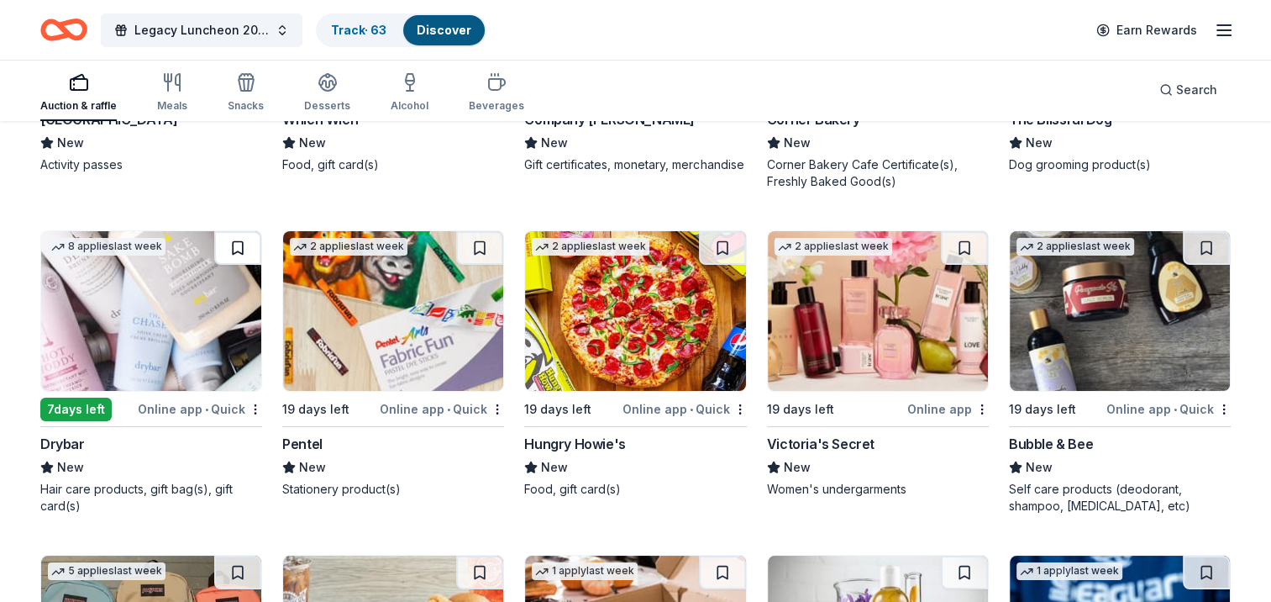
click at [249, 234] on button at bounding box center [237, 248] width 47 height 34
click at [1200, 232] on button at bounding box center [1206, 248] width 47 height 34
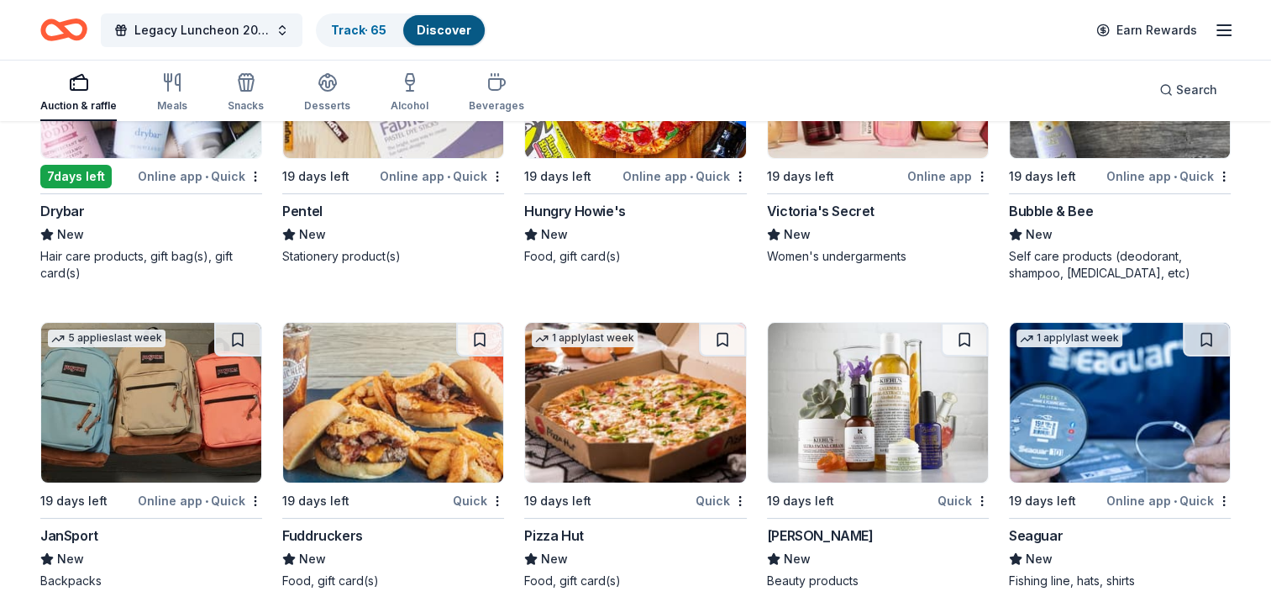
scroll to position [12880, 0]
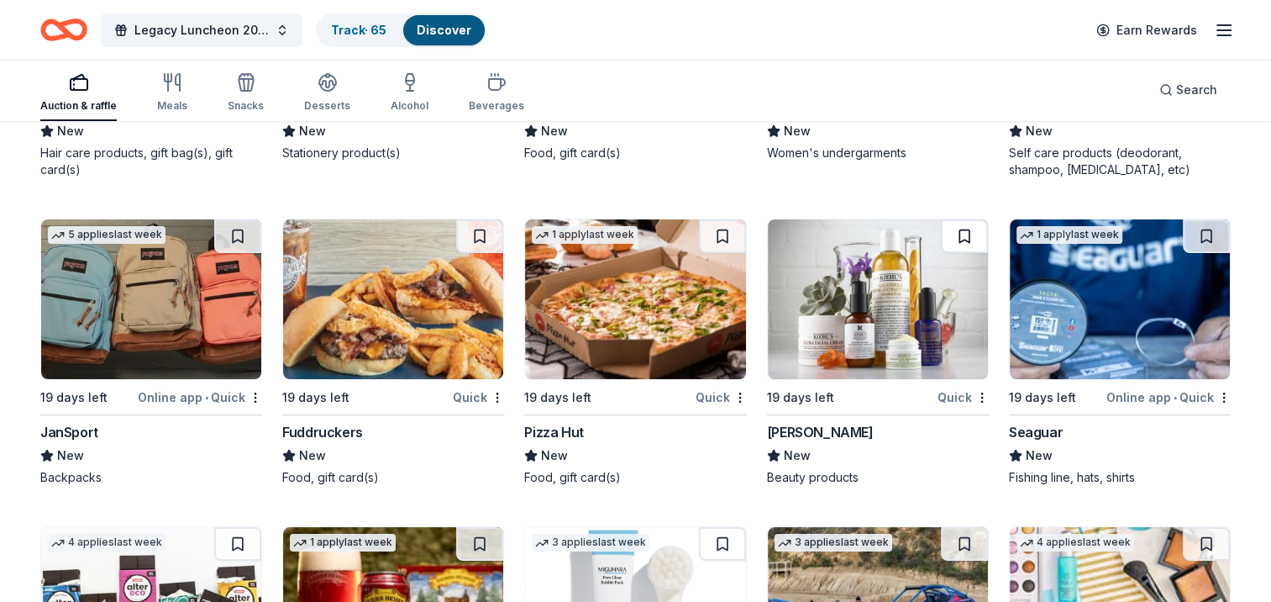
click at [958, 229] on button at bounding box center [964, 236] width 47 height 34
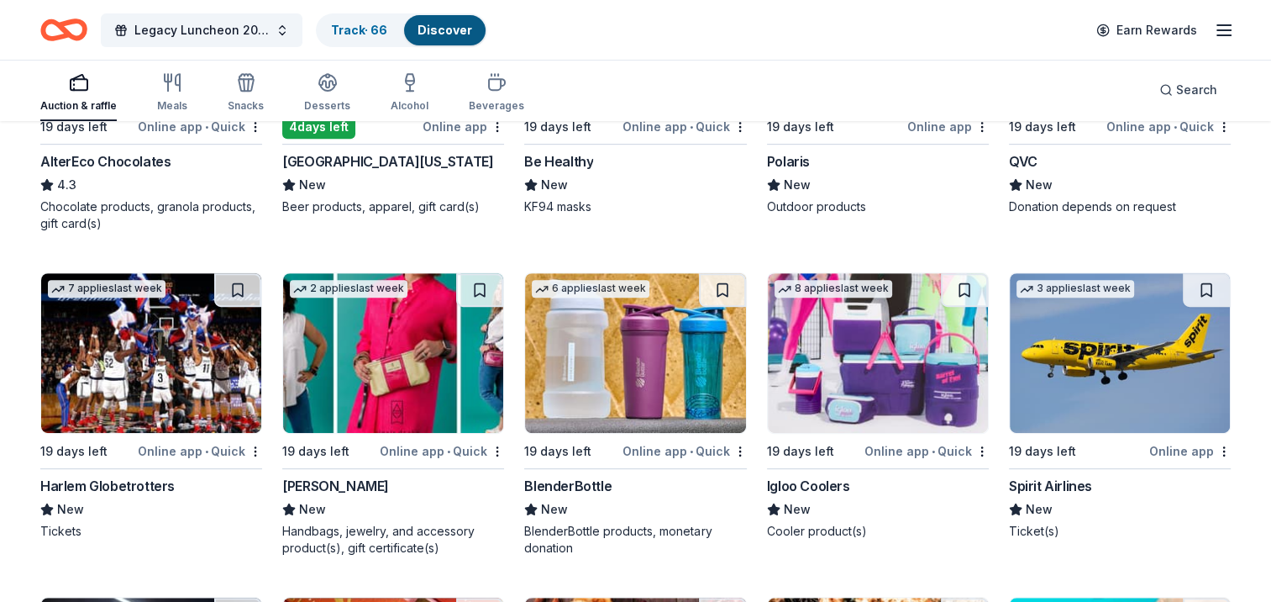
scroll to position [13468, 0]
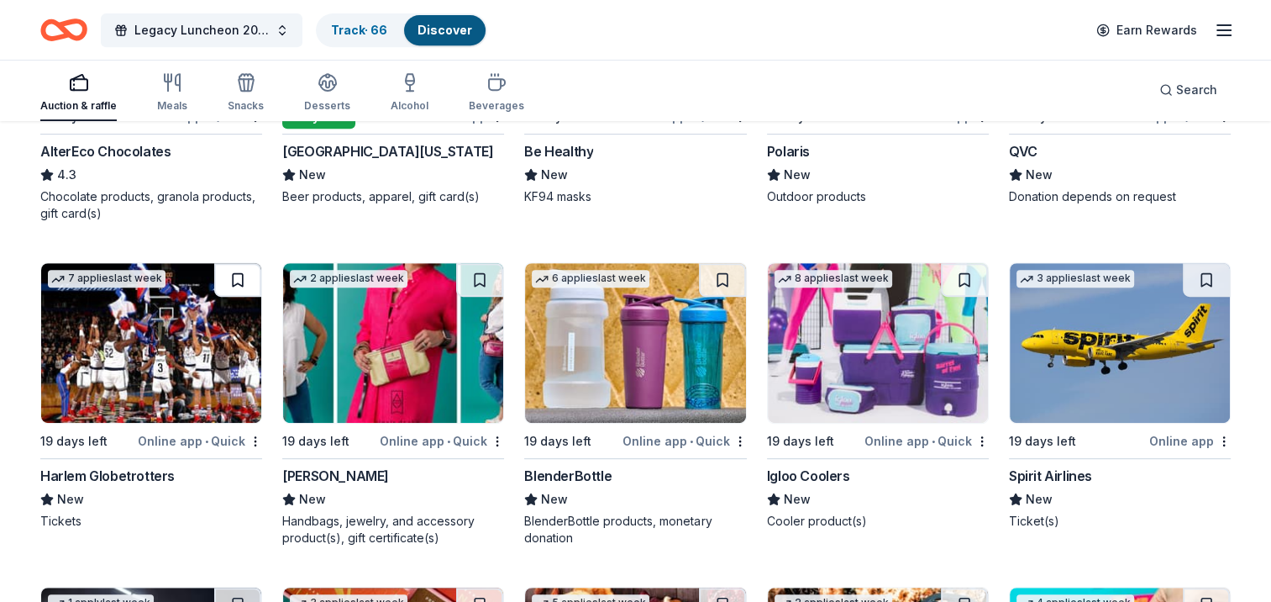
click at [236, 273] on button at bounding box center [237, 280] width 47 height 34
click at [963, 268] on button at bounding box center [964, 280] width 47 height 34
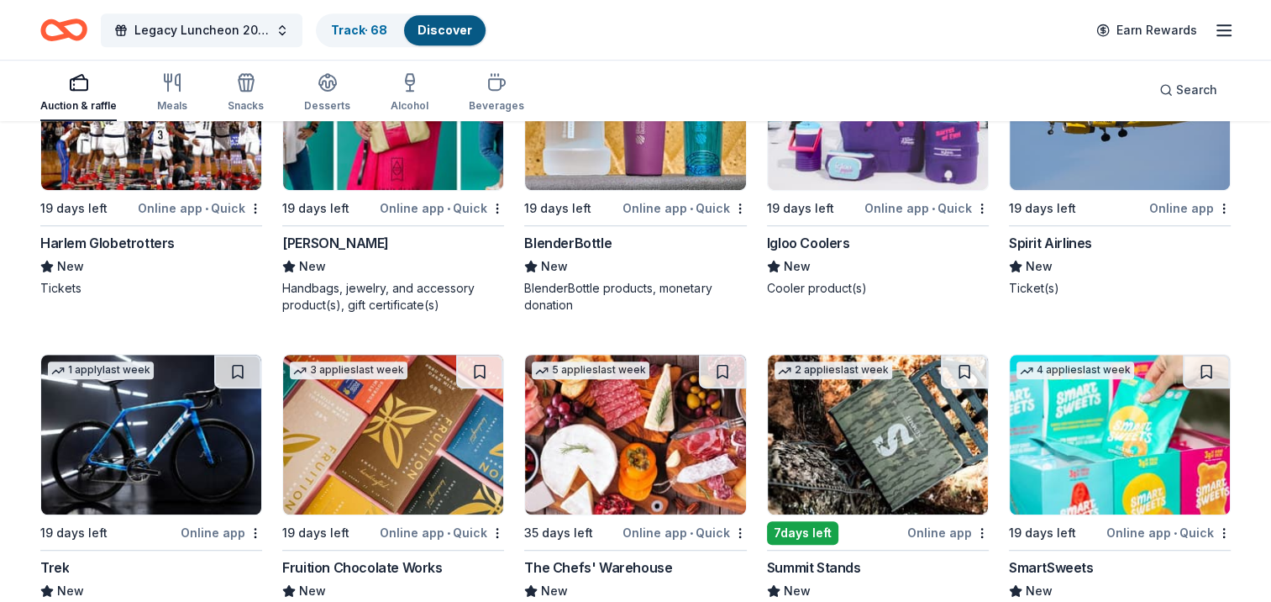
scroll to position [13804, 0]
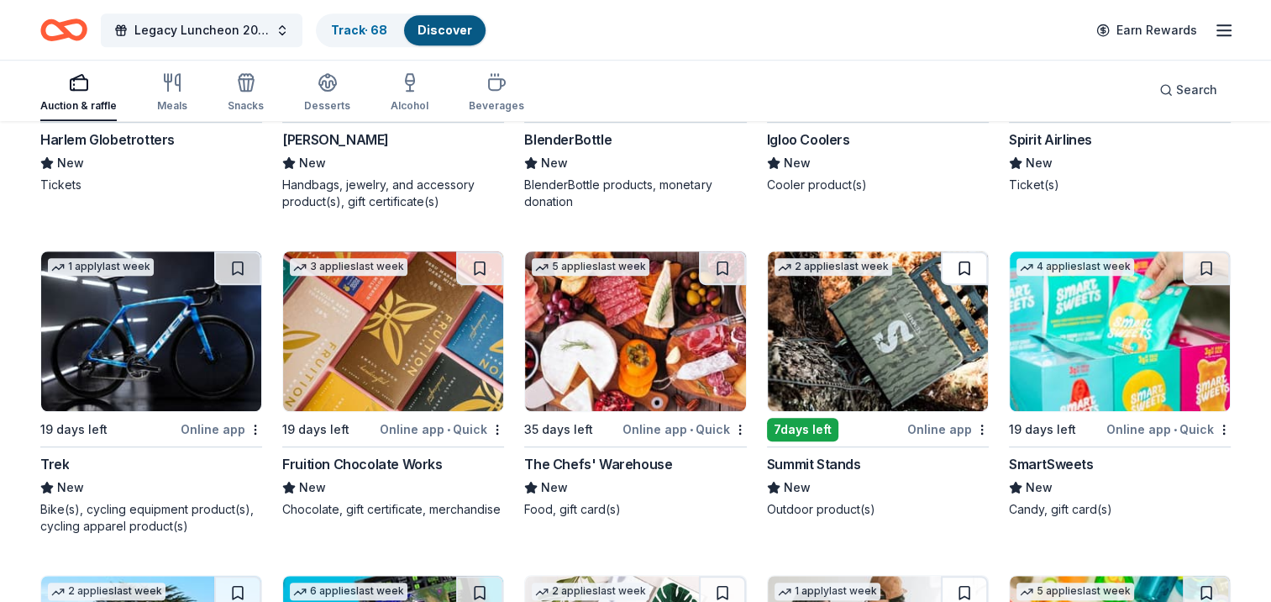
click at [951, 269] on button at bounding box center [964, 268] width 47 height 34
click at [233, 262] on button at bounding box center [237, 268] width 47 height 34
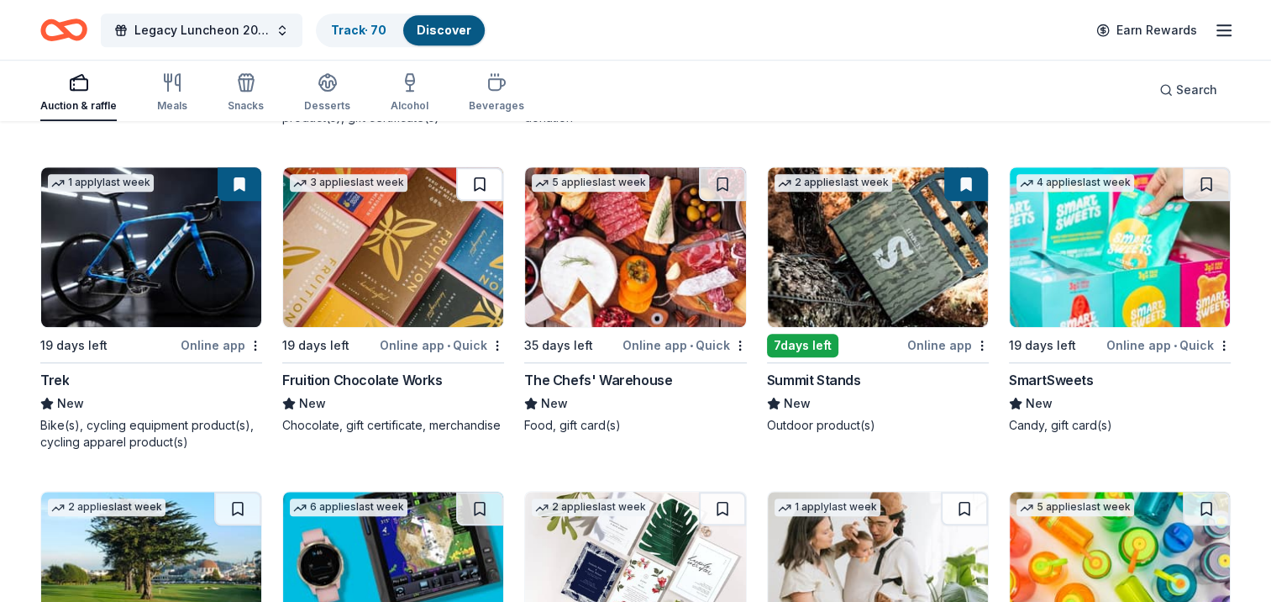
click at [481, 180] on button at bounding box center [479, 184] width 47 height 34
click at [723, 176] on button at bounding box center [722, 184] width 47 height 34
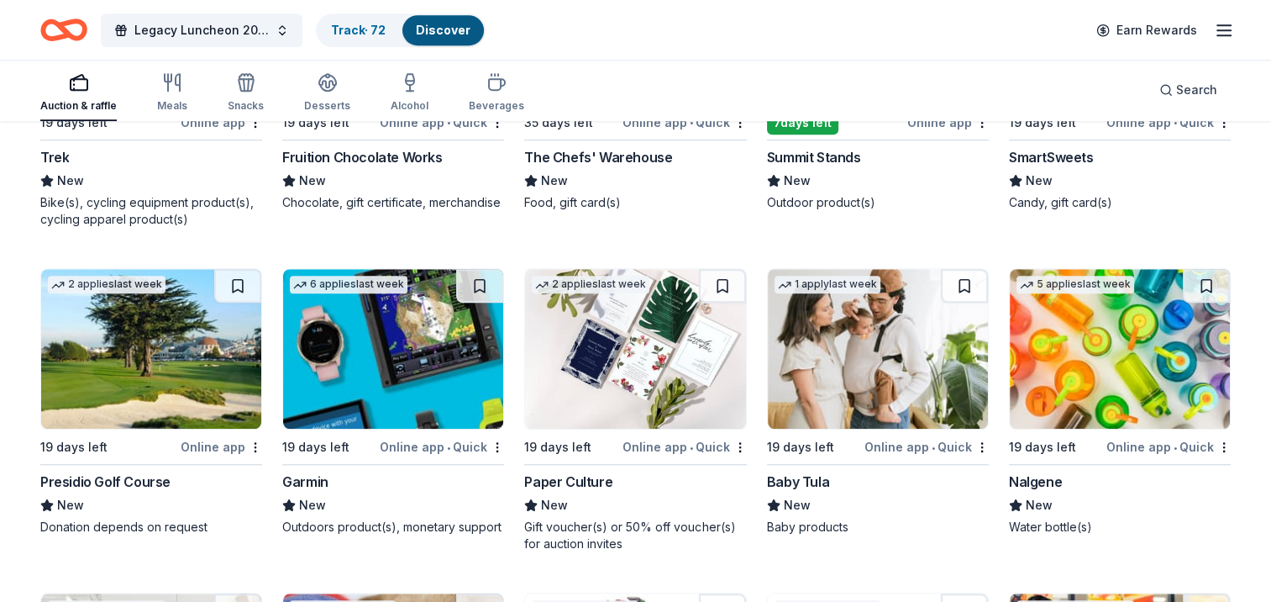
scroll to position [14140, 0]
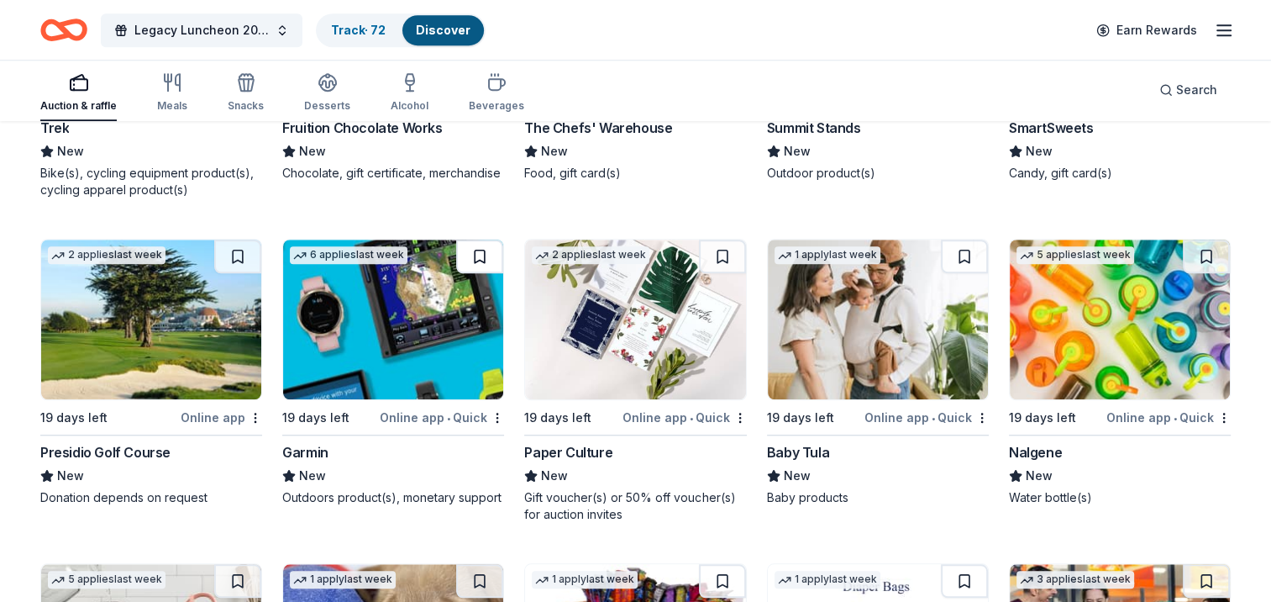
click at [483, 254] on button at bounding box center [479, 256] width 47 height 34
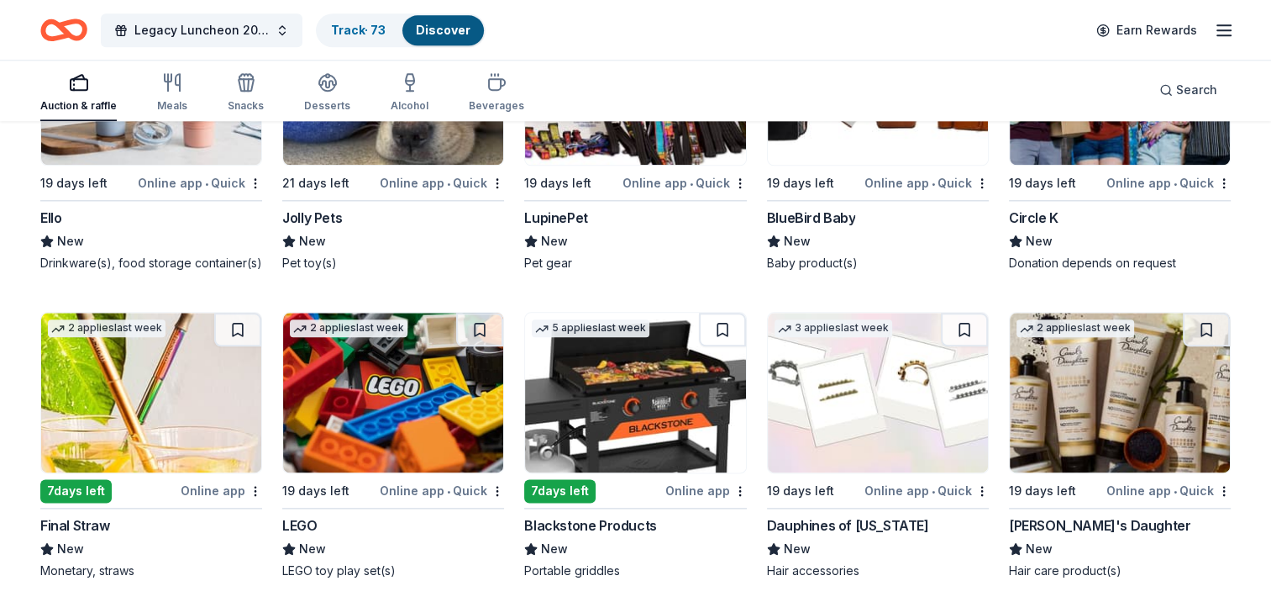
scroll to position [14729, 0]
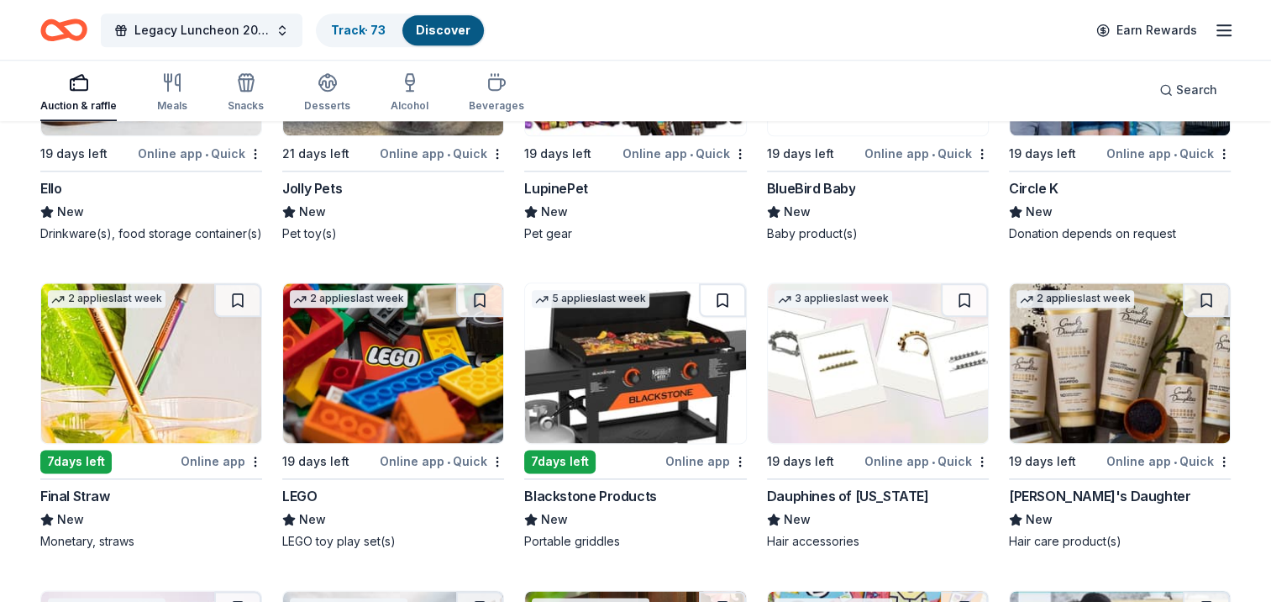
click at [718, 296] on button at bounding box center [722, 300] width 47 height 34
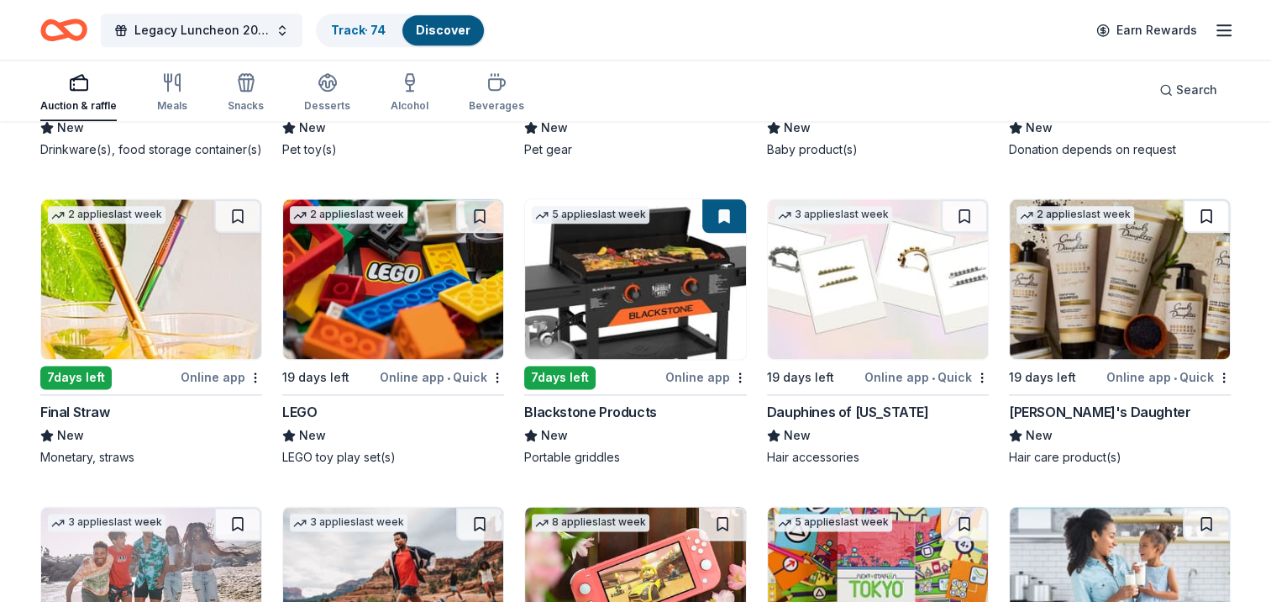
click at [1202, 218] on button at bounding box center [1206, 216] width 47 height 34
click at [476, 199] on button at bounding box center [479, 216] width 47 height 34
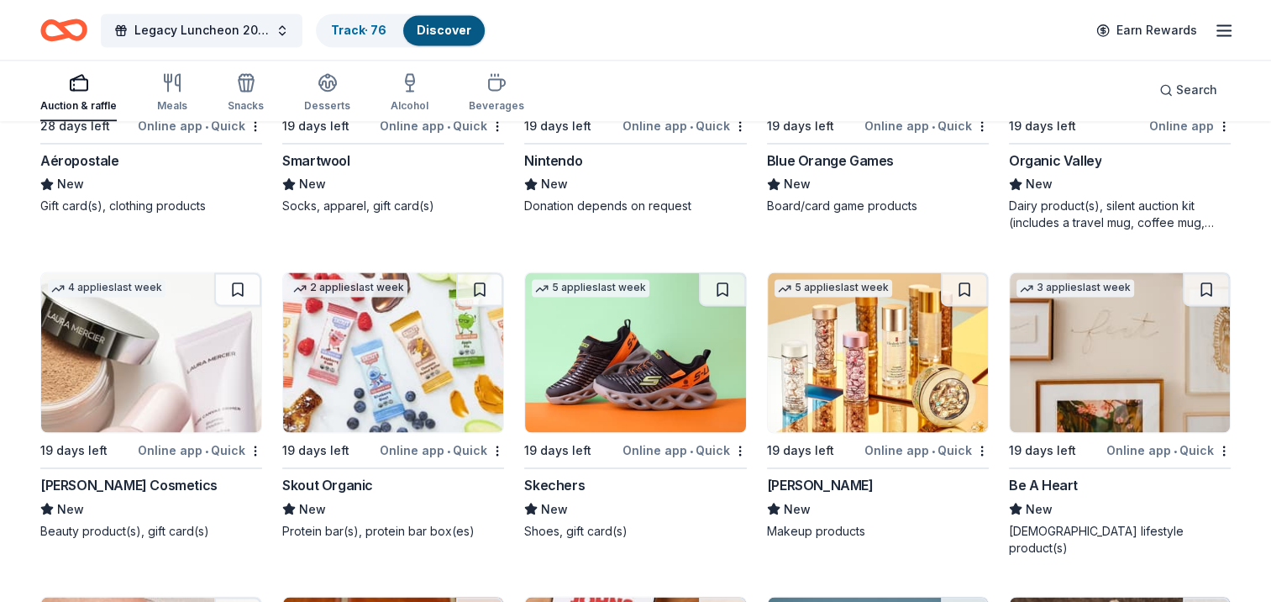
scroll to position [15401, 0]
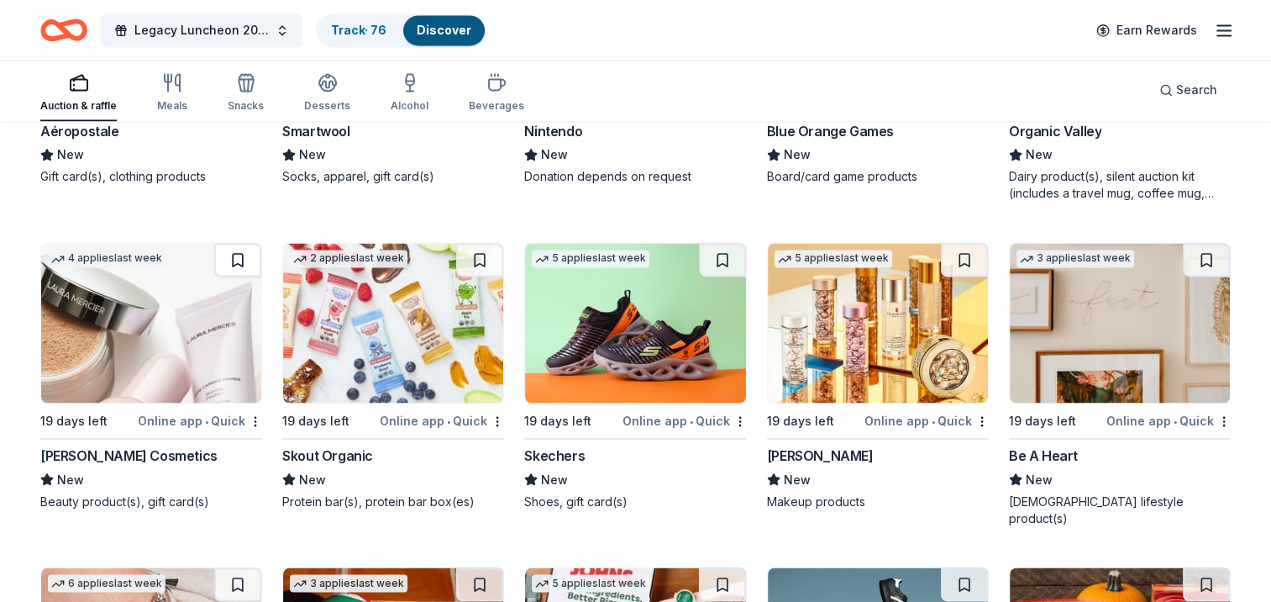
click at [236, 259] on button at bounding box center [237, 260] width 47 height 34
